Goal: Transaction & Acquisition: Purchase product/service

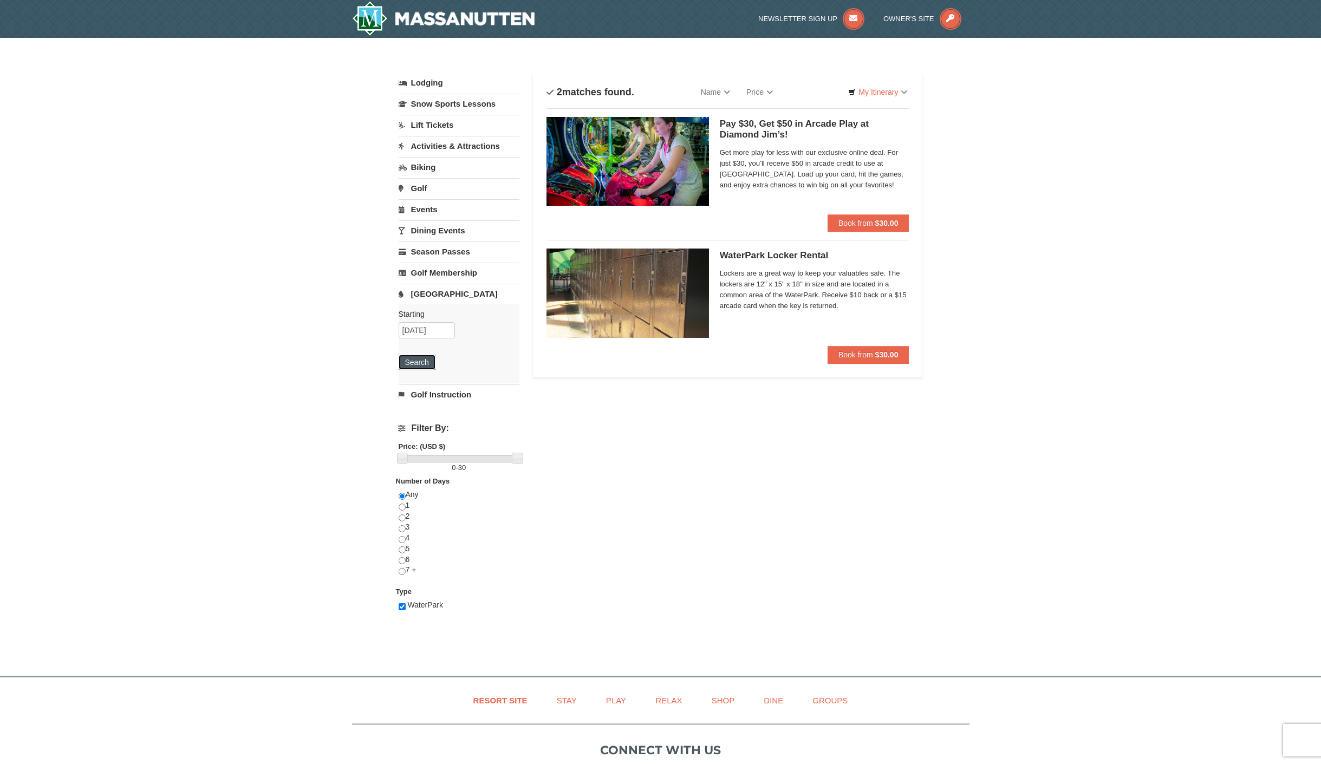
click at [408, 360] on button "Search" at bounding box center [417, 362] width 37 height 15
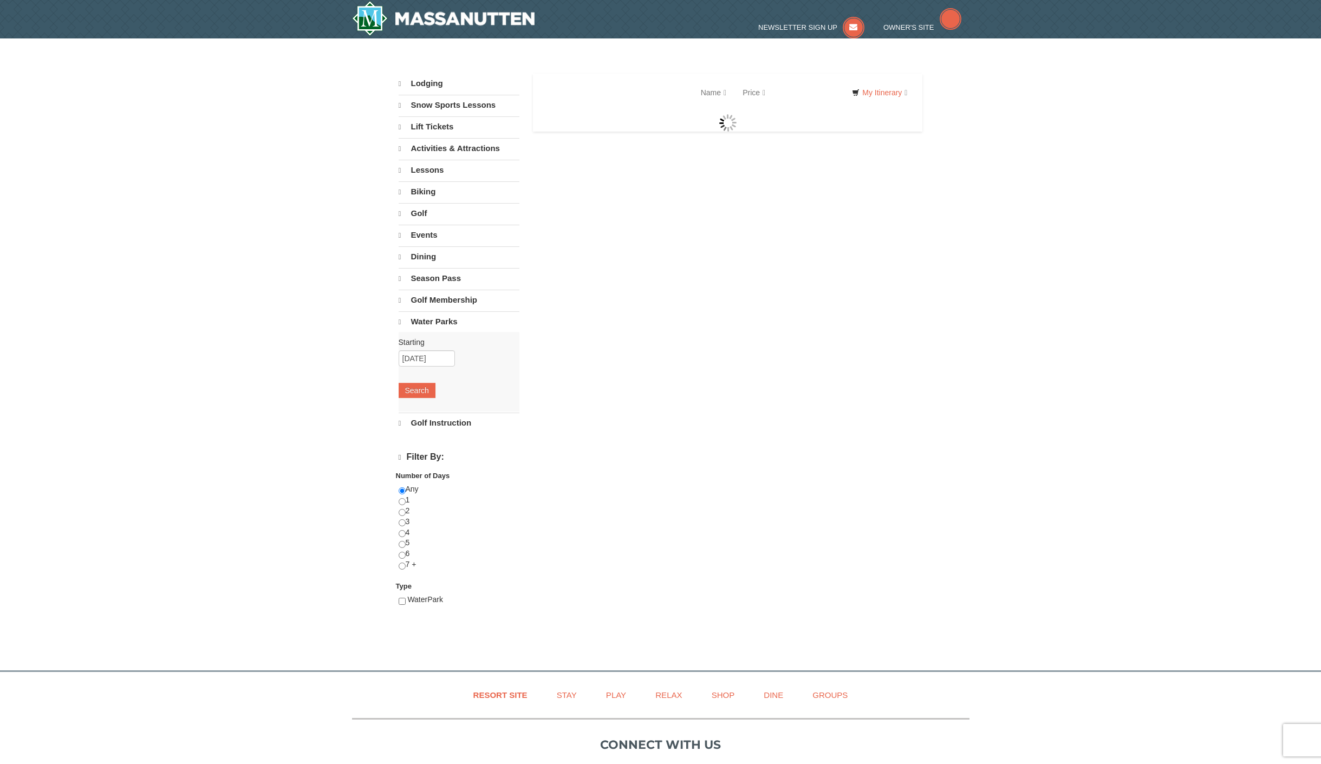
select select "9"
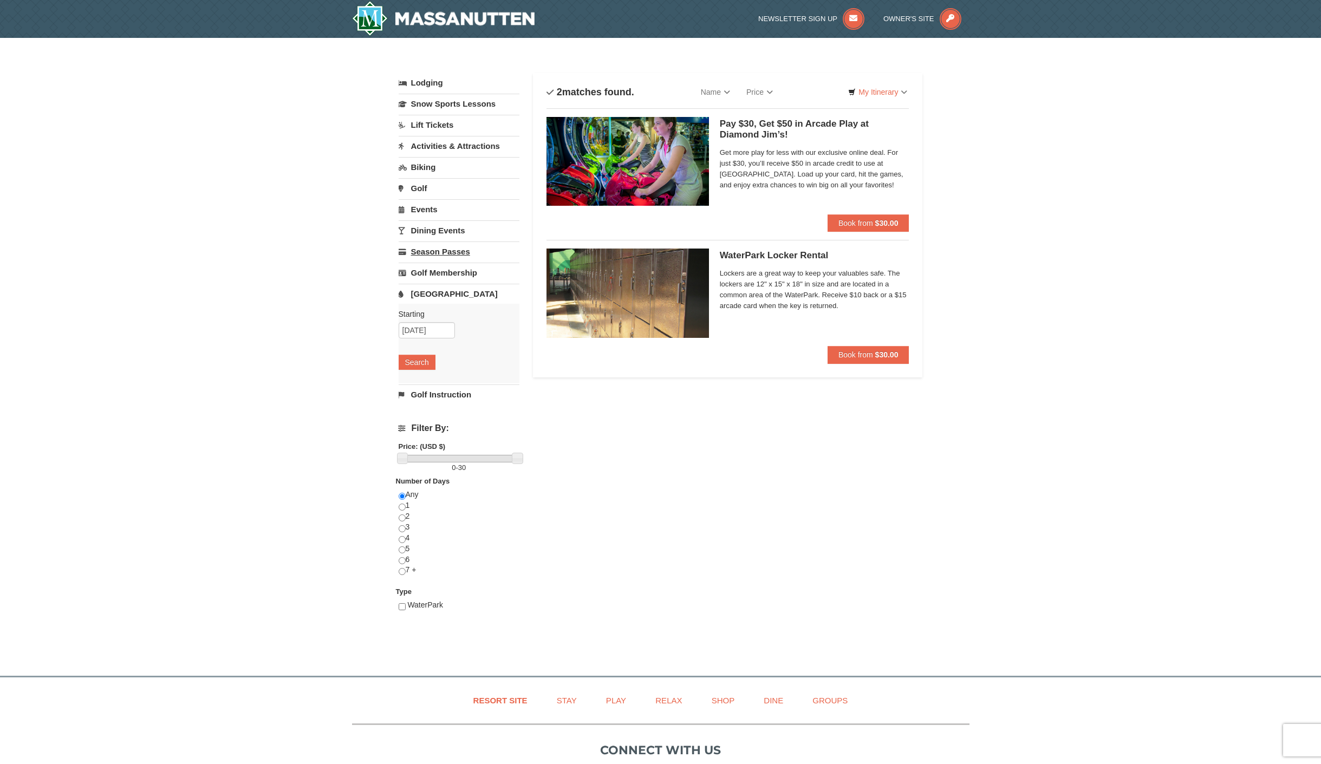
click at [442, 249] on link "Season Passes" at bounding box center [459, 252] width 121 height 20
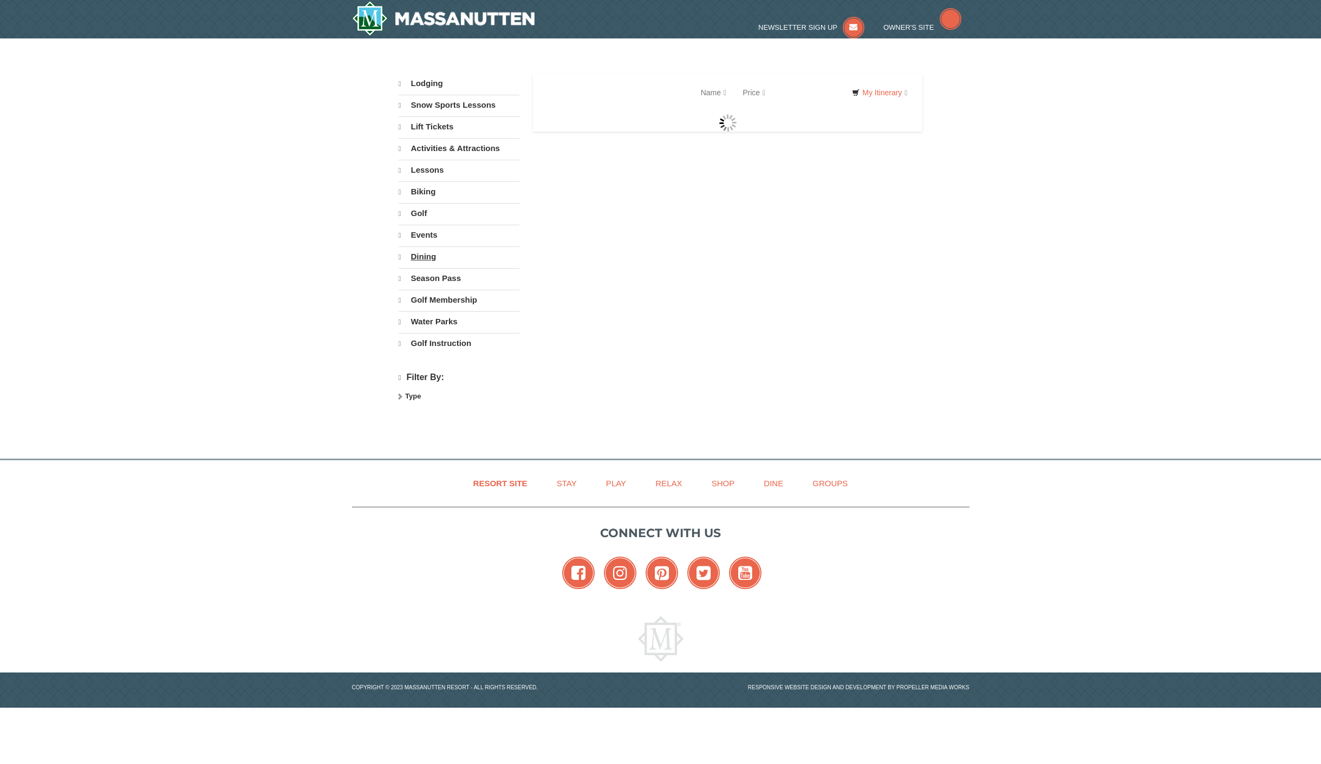
select select "9"
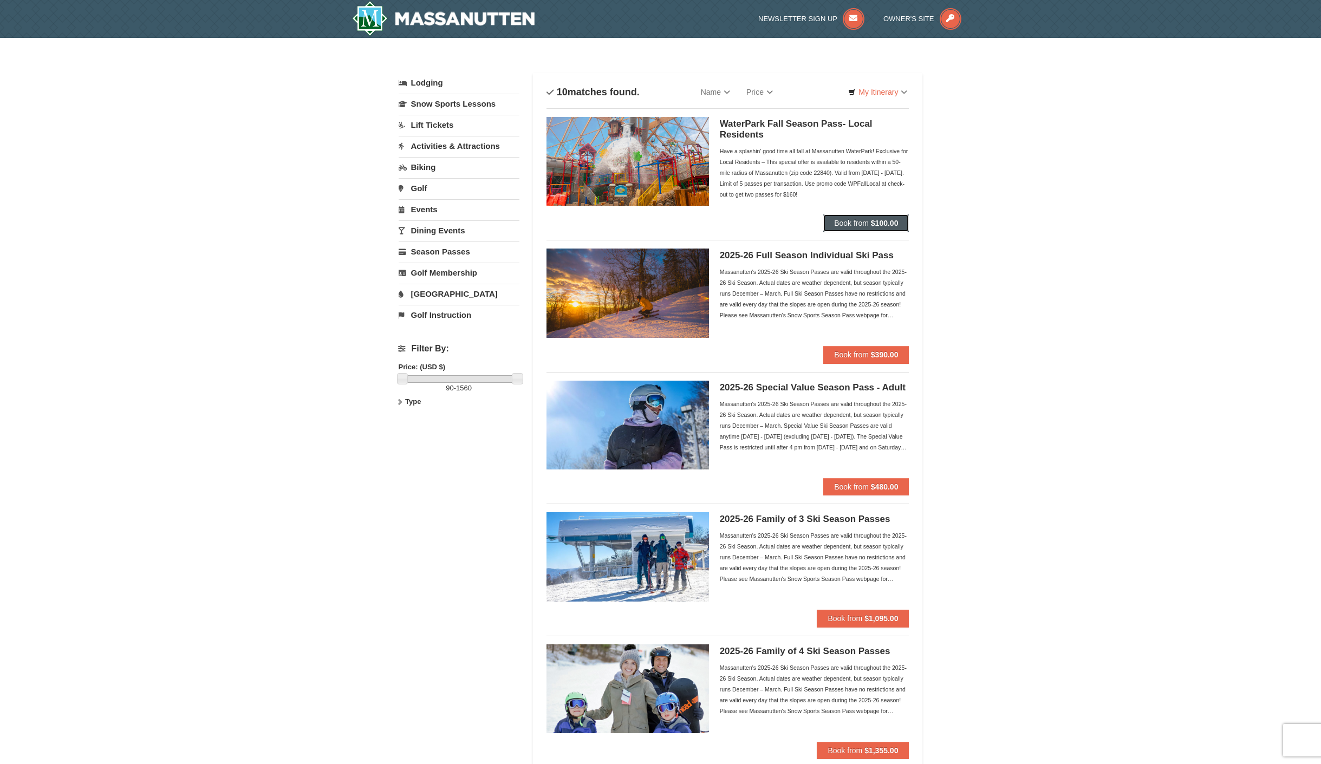
click at [851, 221] on span "Book from" at bounding box center [851, 223] width 35 height 9
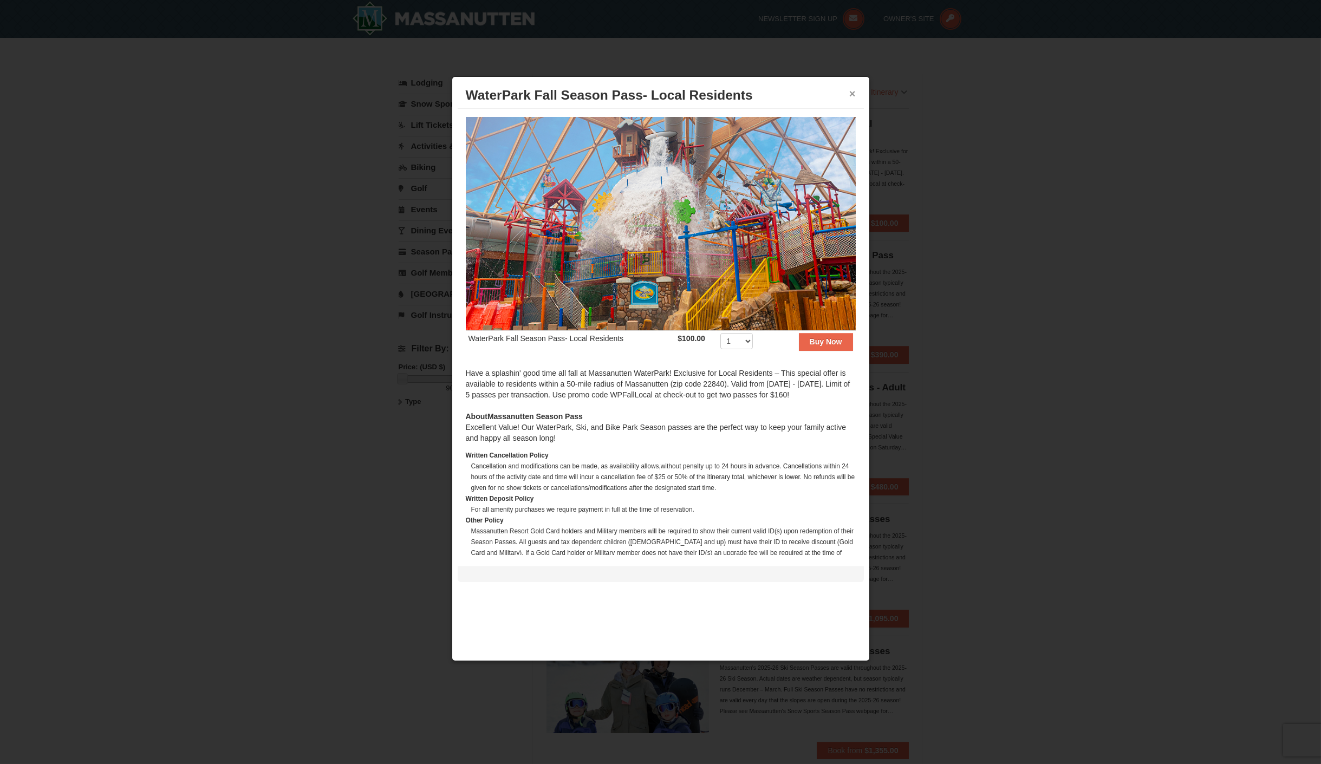
click at [850, 94] on button "×" at bounding box center [853, 93] width 7 height 11
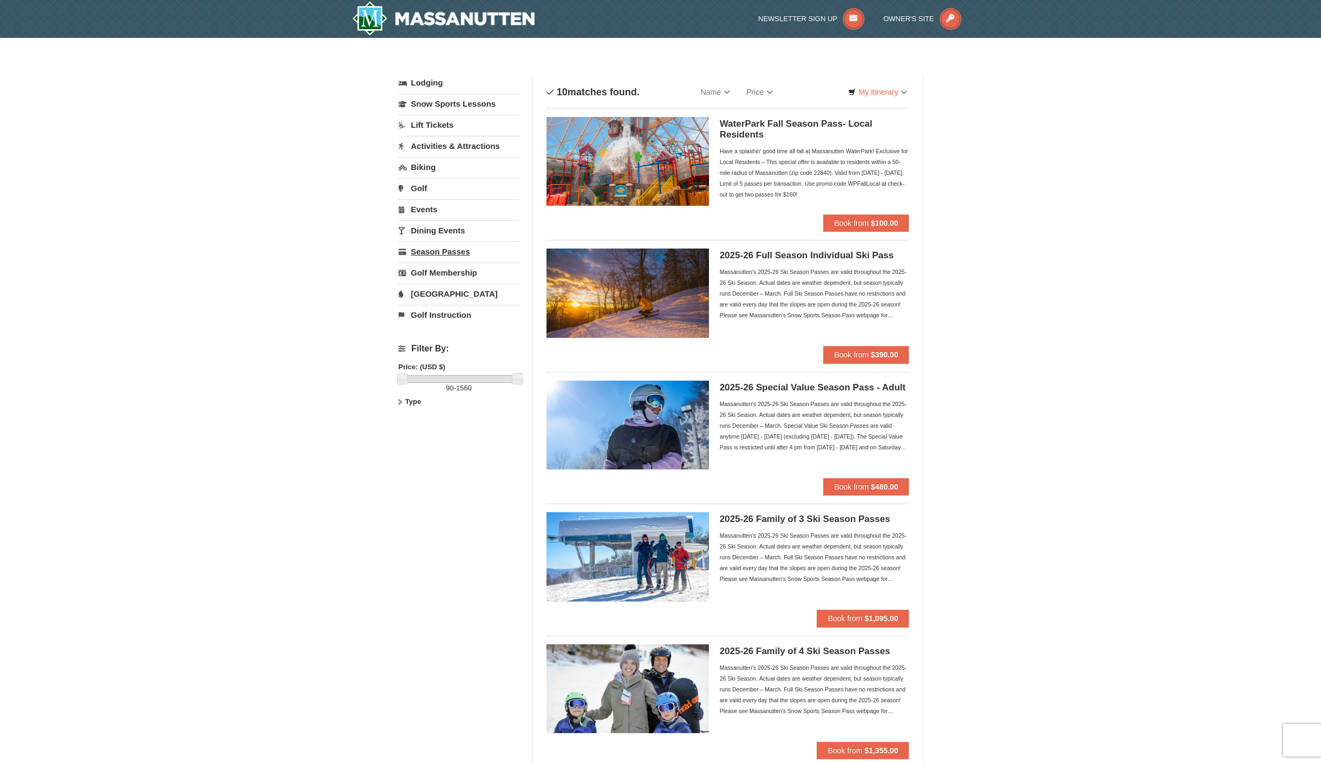
click at [417, 247] on link "Season Passes" at bounding box center [459, 252] width 121 height 20
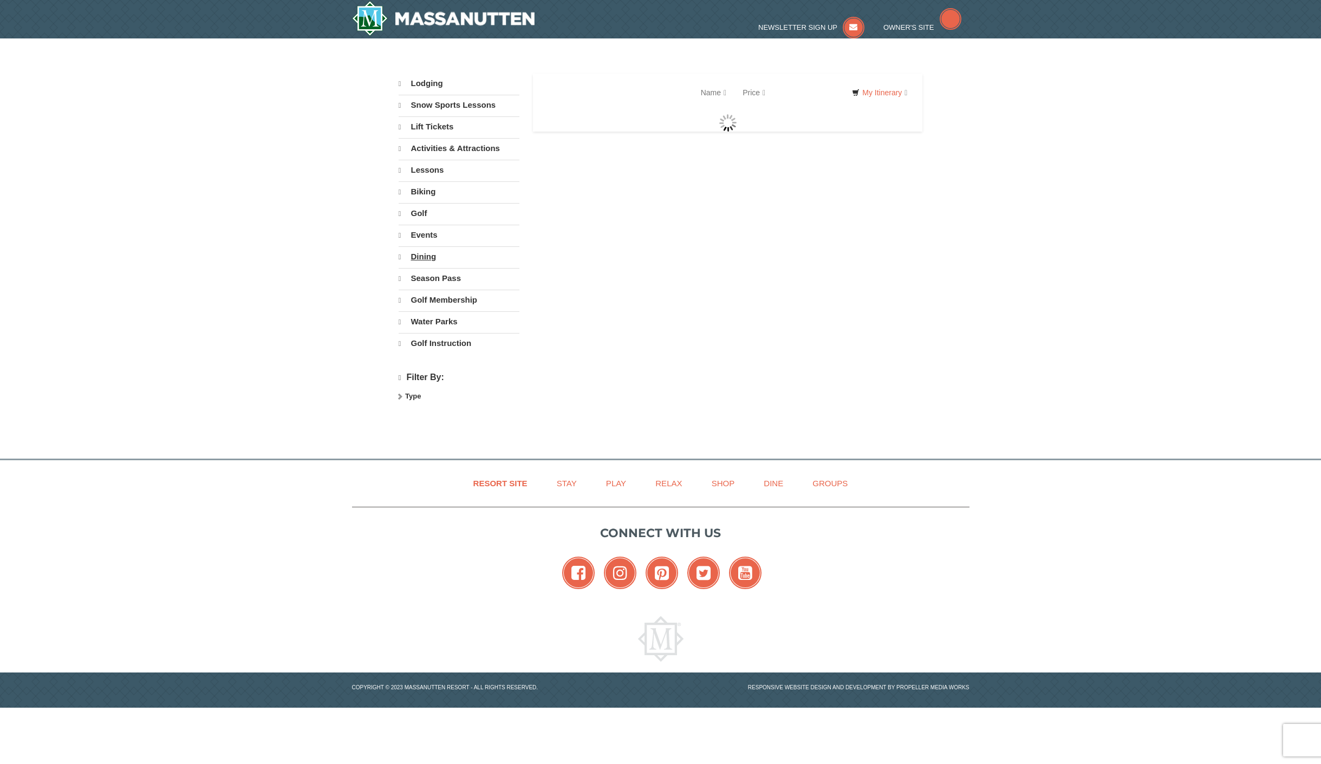
select select "9"
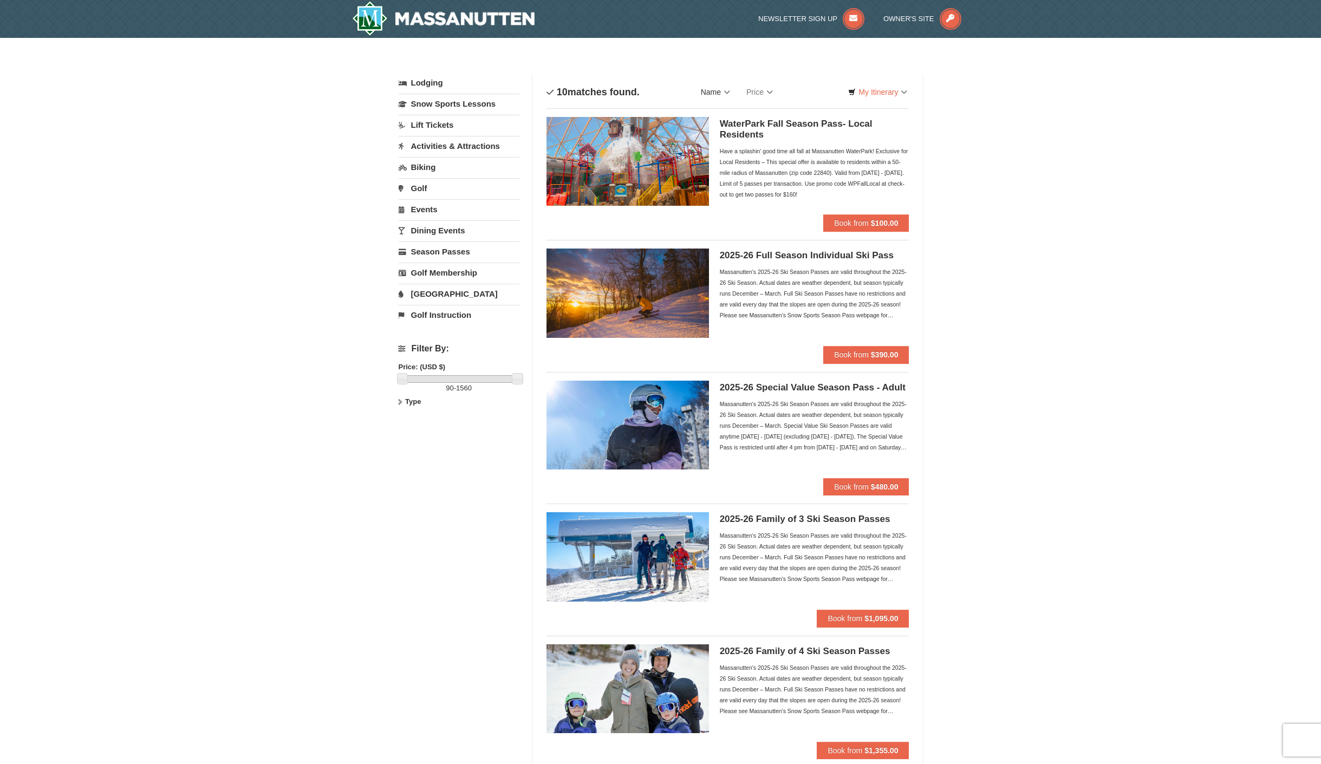
click at [731, 93] on link "Name" at bounding box center [716, 92] width 46 height 22
click at [755, 93] on link "Price" at bounding box center [759, 92] width 43 height 22
click at [758, 225] on li "WaterPark Fall Season Pass- Local Residents Have a splashin' good time all fall…" at bounding box center [728, 170] width 363 height 124
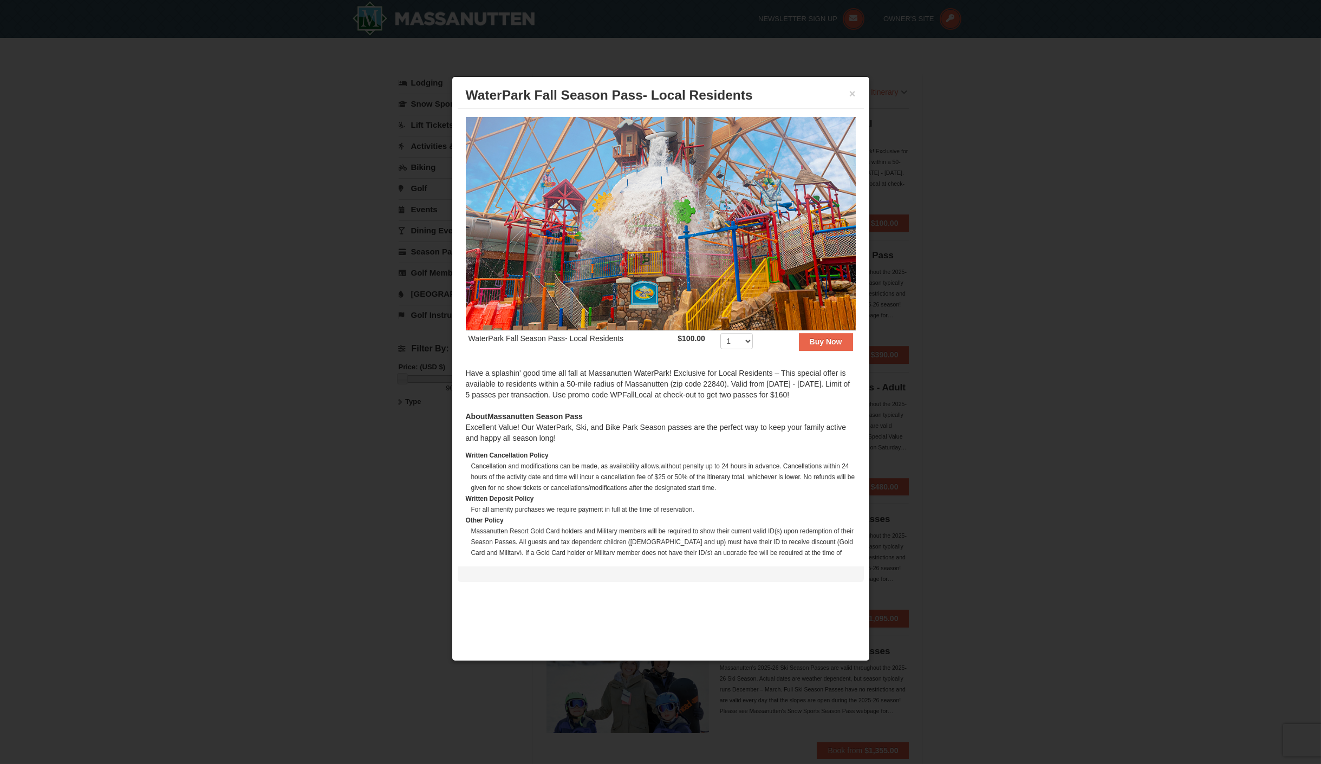
click at [986, 263] on div at bounding box center [660, 382] width 1321 height 764
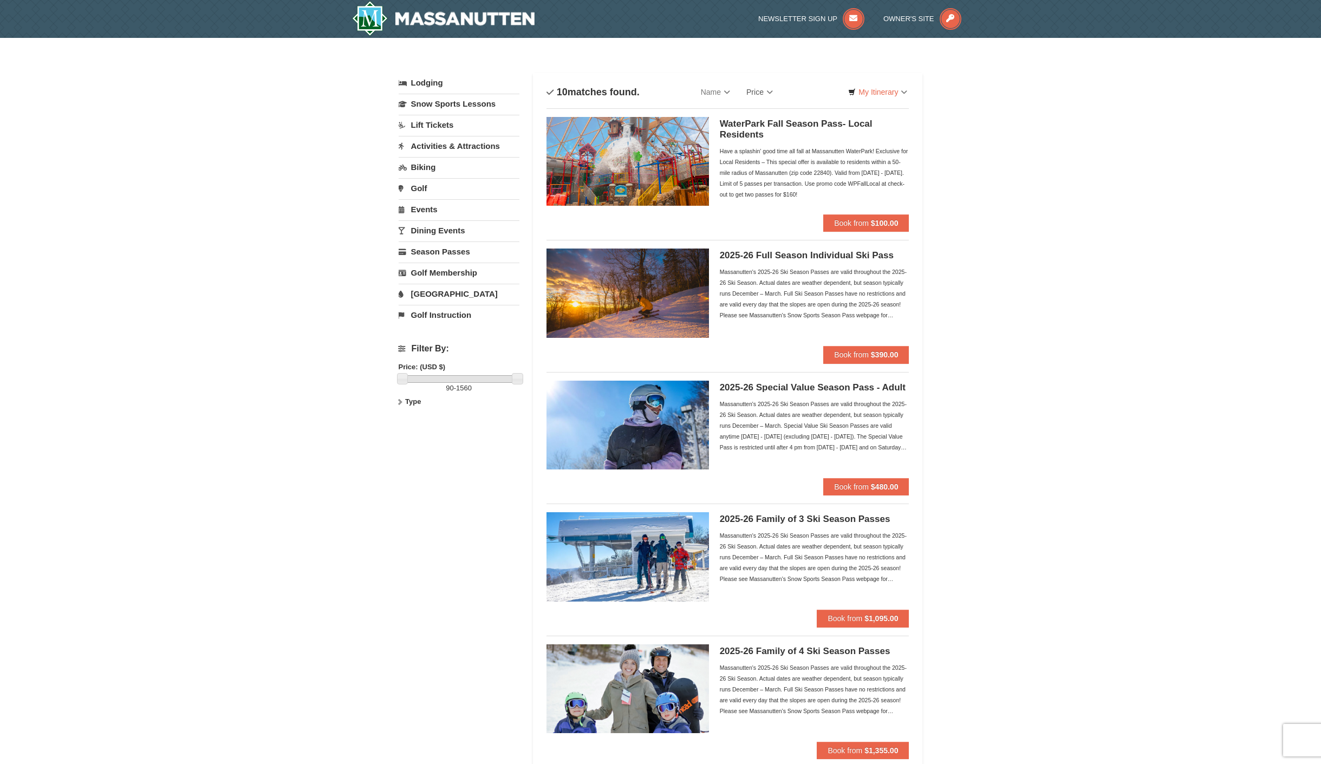
click at [750, 126] on h5 "WaterPark Fall Season Pass- Local Residents" at bounding box center [815, 130] width 190 height 22
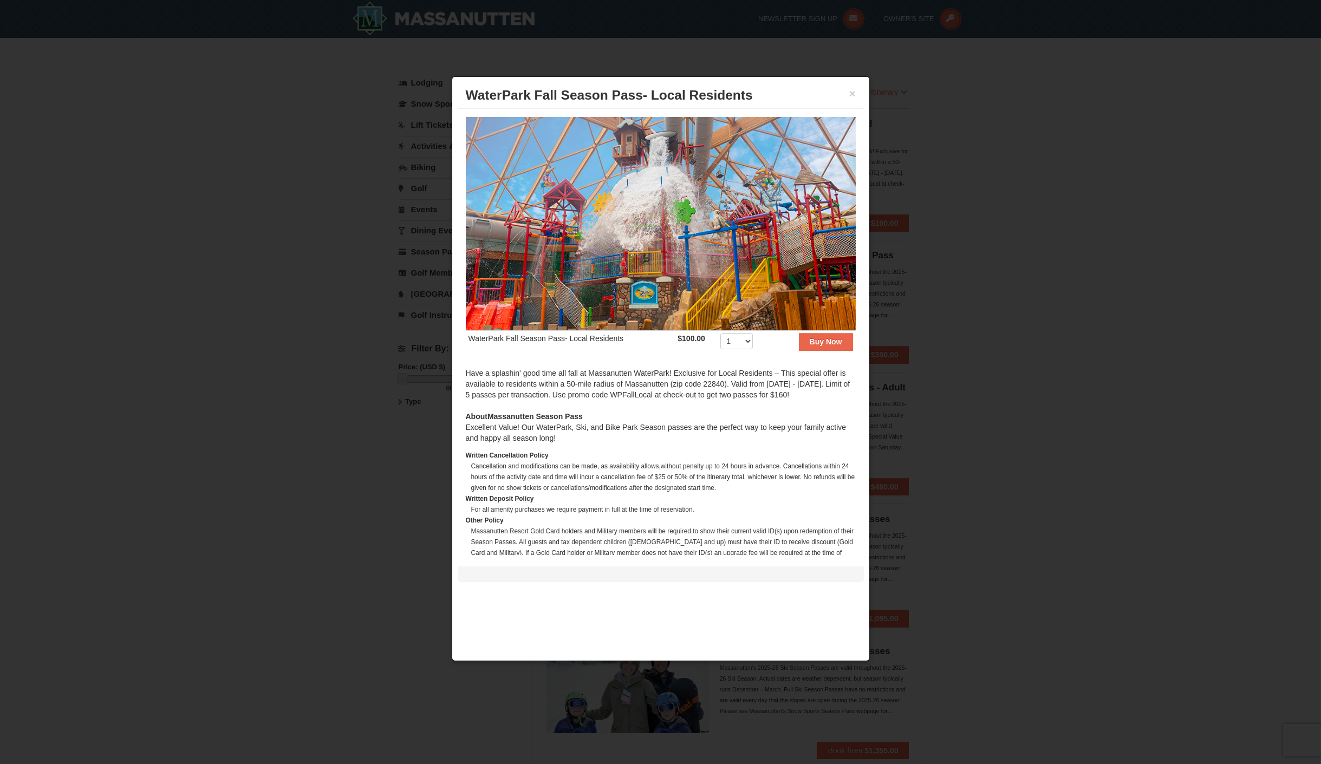
scroll to position [51, 0]
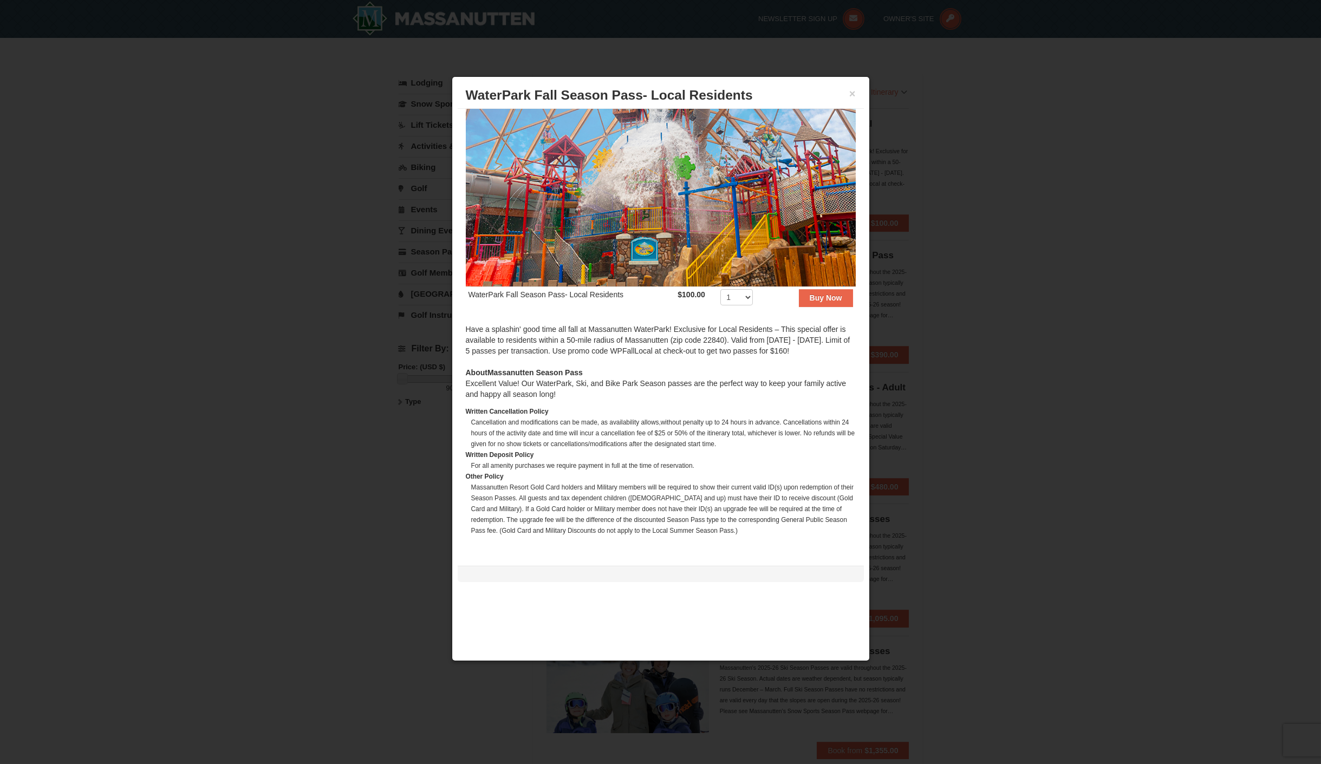
click at [263, 259] on div at bounding box center [660, 382] width 1321 height 764
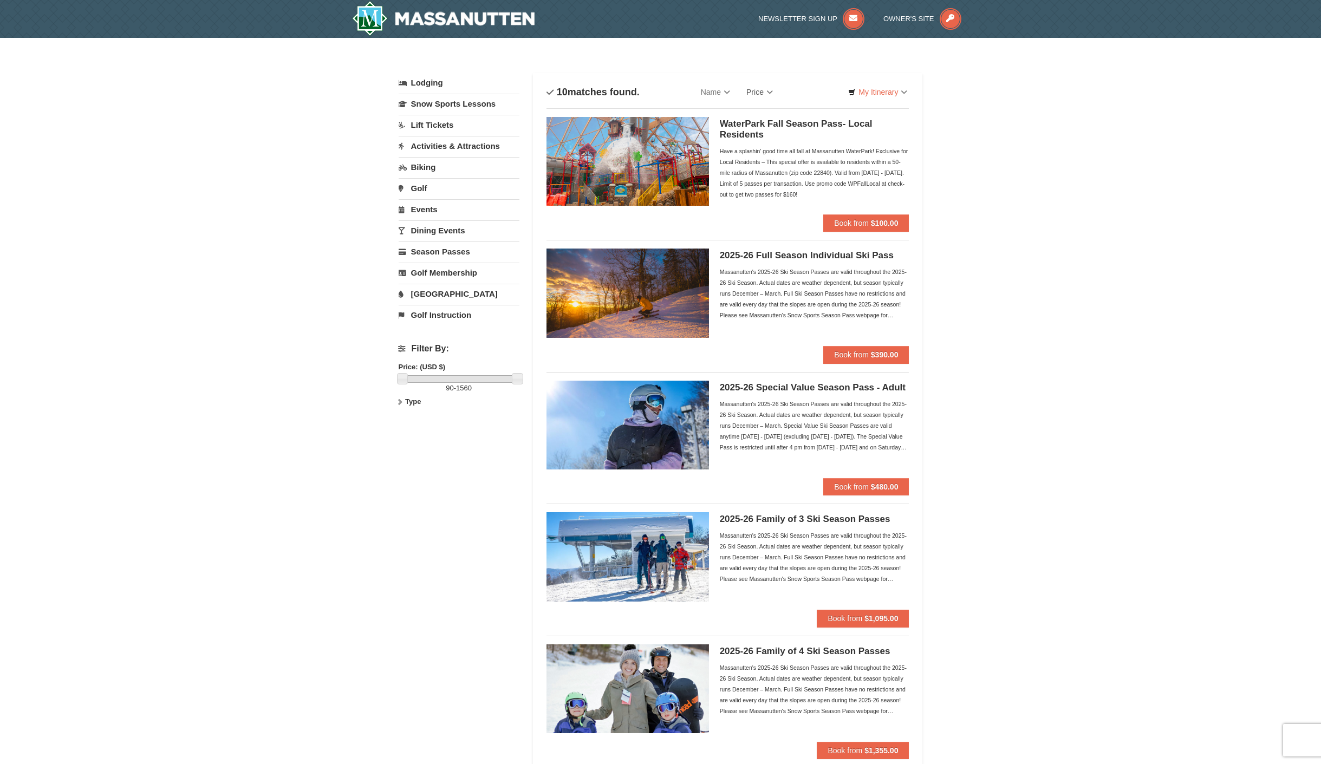
click at [738, 134] on h5 "WaterPark Fall Season Pass- Local Residents" at bounding box center [815, 130] width 190 height 22
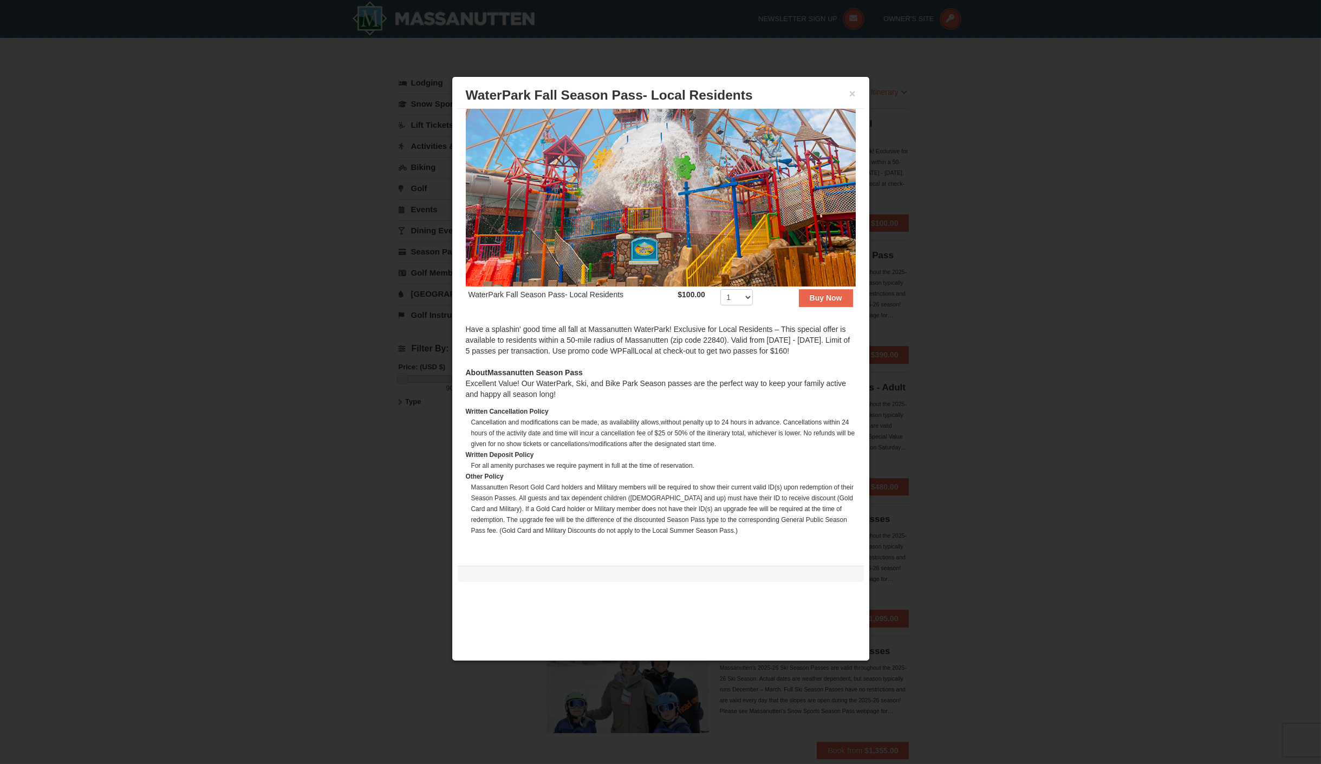
click at [414, 489] on div at bounding box center [660, 382] width 1321 height 764
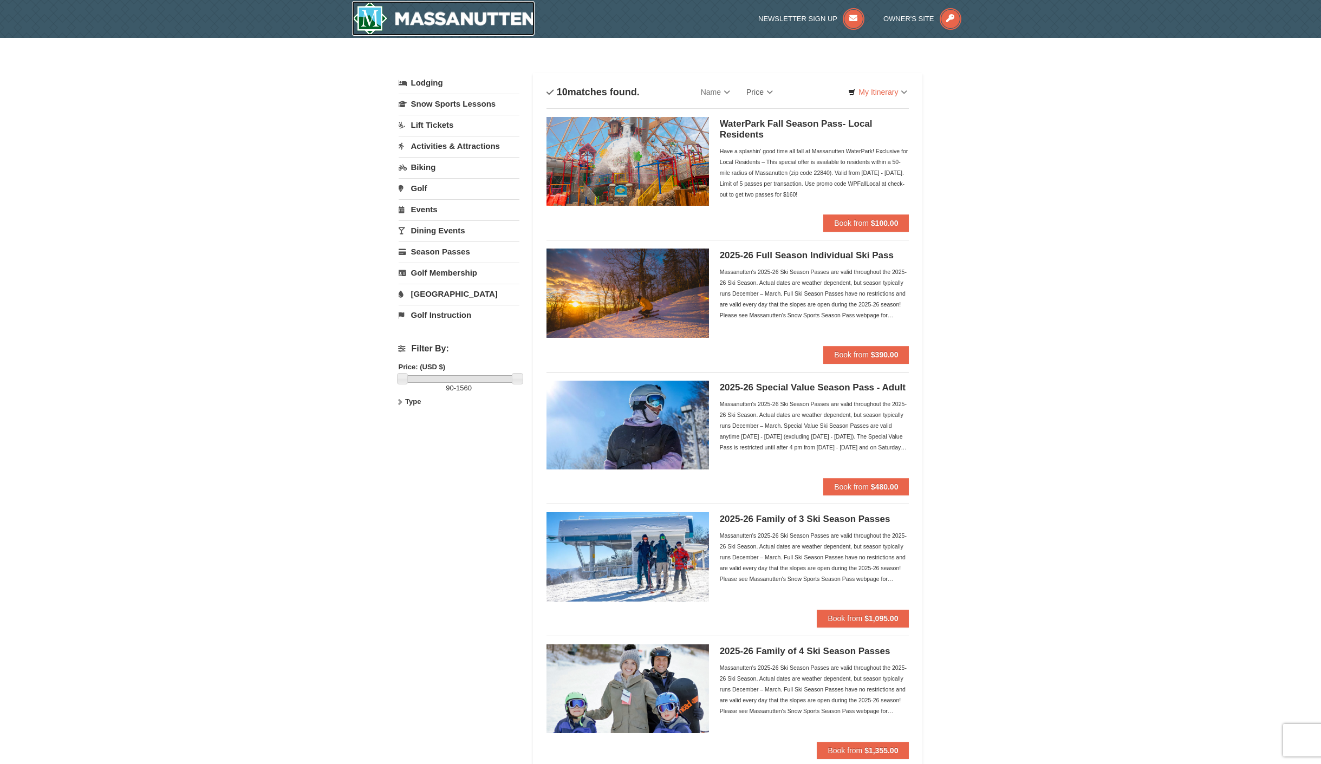
click at [486, 20] on img at bounding box center [443, 18] width 183 height 35
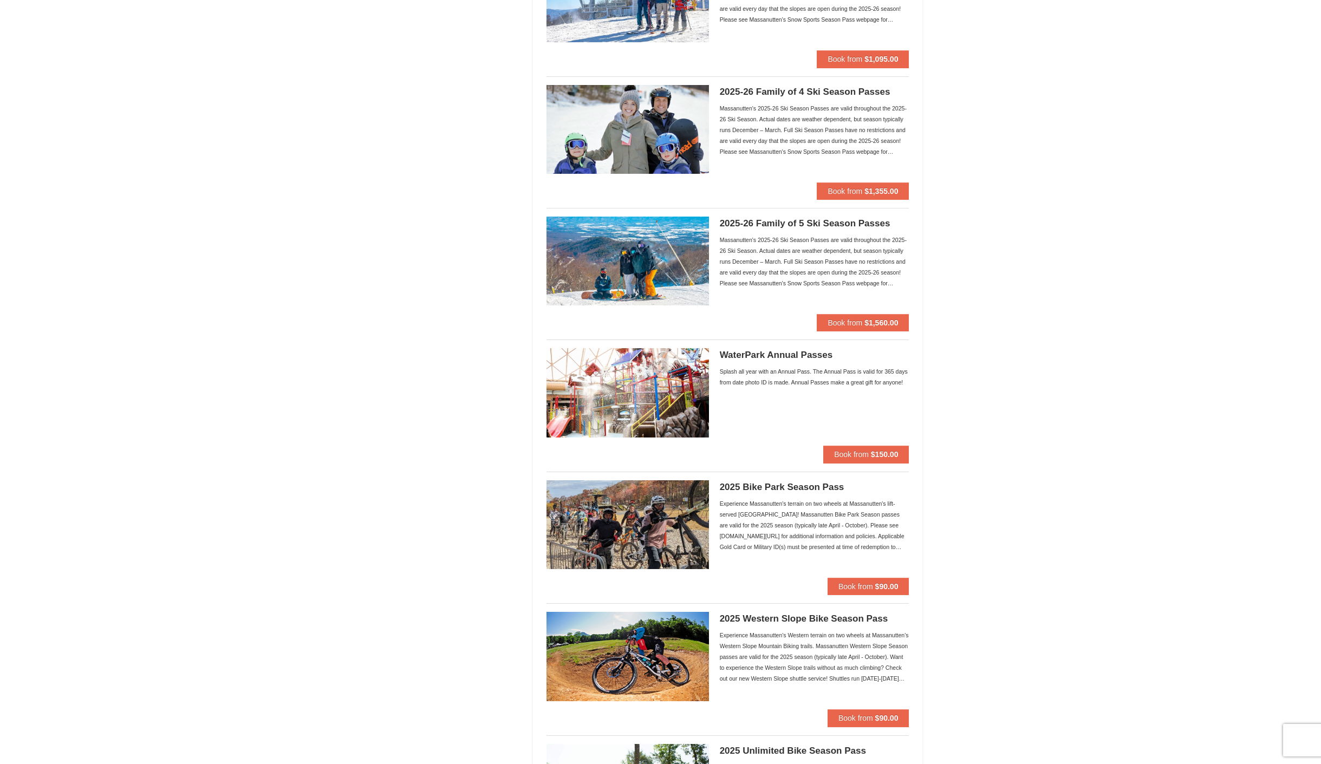
scroll to position [563, 0]
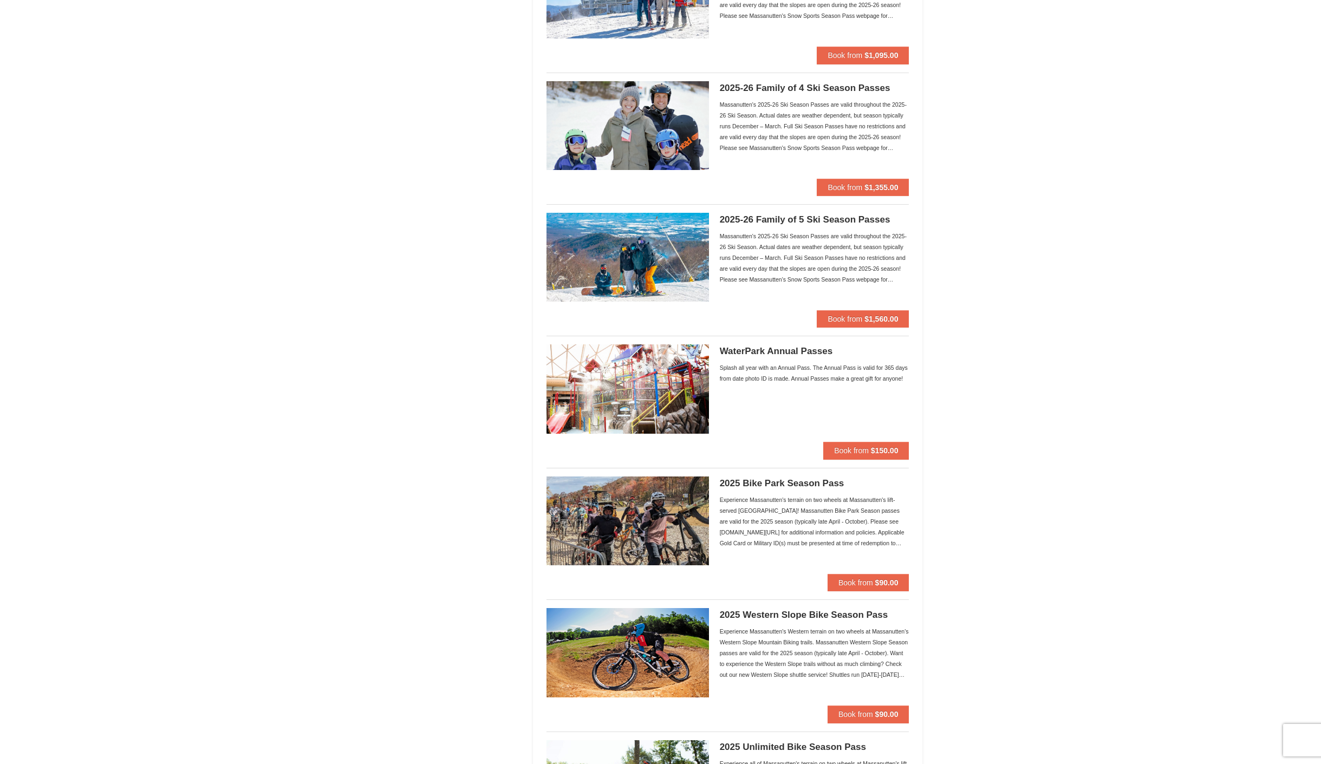
click at [796, 351] on h5 "WaterPark Annual Passes" at bounding box center [815, 351] width 190 height 11
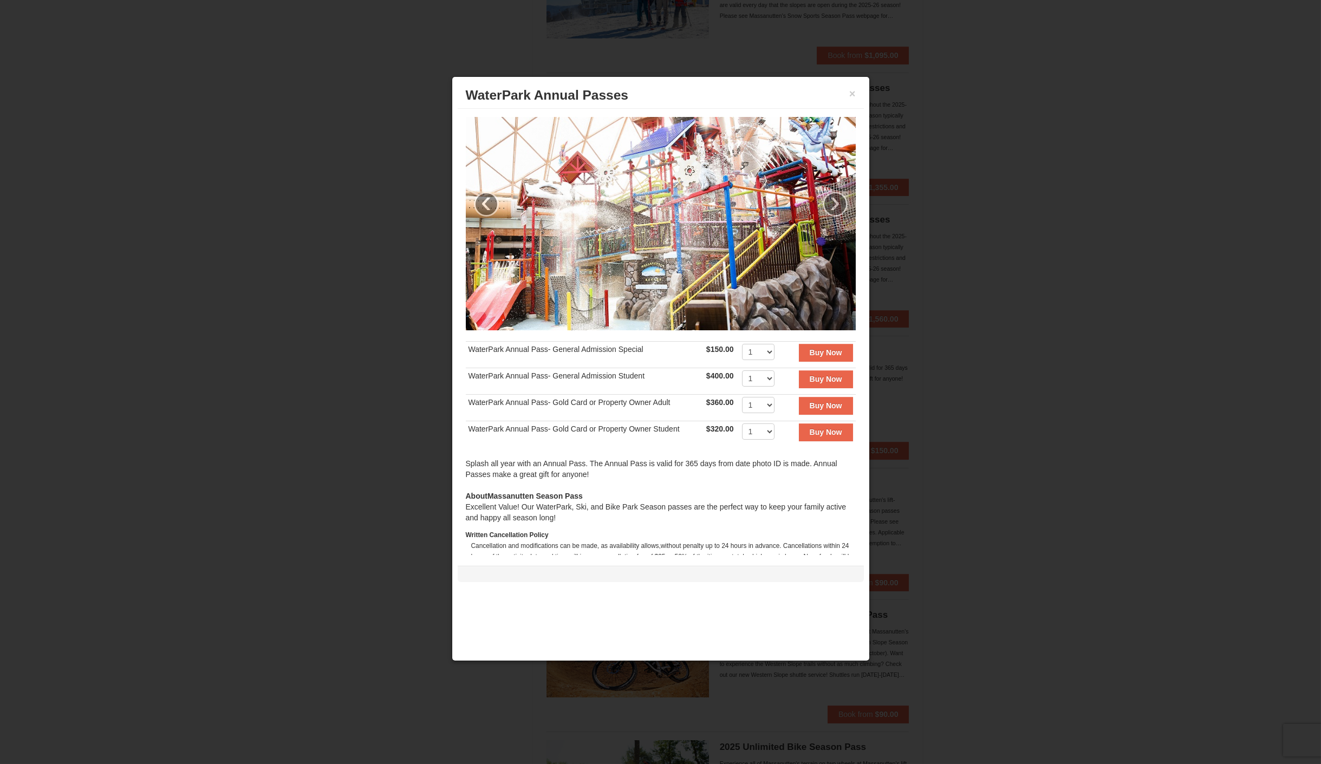
click at [1026, 329] on div at bounding box center [660, 382] width 1321 height 764
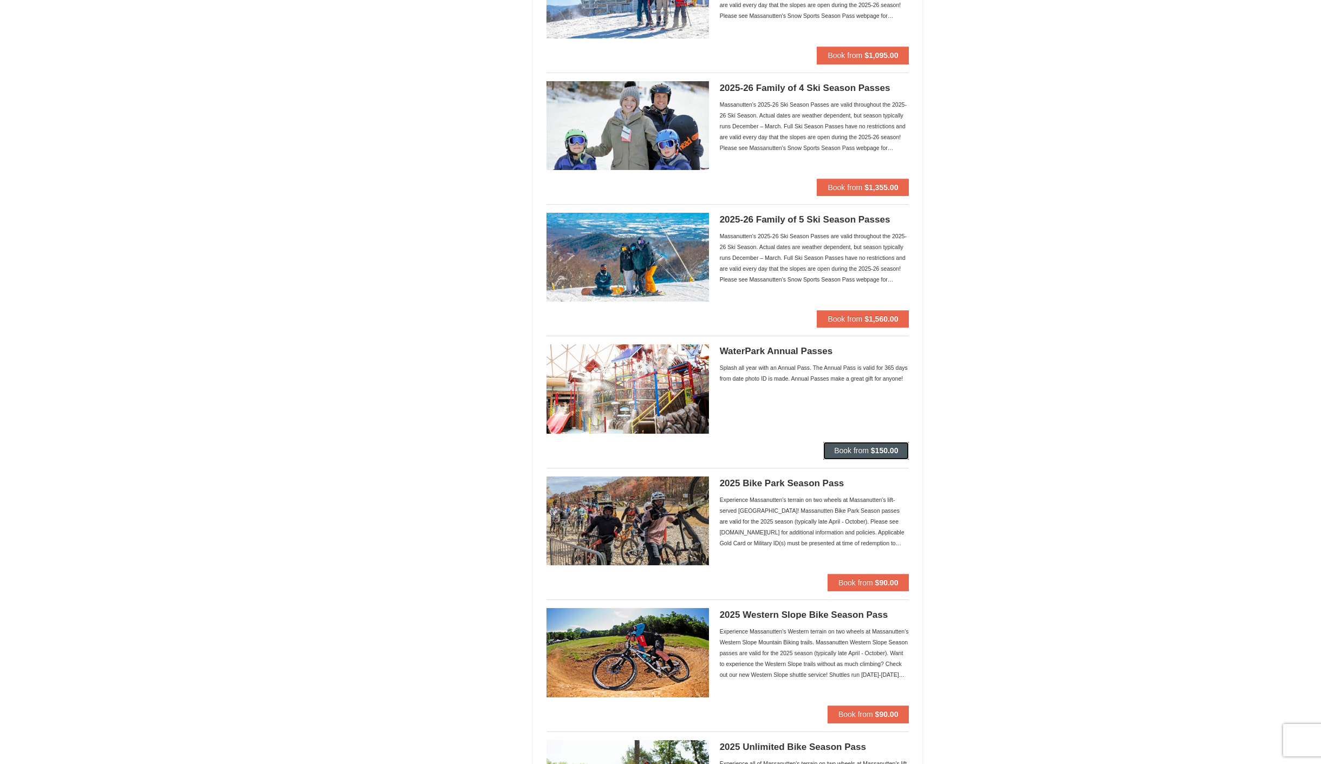
click at [846, 455] on button "Book from $150.00" at bounding box center [867, 450] width 86 height 17
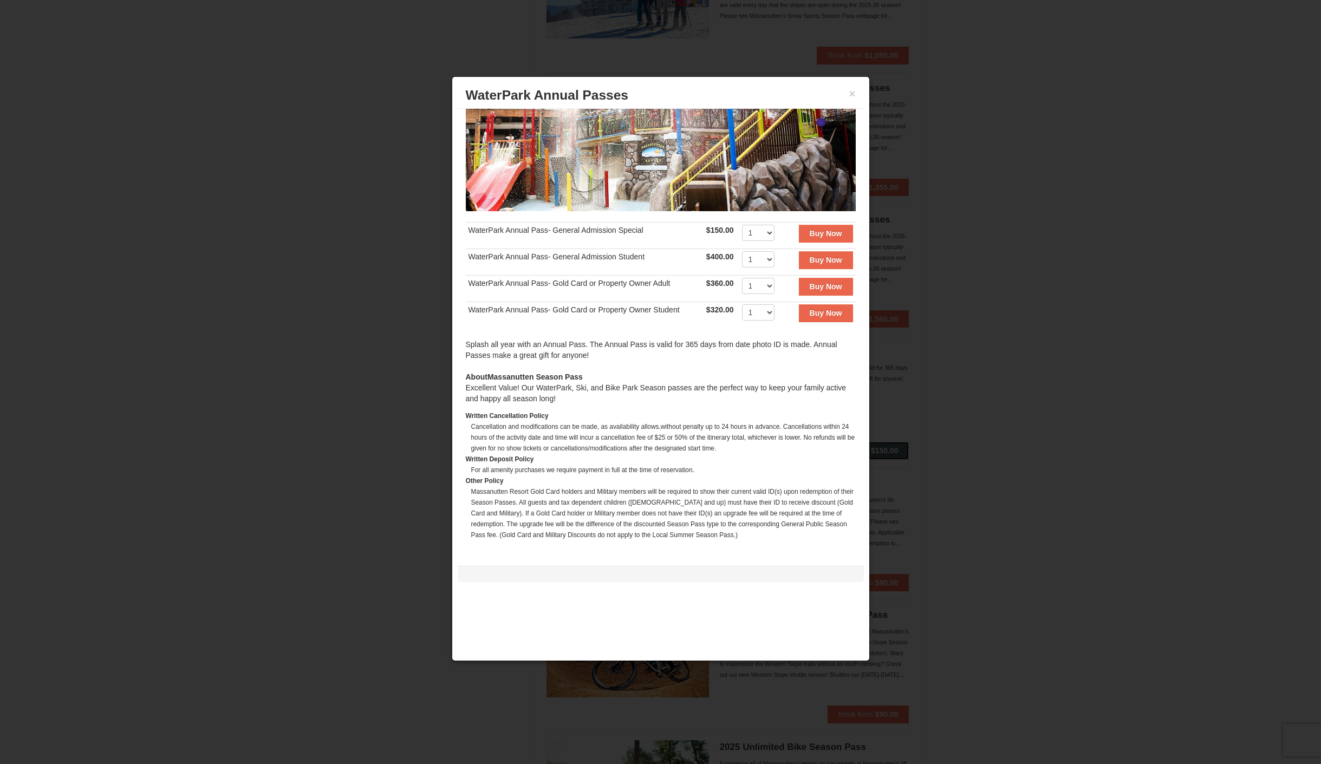
scroll to position [0, 0]
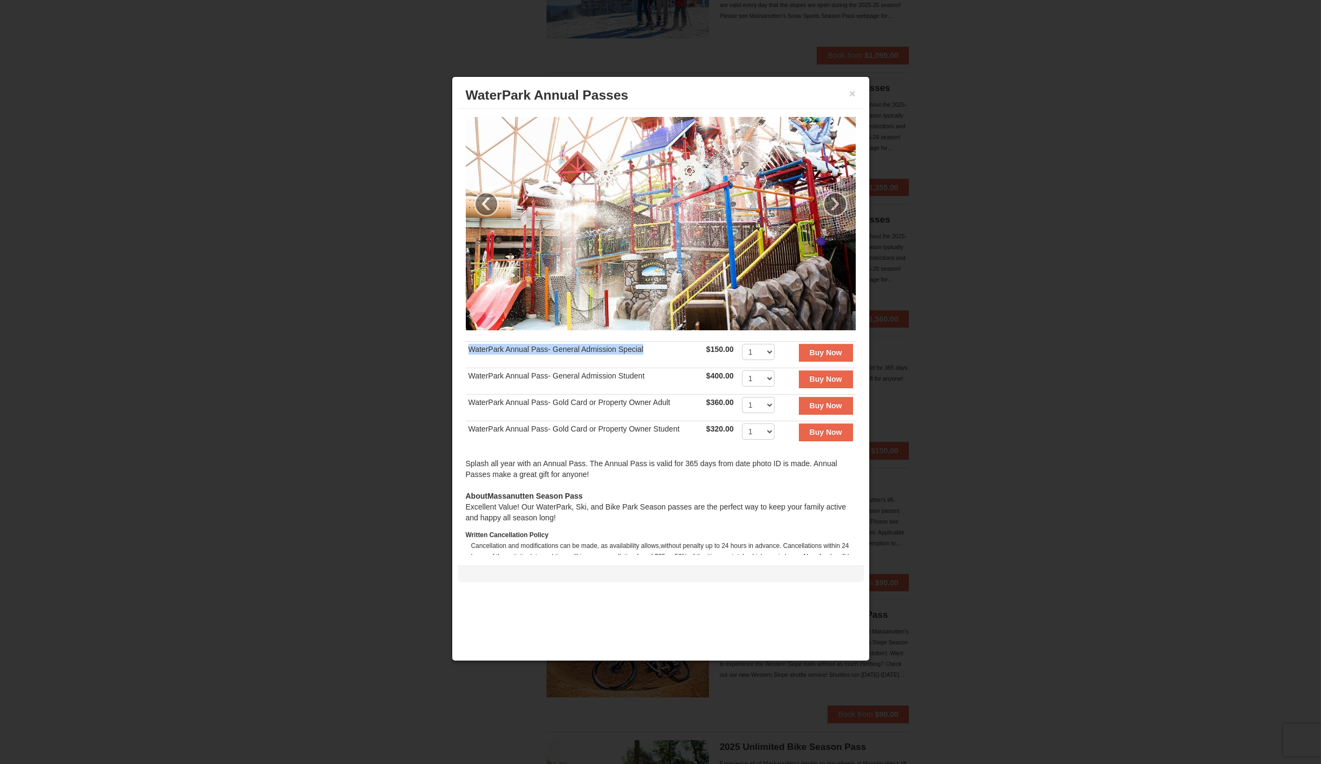
drag, startPoint x: 471, startPoint y: 346, endPoint x: 657, endPoint y: 349, distance: 185.9
click at [657, 349] on td "WaterPark Annual Pass- General Admission Special" at bounding box center [585, 355] width 238 height 27
click at [657, 350] on td "WaterPark Annual Pass- General Admission Special" at bounding box center [585, 355] width 238 height 27
click at [763, 351] on select "1 2 3 4 5 6 7 8 9 10 11 12 13 14 15 16 17 18 19 20 21 22 23 24 25 26 27 28 29 3…" at bounding box center [758, 352] width 33 height 16
select select "4"
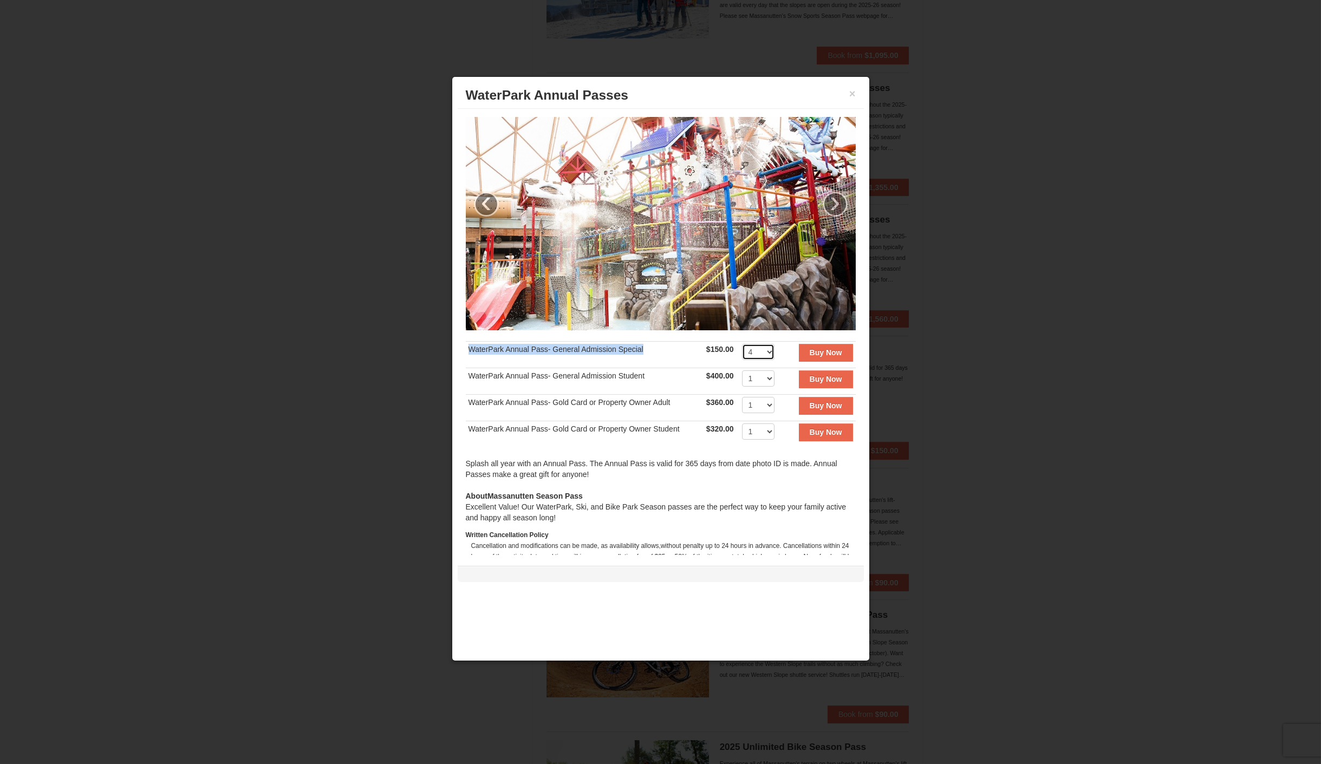
click at [742, 344] on select "1 2 3 4 5 6 7 8 9 10 11 12 13 14 15 16 17 18 19 20 21 22 23 24 25 26 27 28 29 3…" at bounding box center [758, 352] width 33 height 16
click at [749, 478] on div "Splash all year with an Annual Pass. The Annual Pass is valid for 365 days from…" at bounding box center [661, 474] width 390 height 33
click at [821, 348] on strong "Buy Now" at bounding box center [826, 352] width 33 height 9
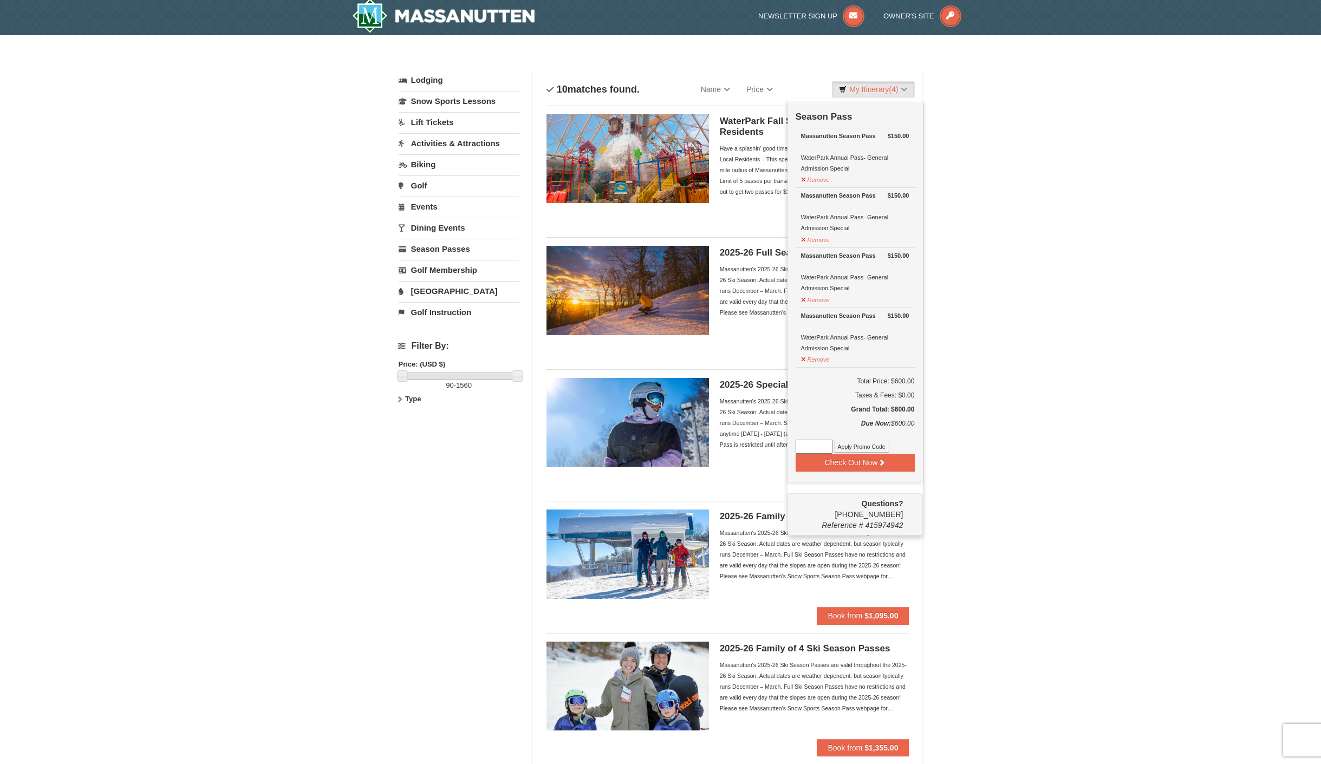
scroll to position [3, 0]
click at [805, 353] on button "Remove" at bounding box center [815, 359] width 29 height 14
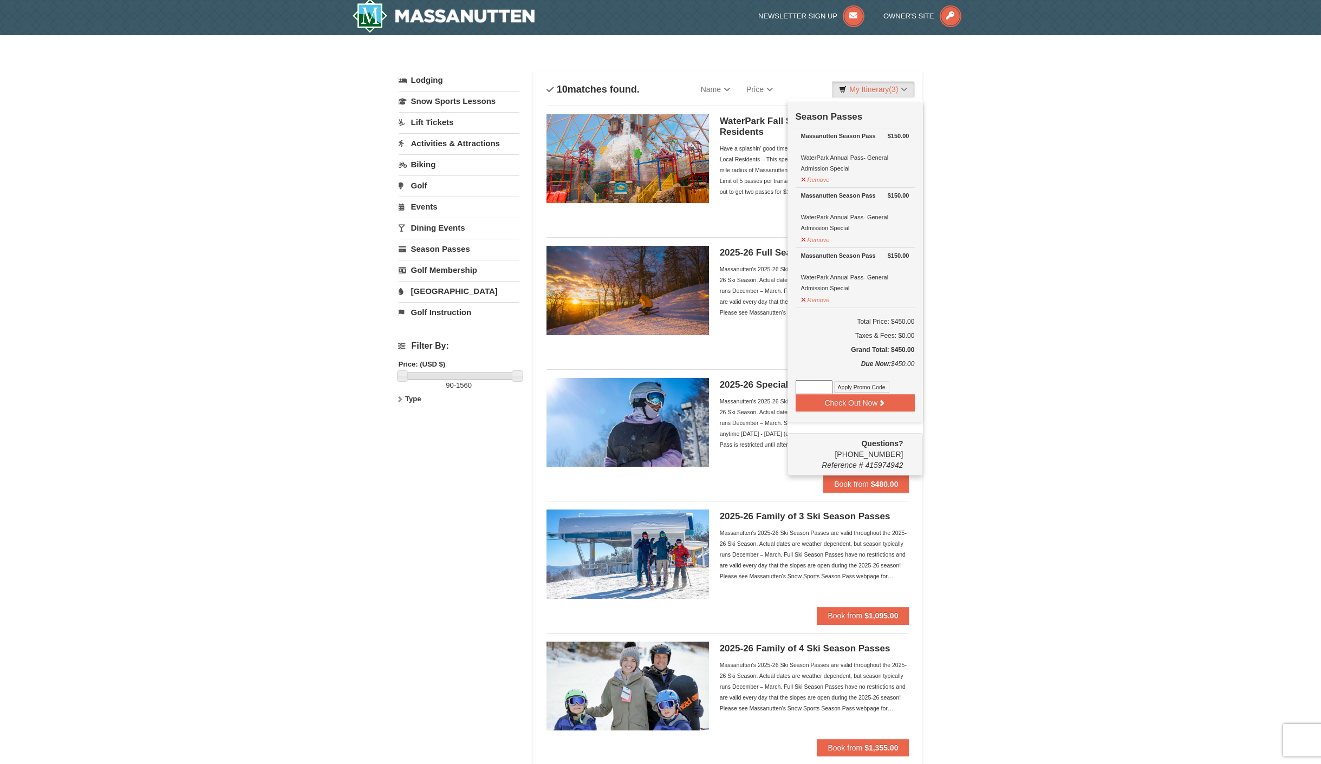
click at [1038, 269] on div "× Categories Filter My Itinerary (3) Check Out Now Season Passes $150.00 Massan…" at bounding box center [660, 744] width 1321 height 1419
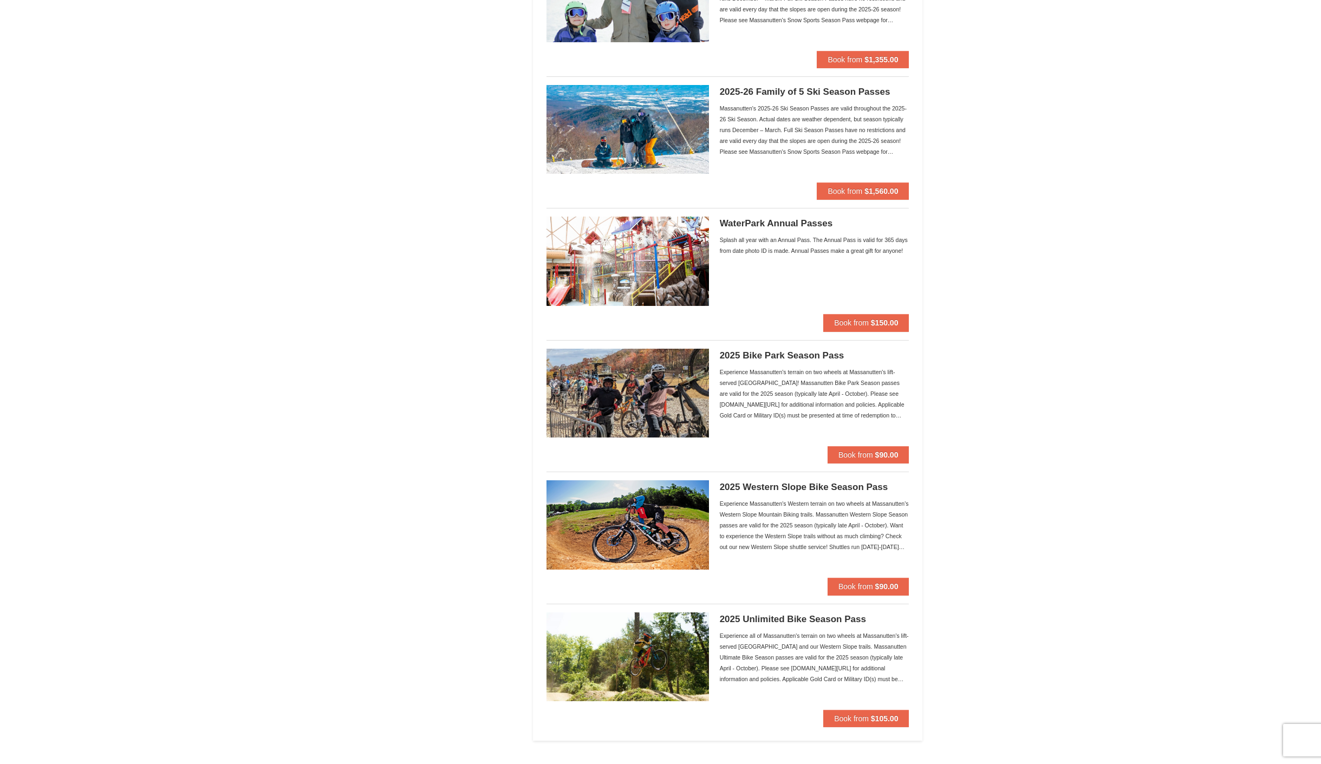
scroll to position [696, 0]
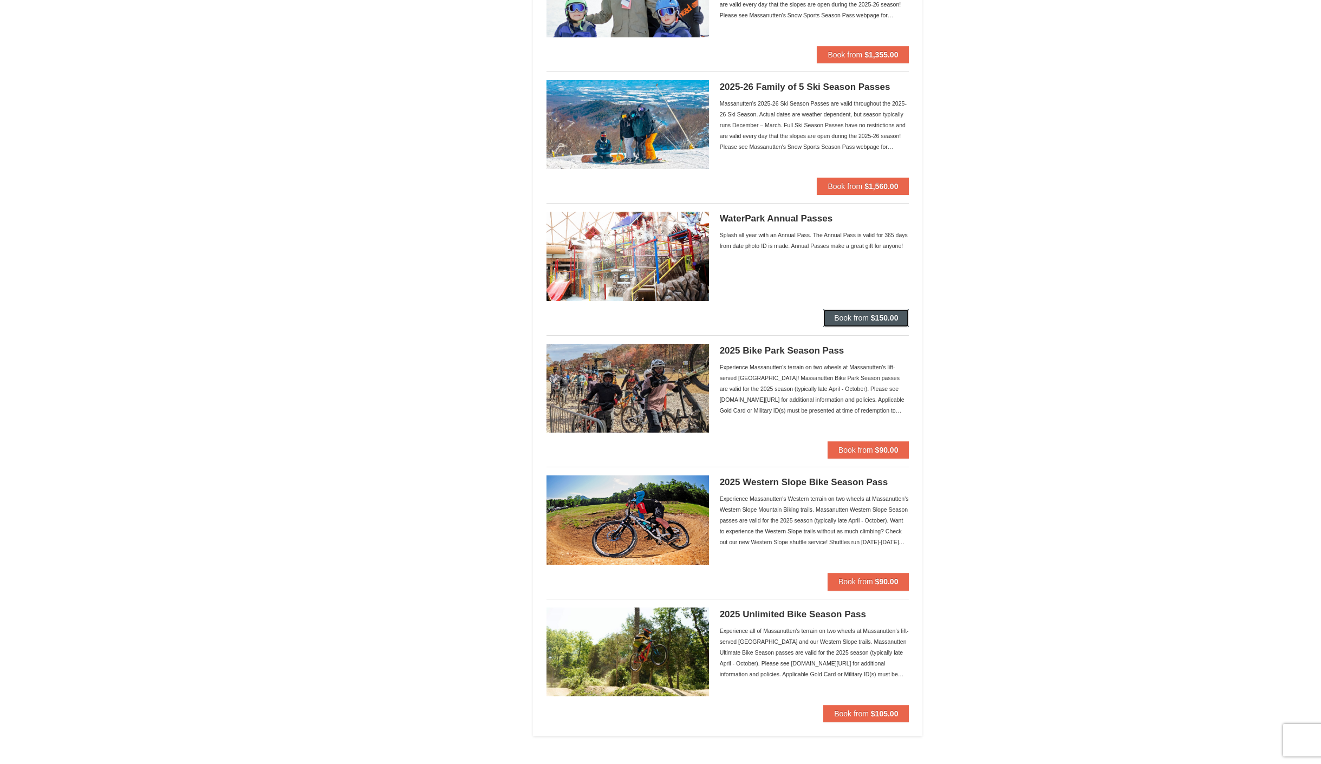
click at [839, 309] on button "Book from $150.00" at bounding box center [867, 317] width 86 height 17
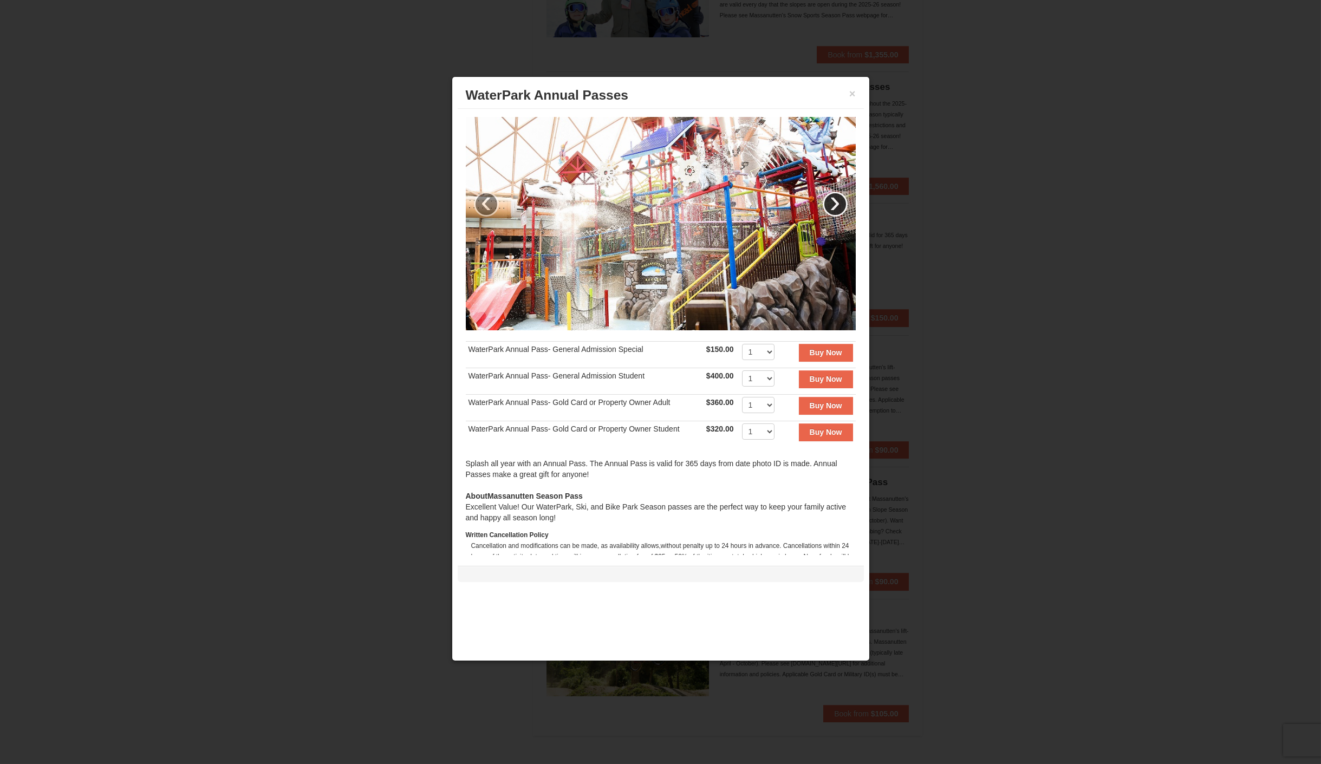
click at [824, 192] on link "›" at bounding box center [835, 204] width 25 height 25
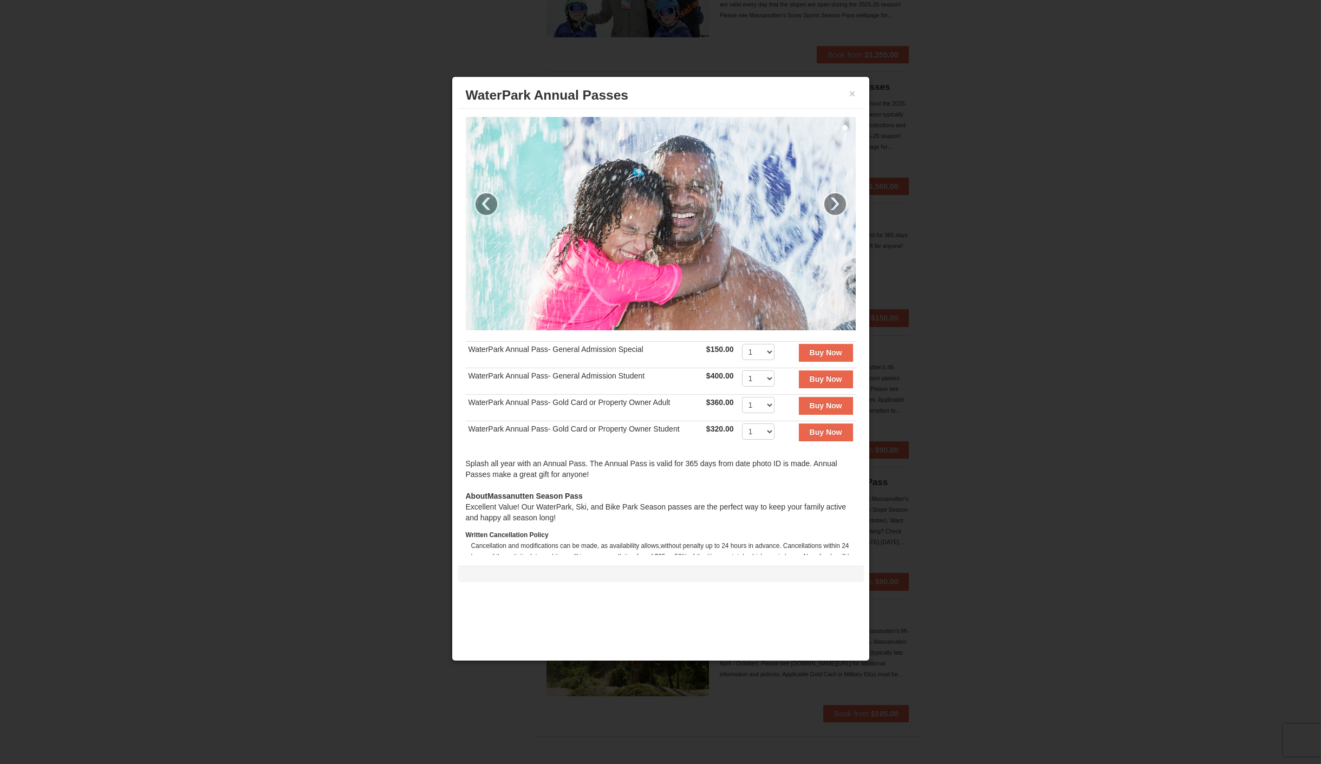
click at [935, 218] on div at bounding box center [660, 382] width 1321 height 764
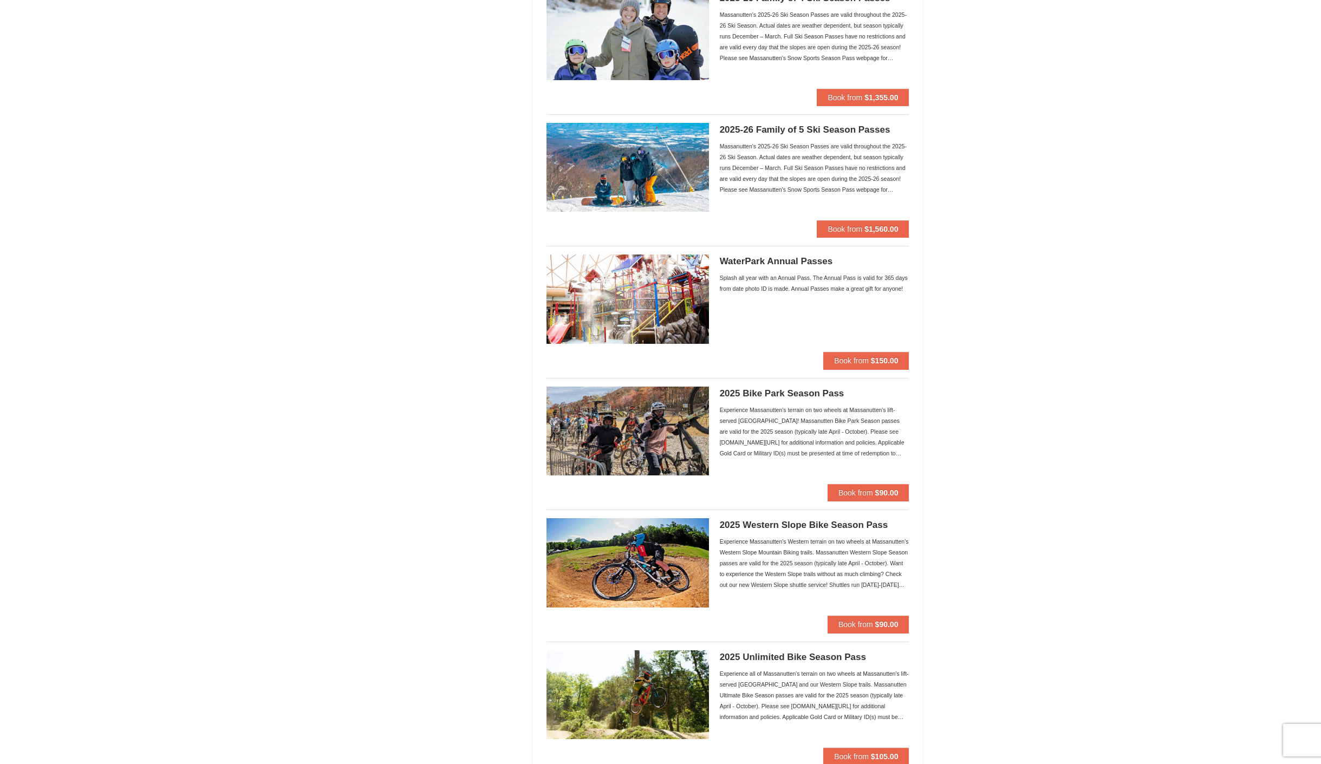
scroll to position [653, 0]
click at [754, 273] on div "Splash all year with an Annual Pass. The Annual Pass is valid for 365 days from…" at bounding box center [815, 284] width 190 height 22
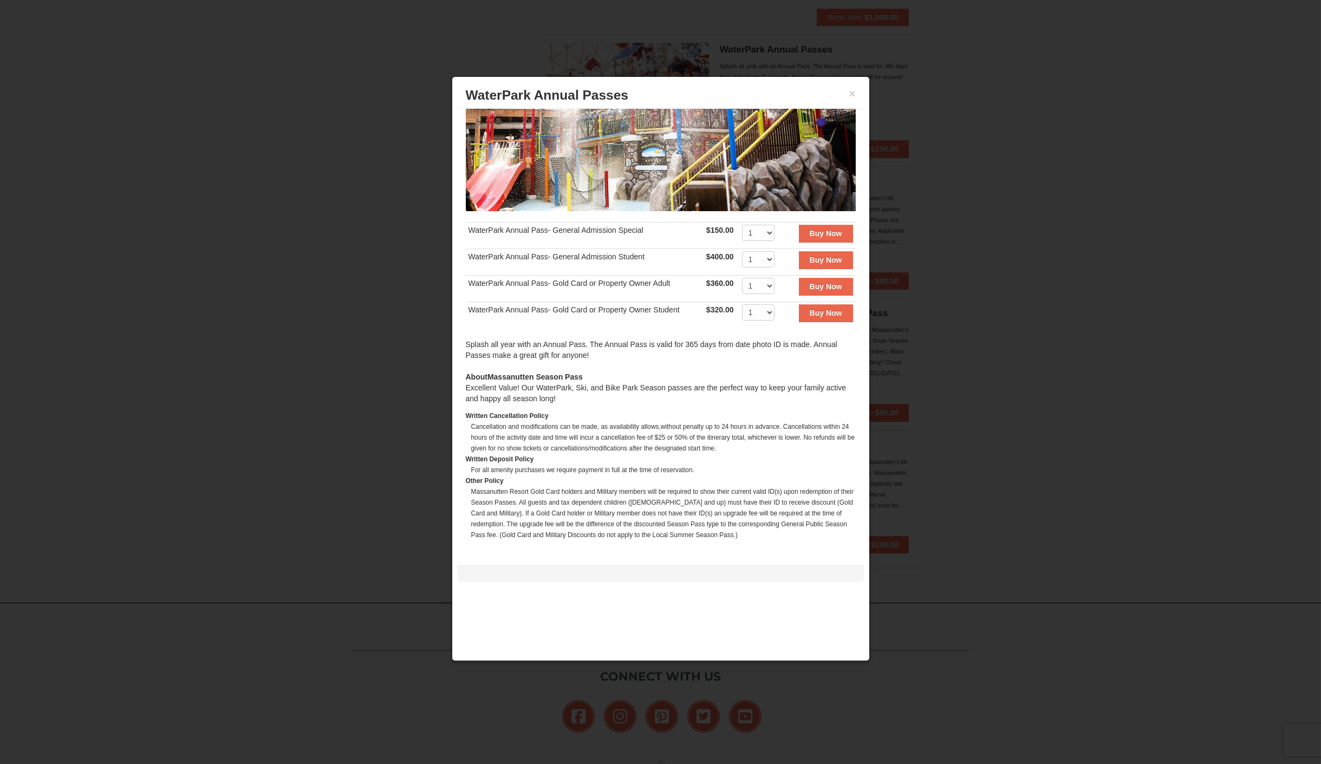
scroll to position [870, 0]
click at [344, 388] on div at bounding box center [660, 382] width 1321 height 764
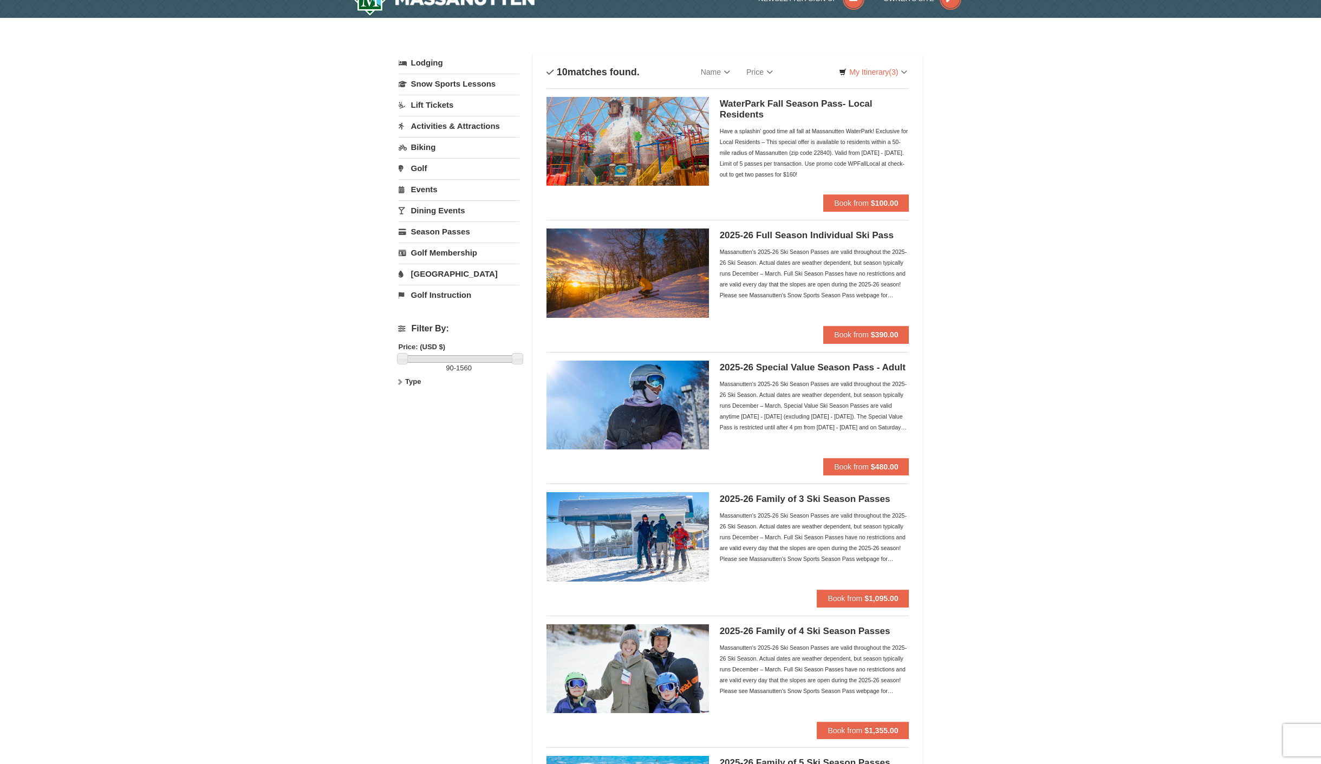
scroll to position [0, 0]
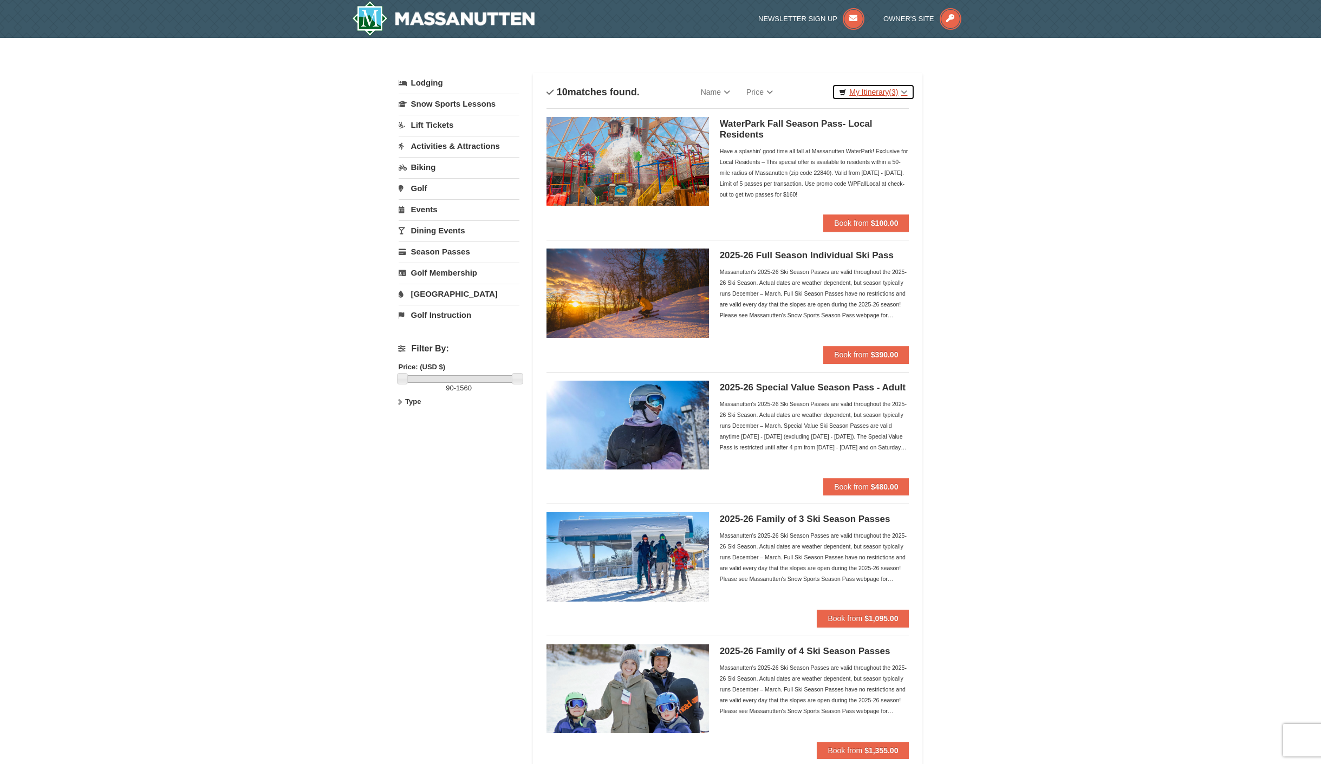
click at [867, 95] on link "My Itinerary (3)" at bounding box center [873, 92] width 82 height 16
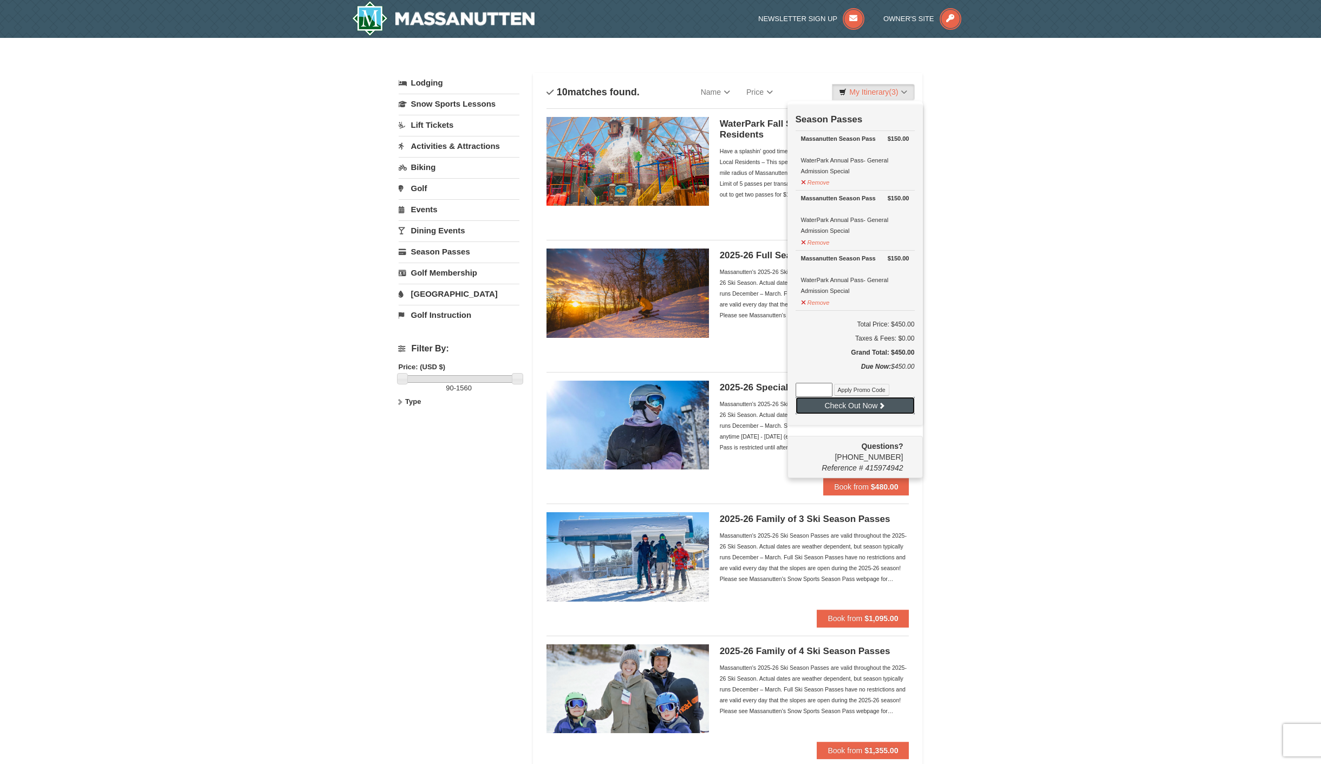
click at [854, 401] on button "Check Out Now" at bounding box center [855, 405] width 119 height 17
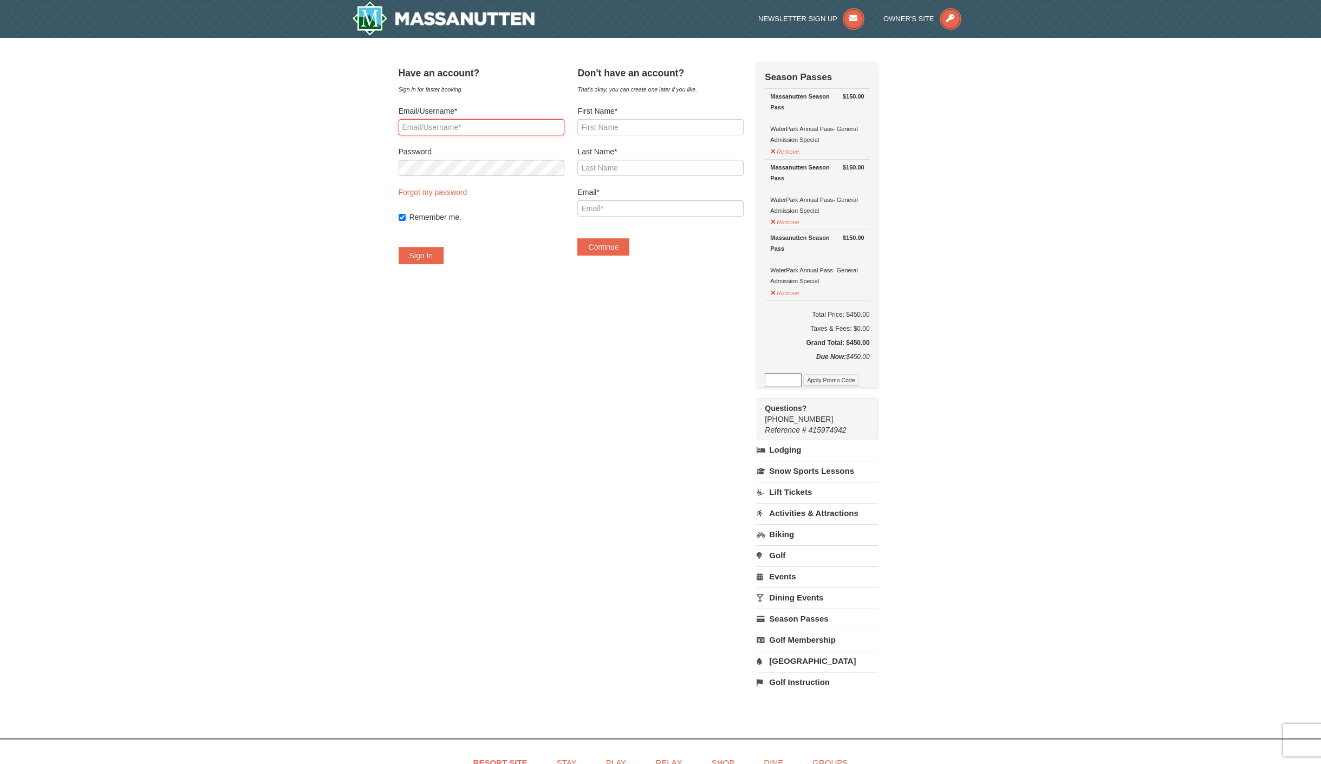
click at [493, 125] on input "Email/Username*" at bounding box center [482, 127] width 166 height 16
type input "BarkerJC6@gmail.com"
click at [677, 132] on input "First Name*" at bounding box center [661, 127] width 166 height 16
click at [717, 99] on div "Don't have an account? That's okay, you can create one later if you like. First…" at bounding box center [661, 164] width 166 height 204
click at [812, 142] on div "Massanutten Season Pass WaterPark Annual Pass- General Admission Special" at bounding box center [817, 118] width 94 height 54
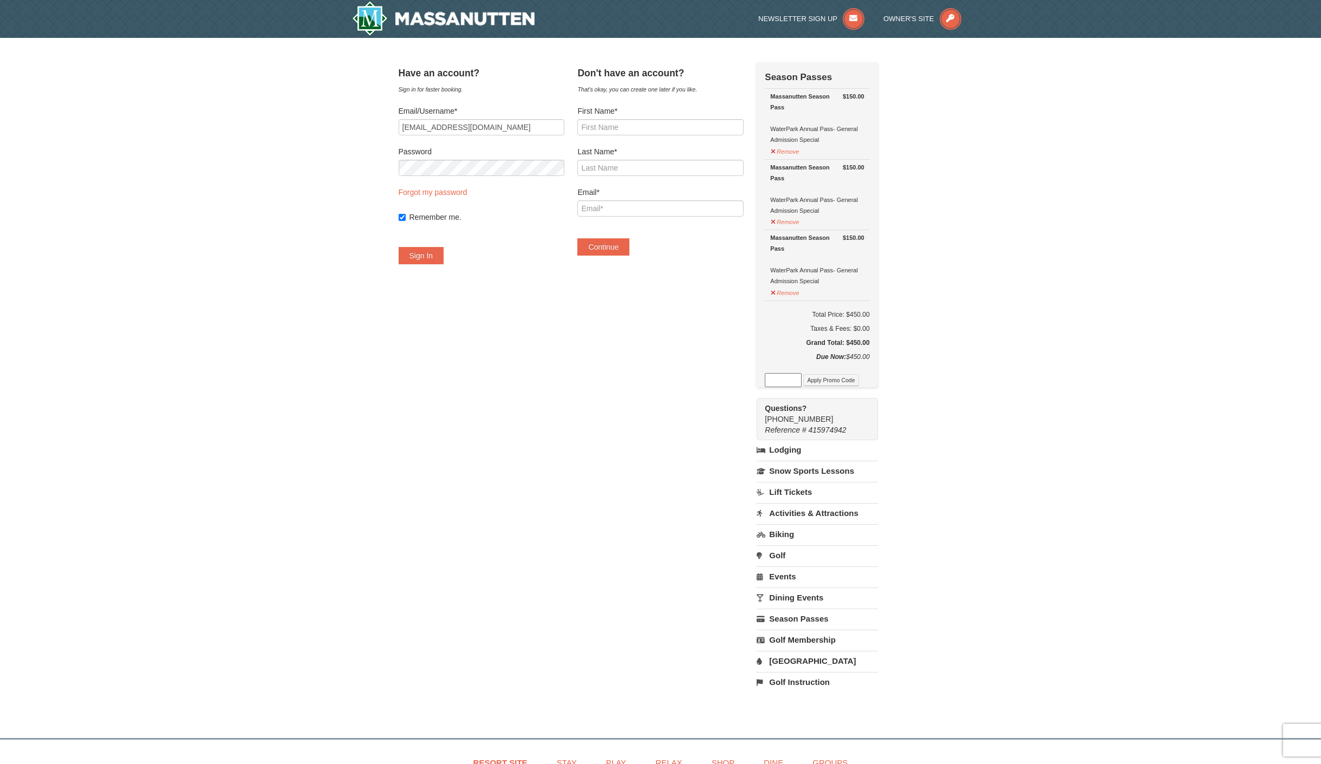
click at [691, 293] on div "Have an account? Sign in for faster booking. Email/Username* BarkerJC6@gmail.co…" at bounding box center [661, 382] width 524 height 641
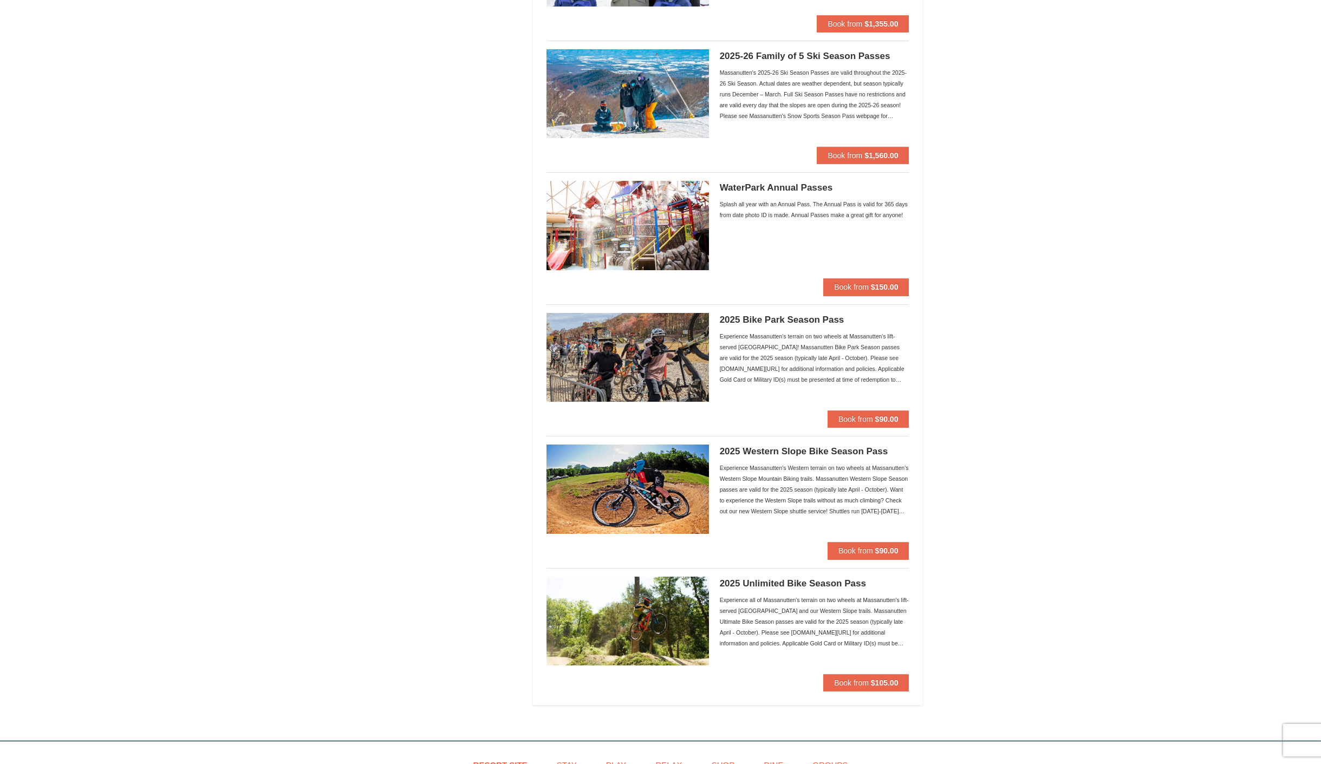
scroll to position [728, 0]
click at [695, 221] on img at bounding box center [628, 224] width 163 height 89
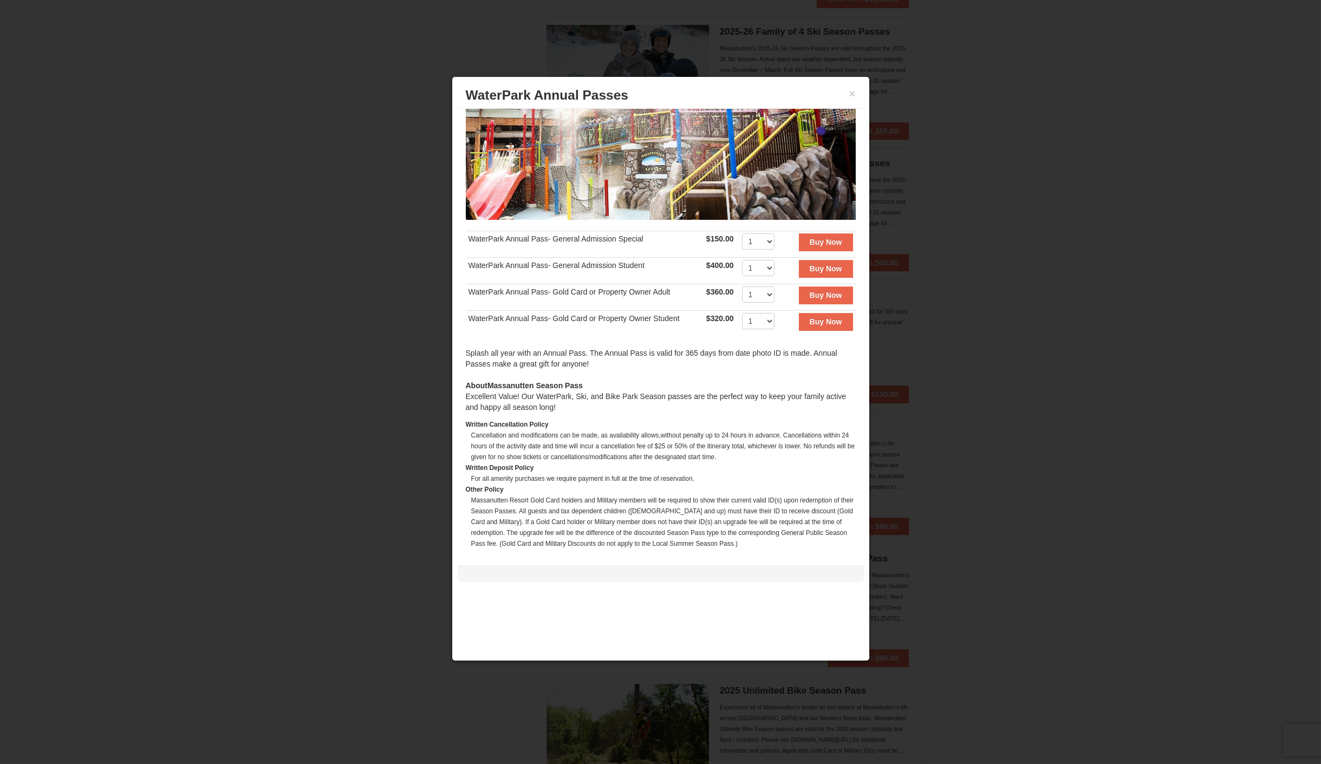
scroll to position [119, 0]
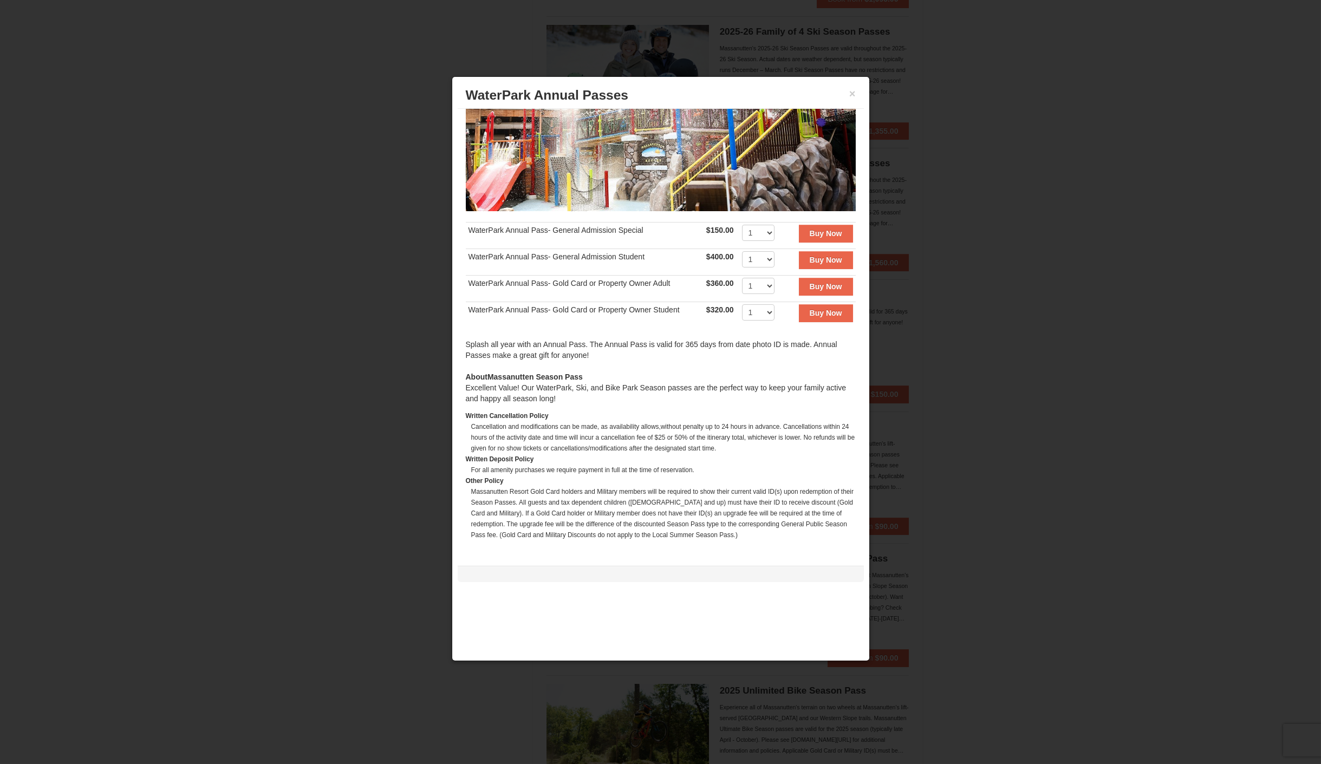
click at [556, 396] on div "About Massanutten Season Pass Excellent Value! Our WaterPark, Ski, and Bike Par…" at bounding box center [661, 388] width 390 height 33
click at [1133, 263] on div at bounding box center [660, 382] width 1321 height 764
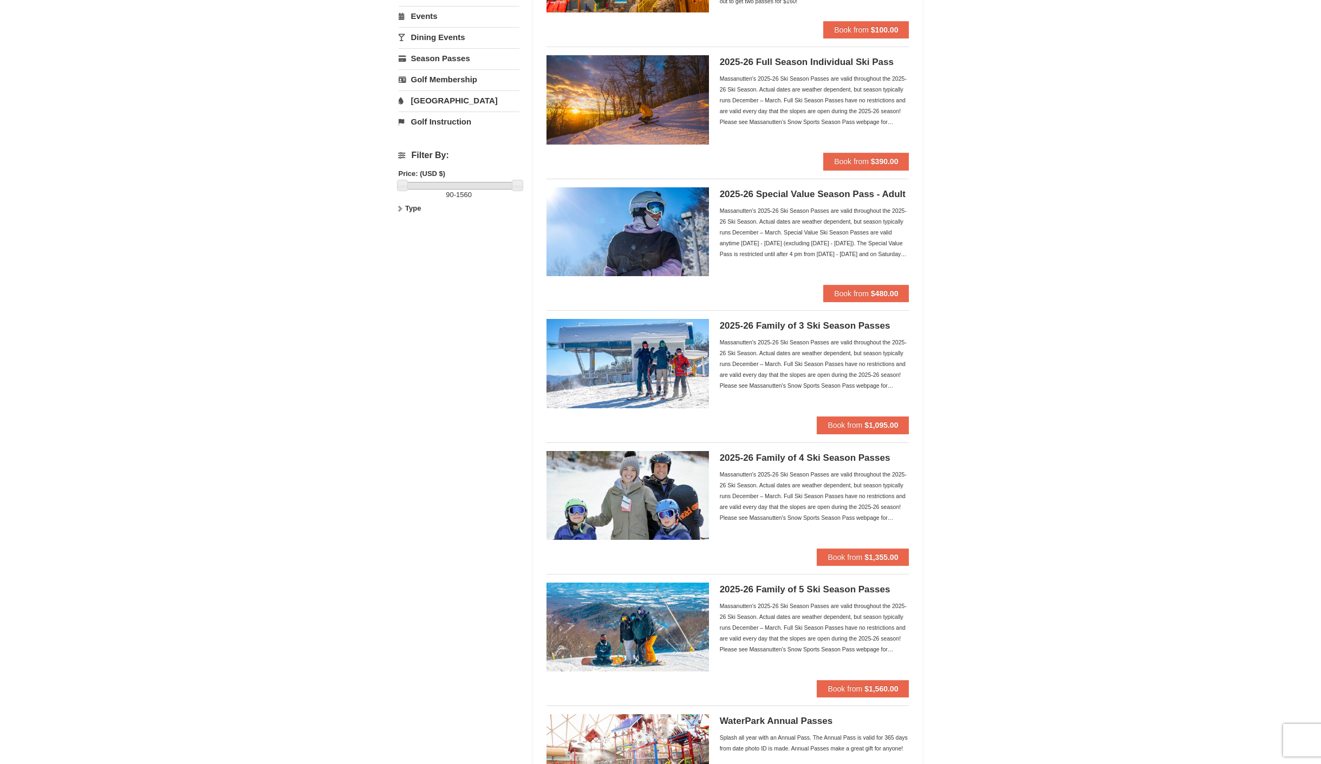
scroll to position [186, 0]
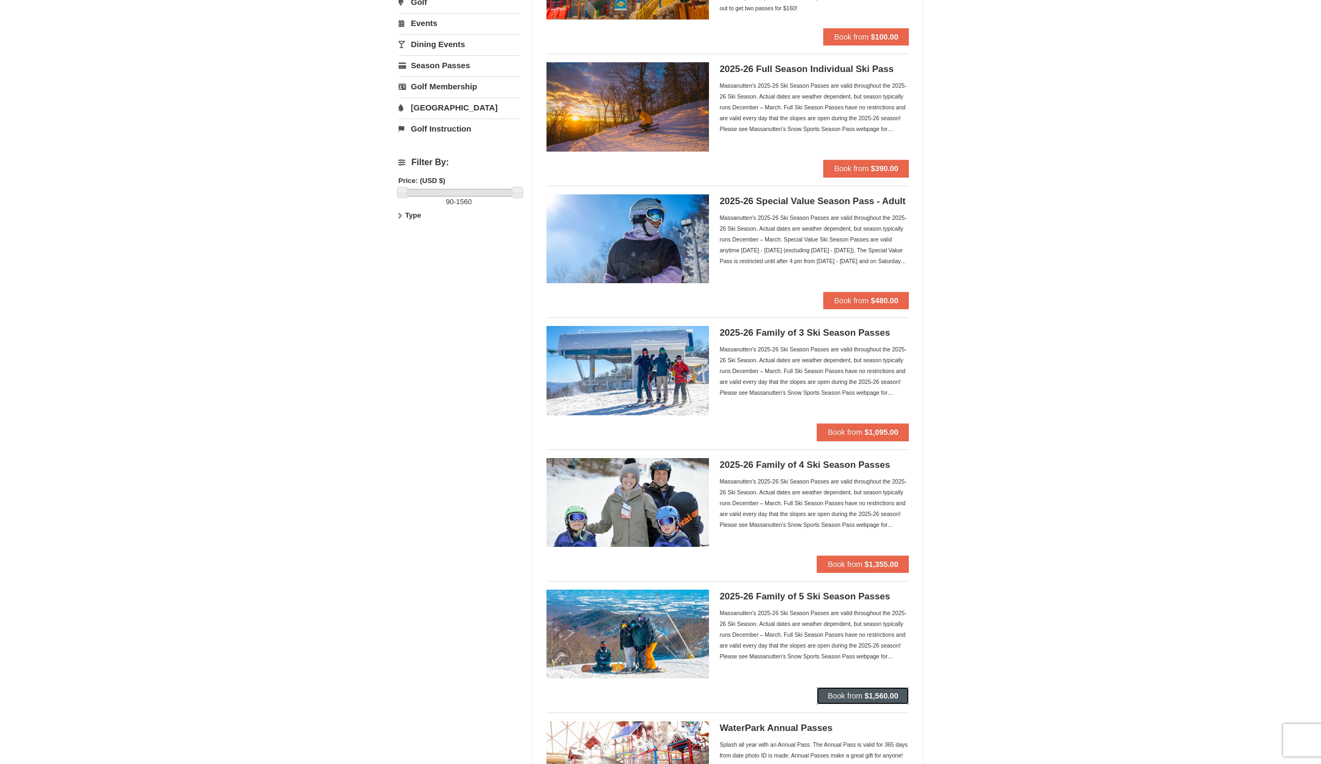
click at [885, 689] on button "Book from $1,560.00" at bounding box center [863, 696] width 92 height 17
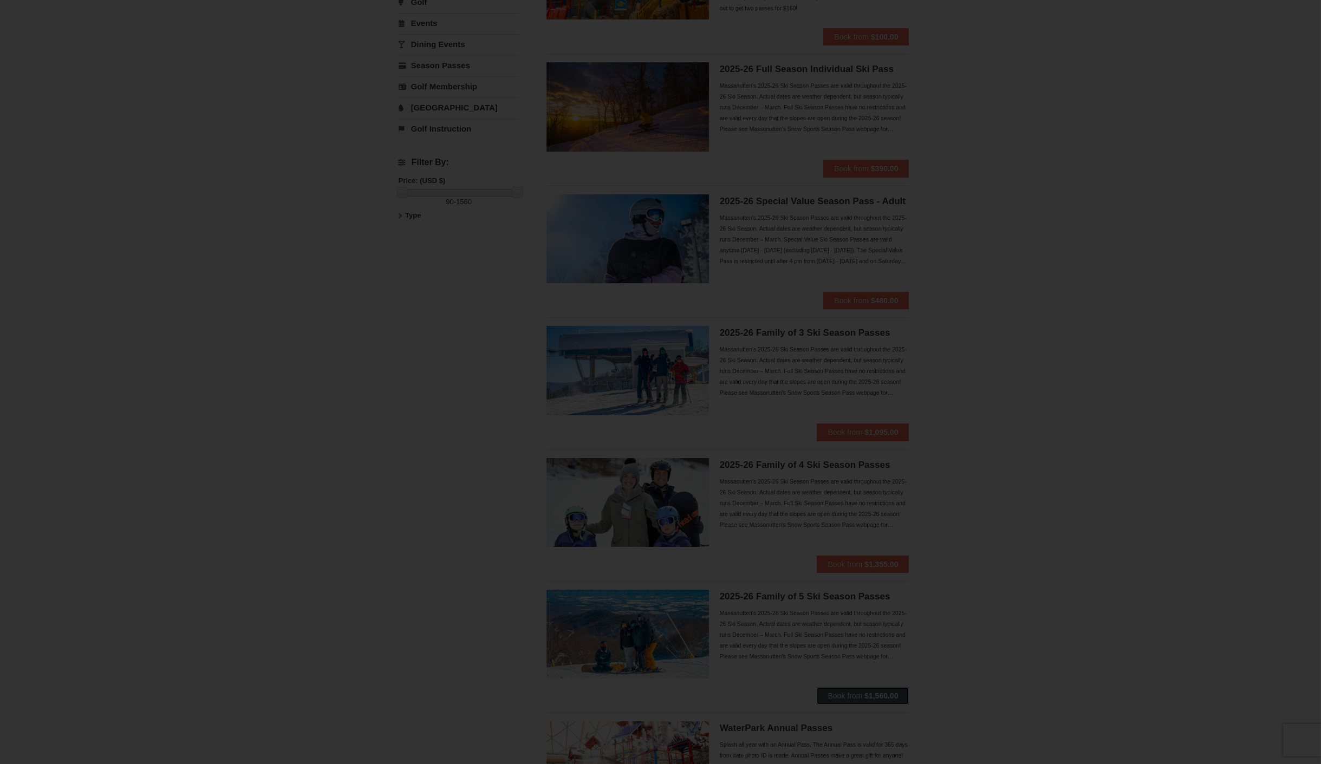
scroll to position [0, 0]
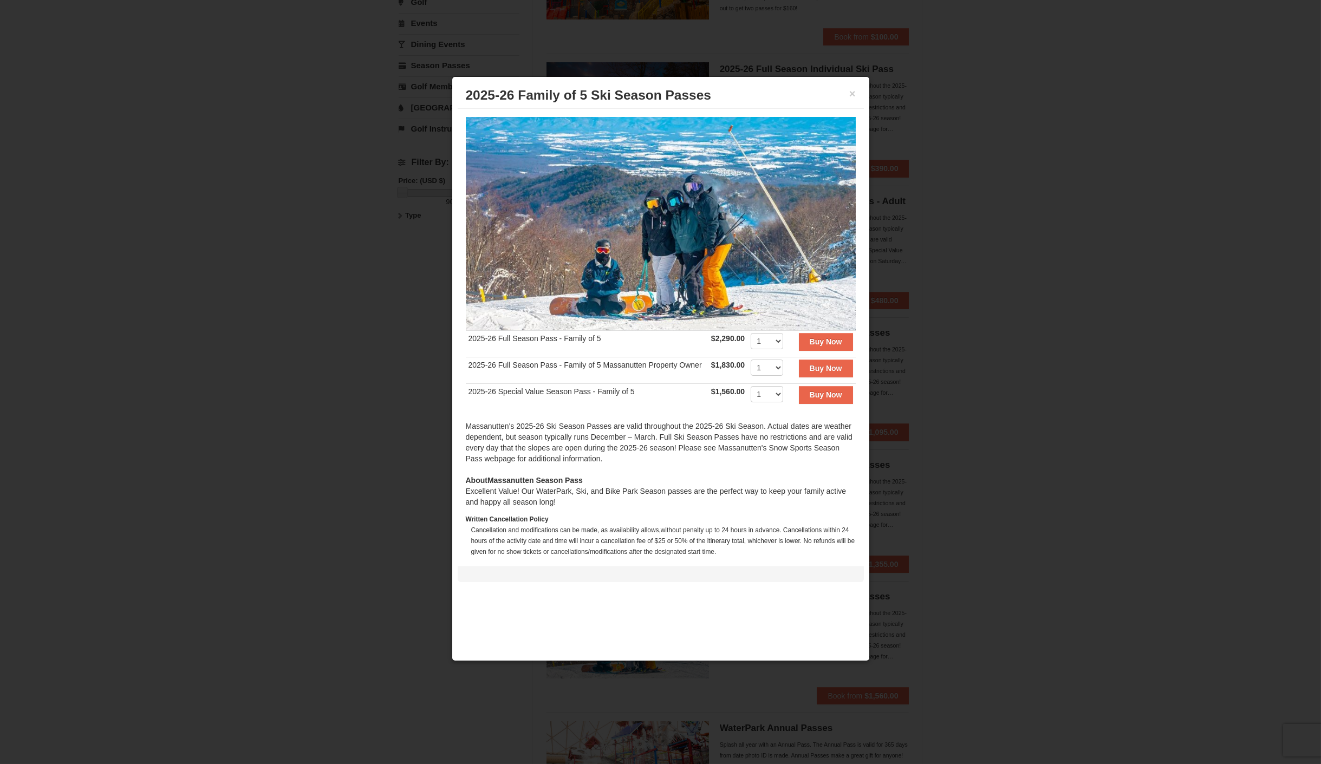
click at [544, 469] on div "Massanutten's 2025-26 Ski Season Passes are valid throughout the 2025-26 Ski Se…" at bounding box center [661, 448] width 390 height 54
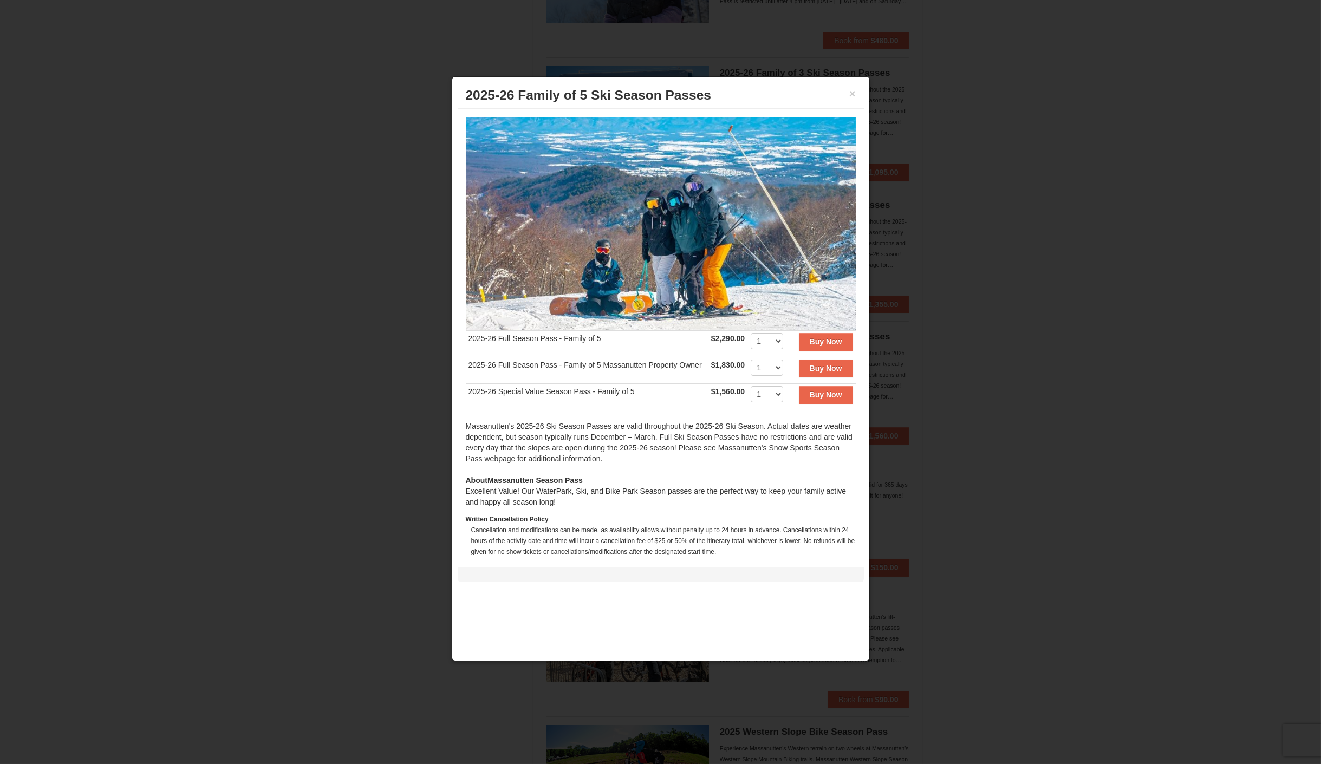
click at [403, 413] on div at bounding box center [660, 382] width 1321 height 764
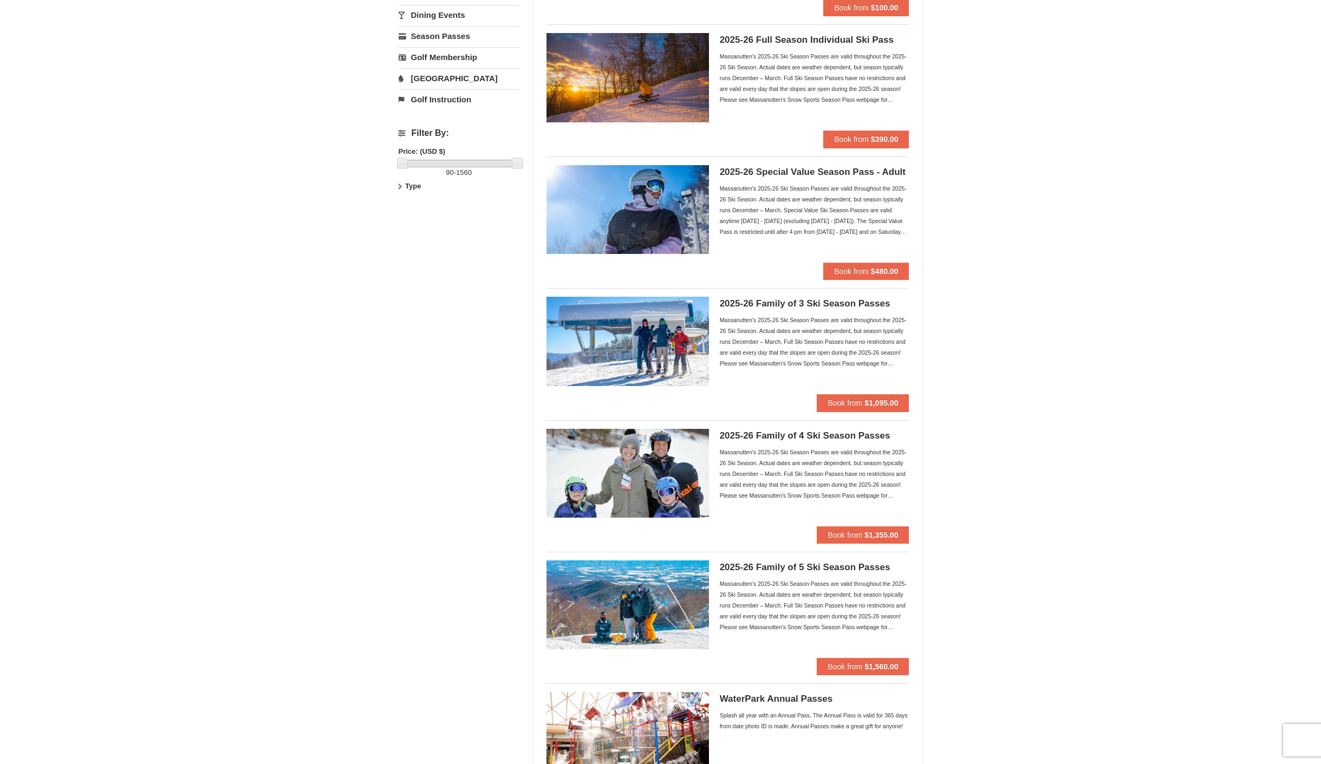
scroll to position [186, 0]
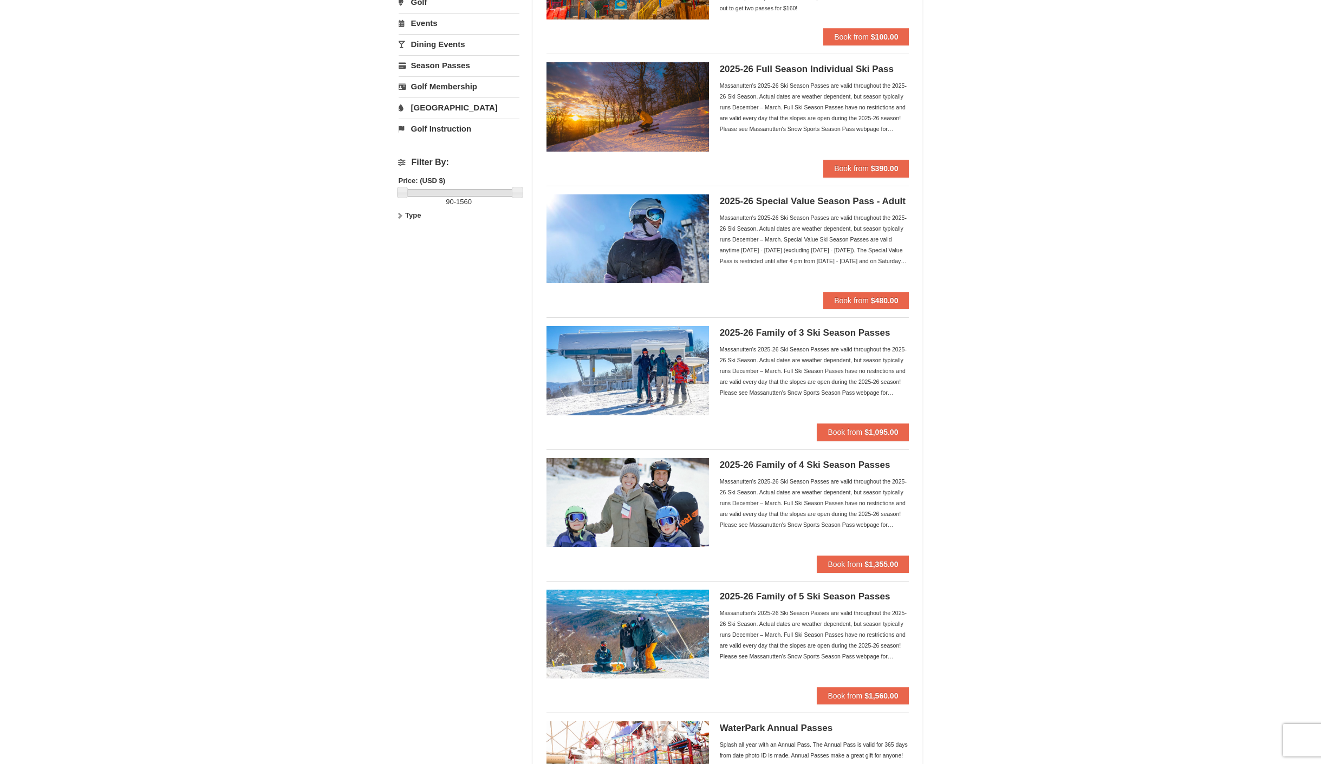
click at [803, 469] on h5 "2025-26 Family of 4 Ski Season Passes" at bounding box center [815, 465] width 190 height 11
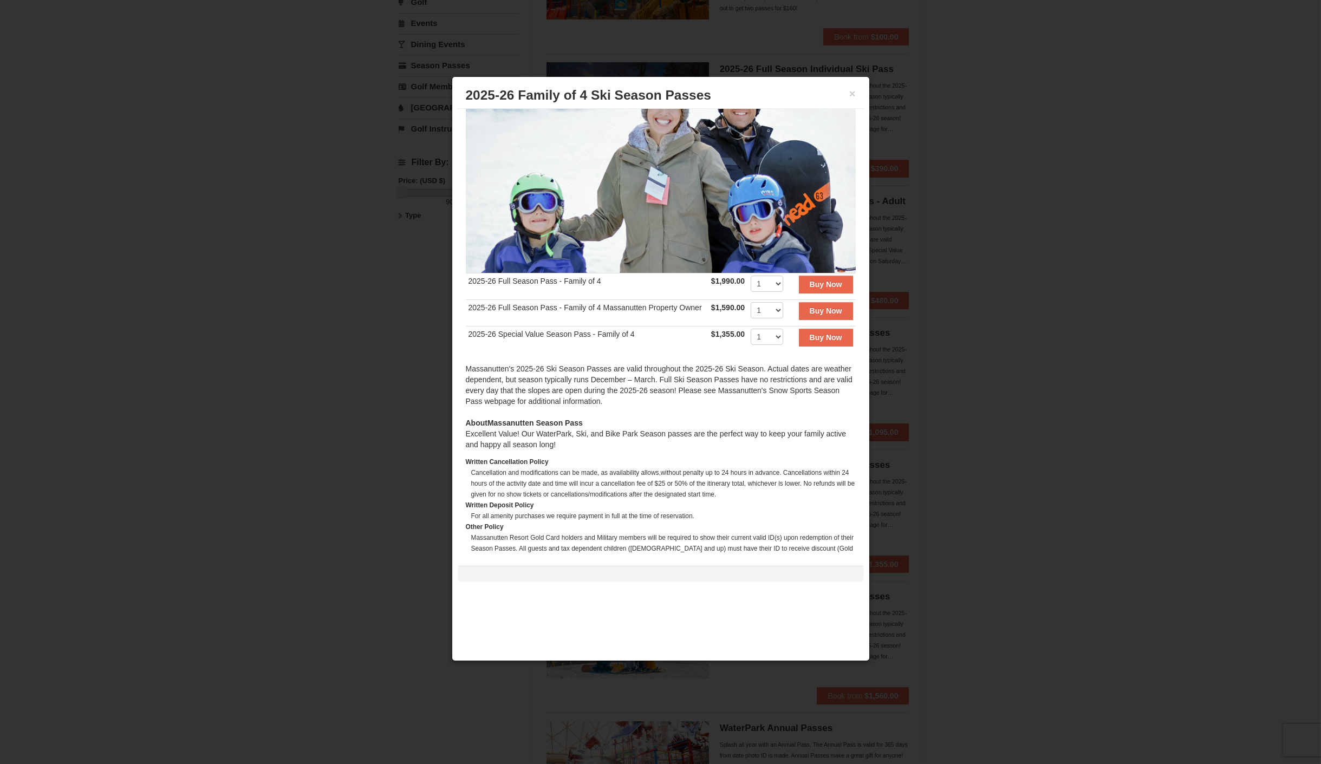
scroll to position [128, 0]
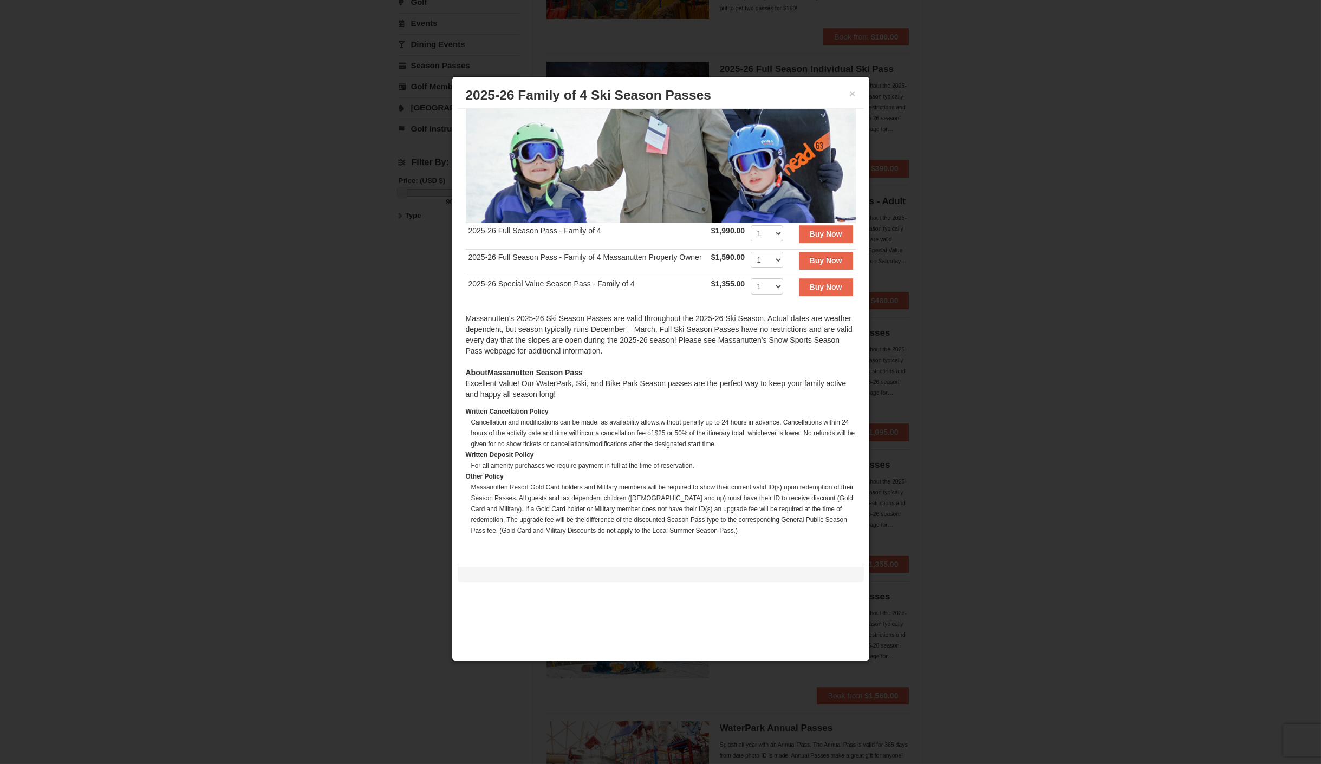
click at [349, 401] on div at bounding box center [660, 382] width 1321 height 764
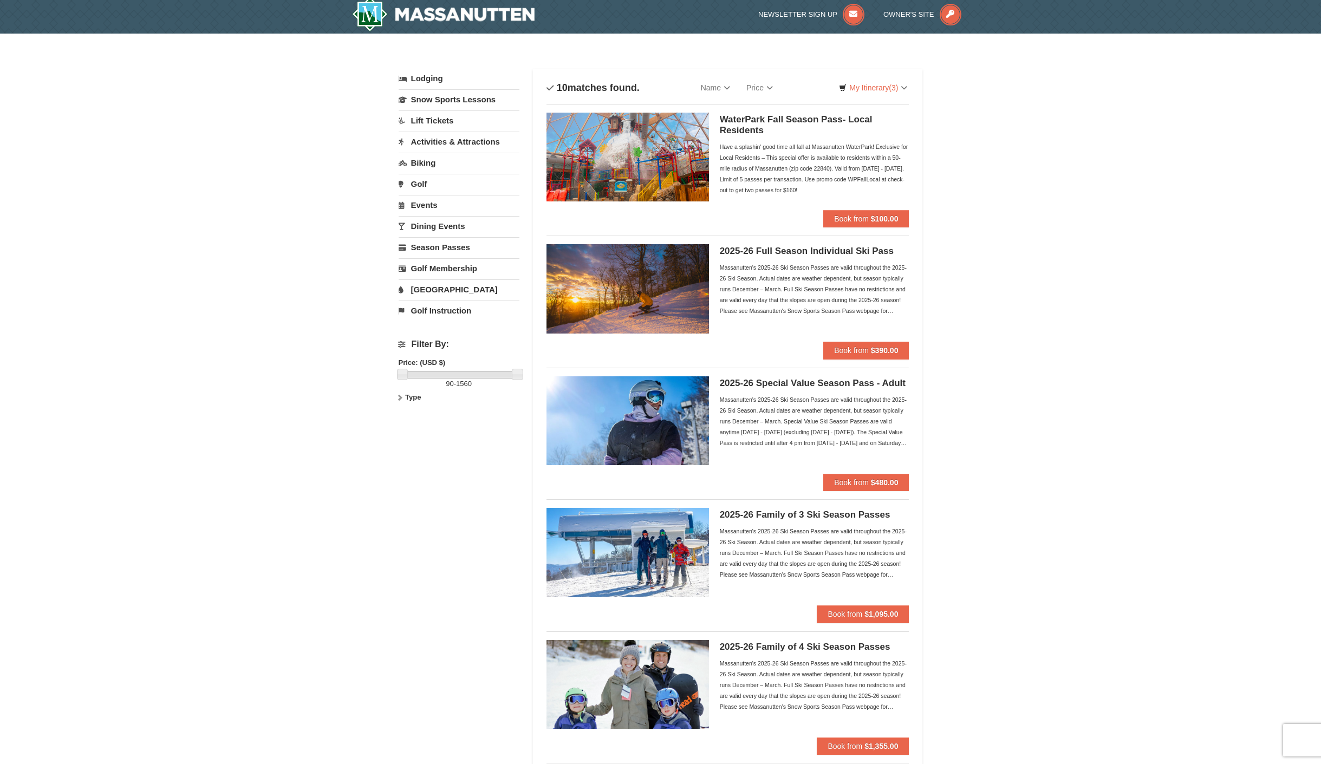
scroll to position [0, 0]
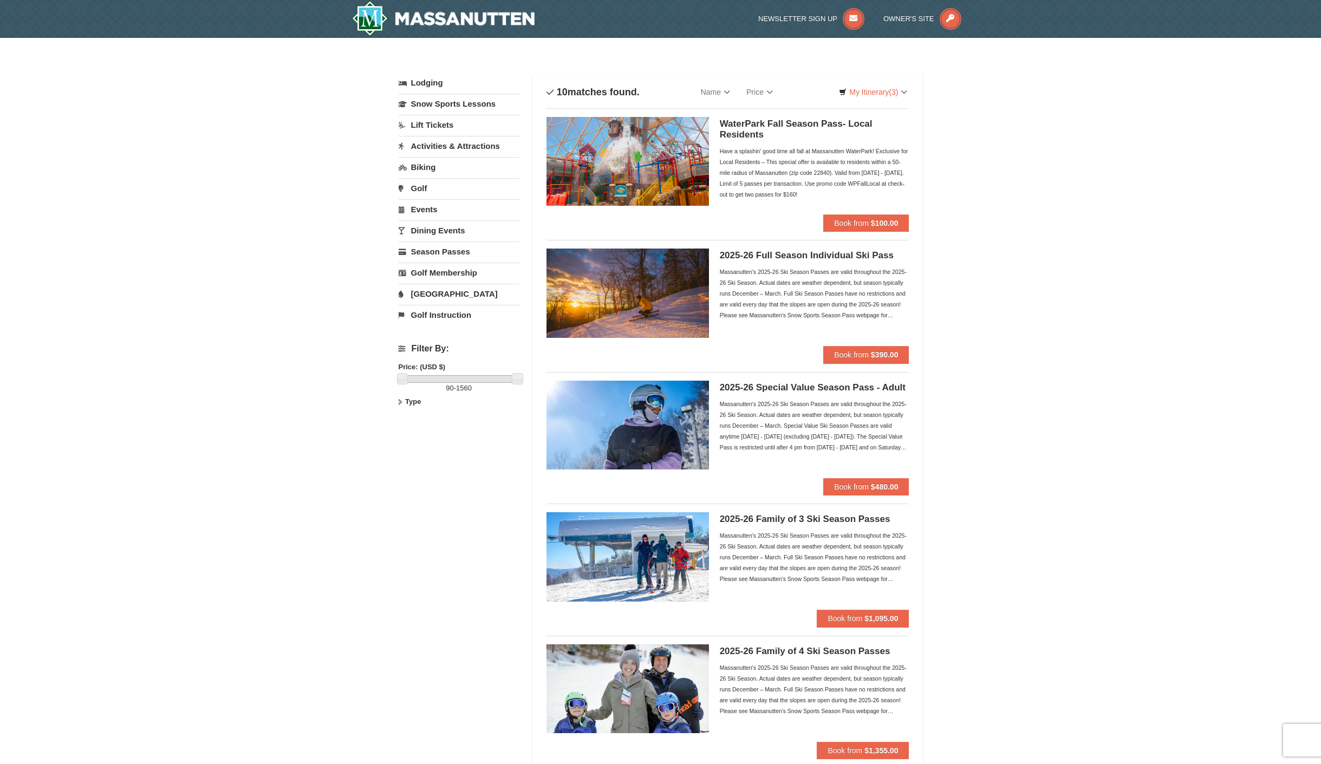
click at [663, 167] on img at bounding box center [628, 161] width 163 height 89
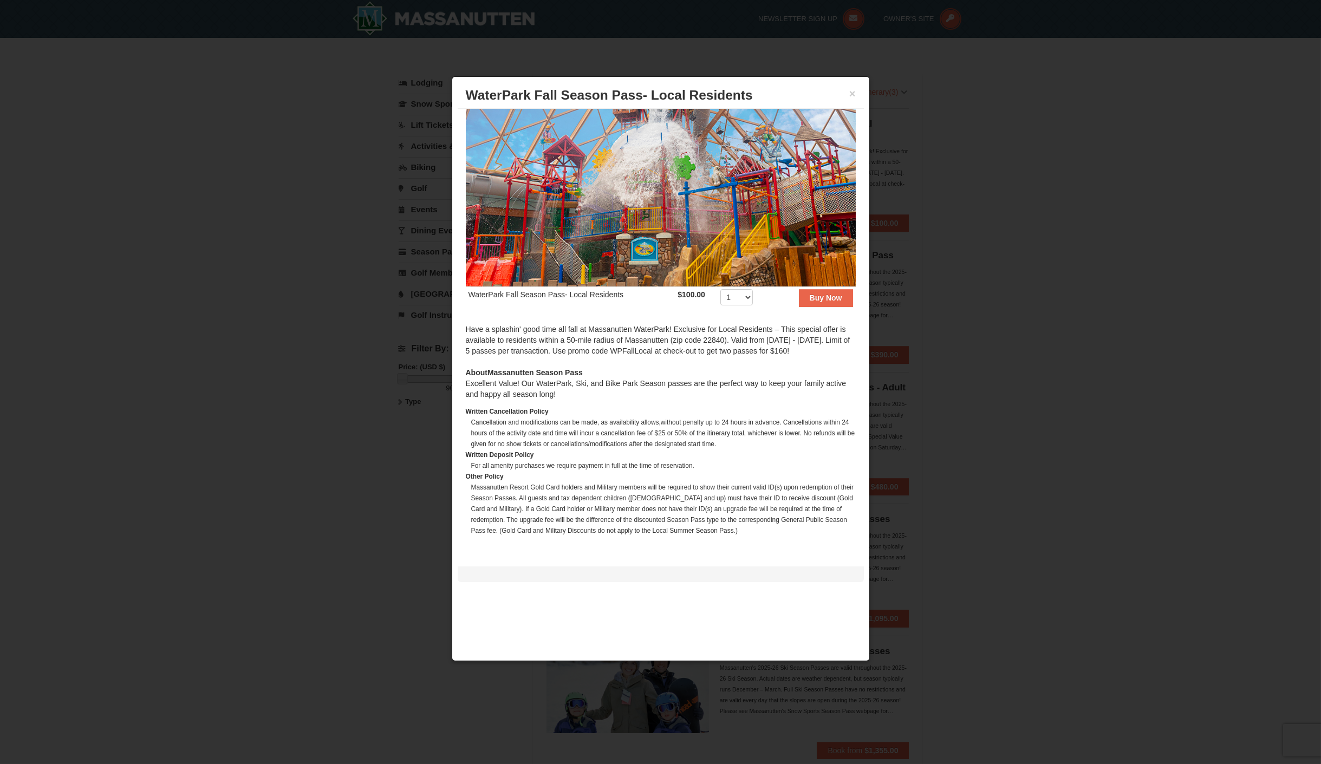
scroll to position [51, 0]
click at [1086, 238] on div at bounding box center [660, 382] width 1321 height 764
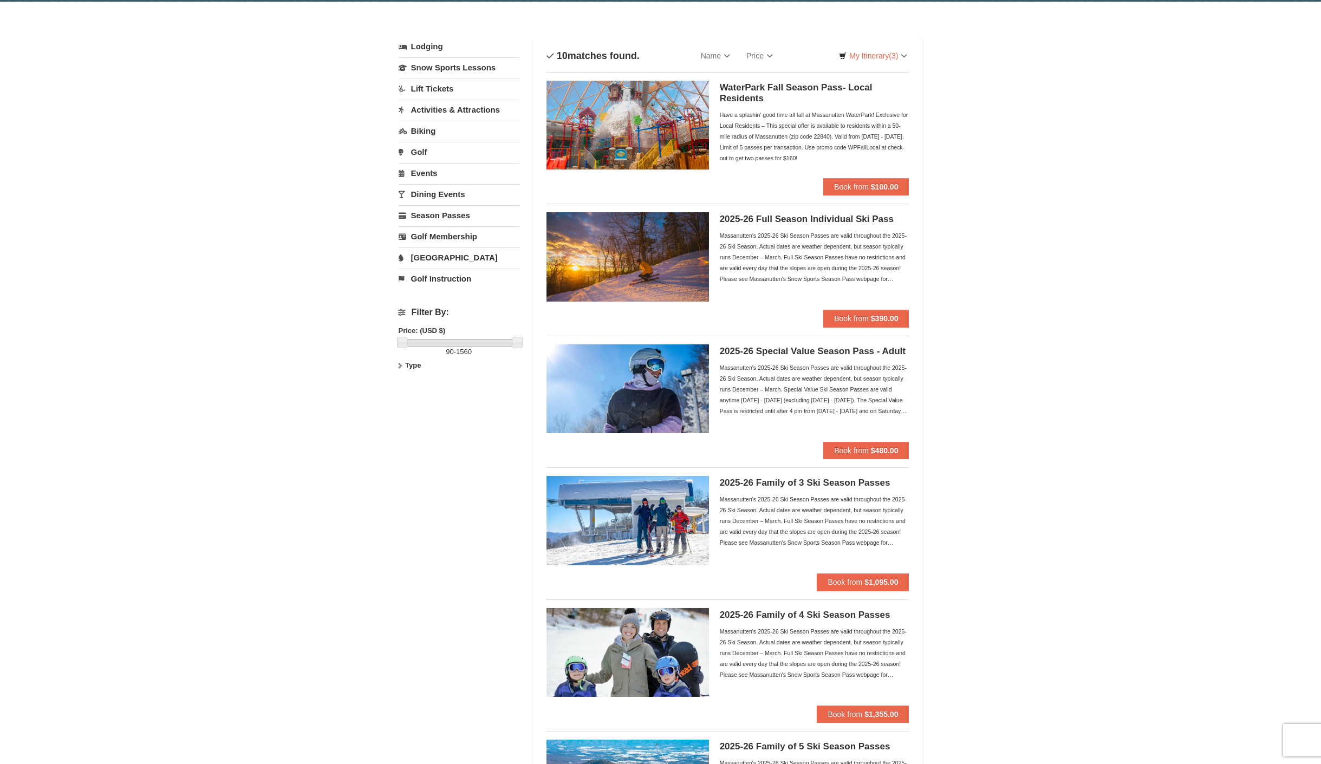
scroll to position [0, 0]
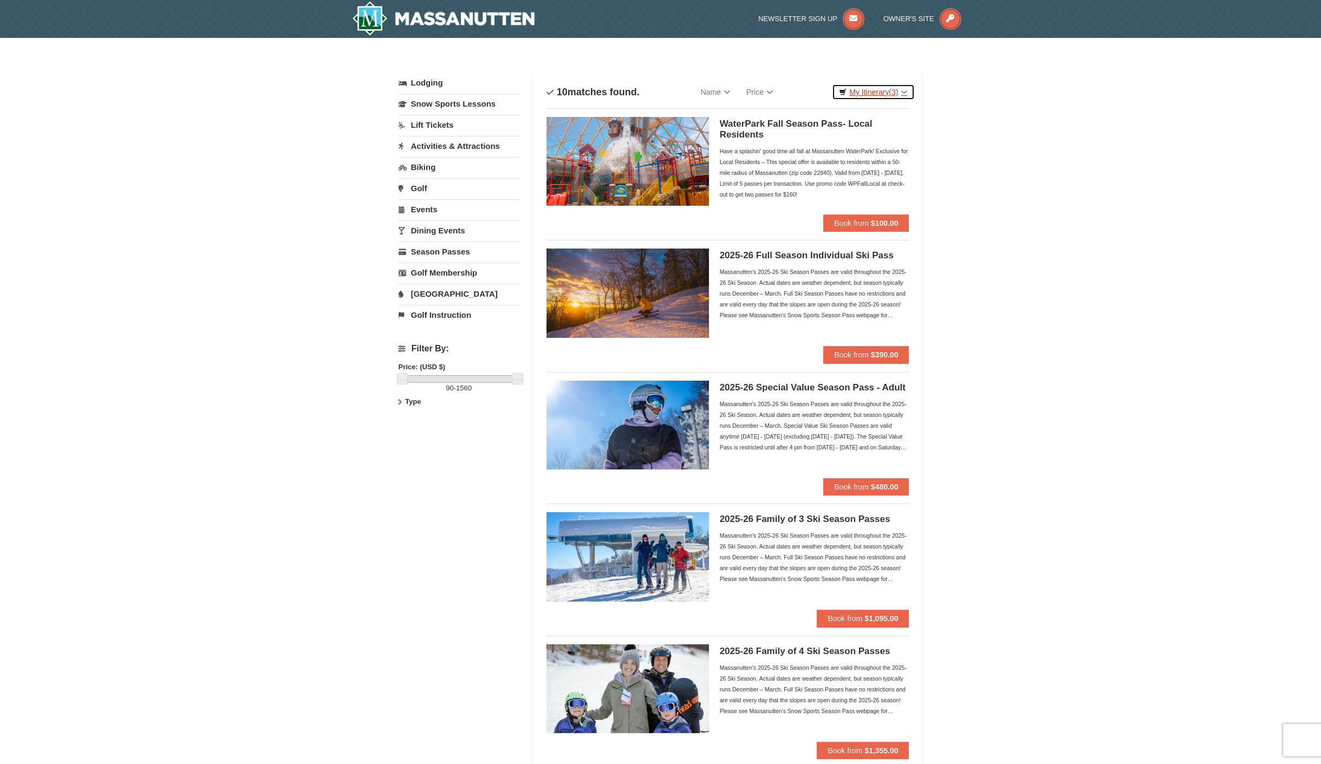
click at [880, 87] on link "My Itinerary (3)" at bounding box center [873, 92] width 82 height 16
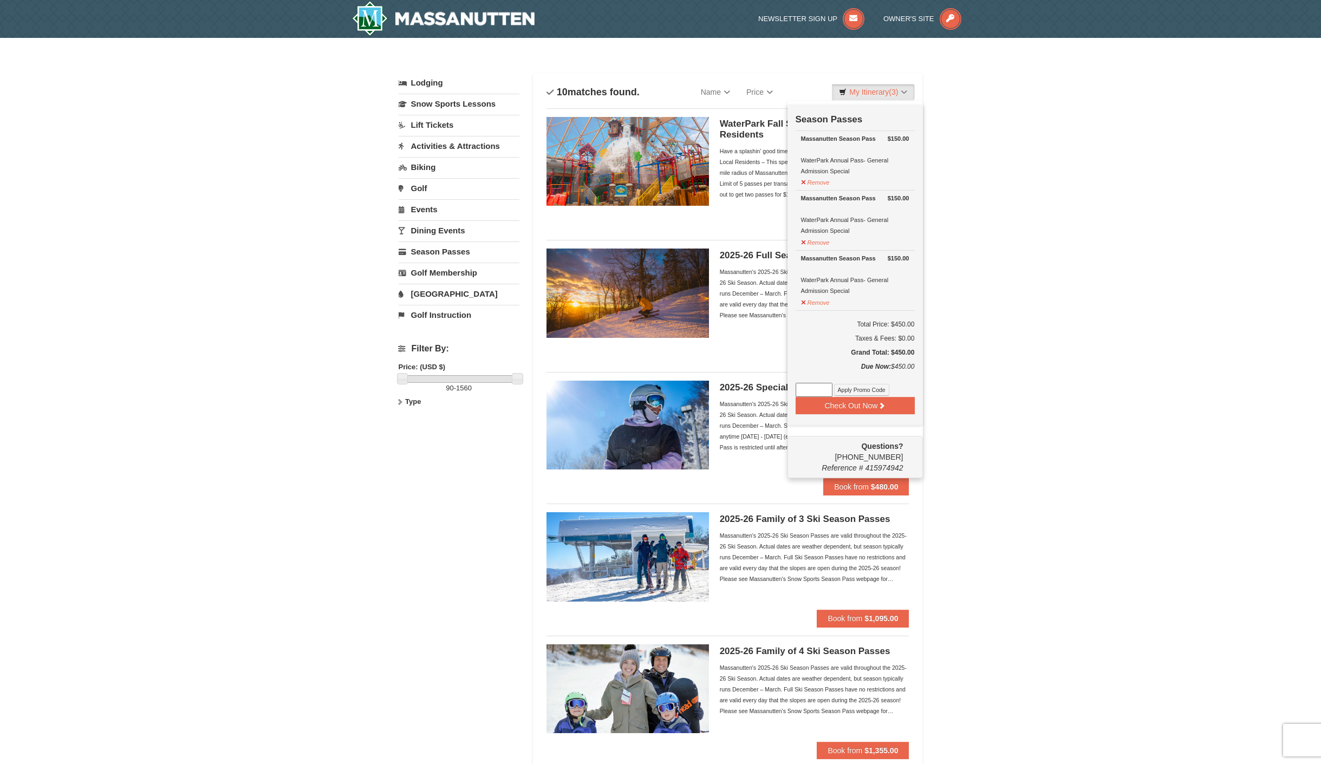
click at [1087, 432] on div "× Categories Filter My Itinerary (3) Check Out Now Season Passes $150.00 Massan…" at bounding box center [660, 747] width 1321 height 1419
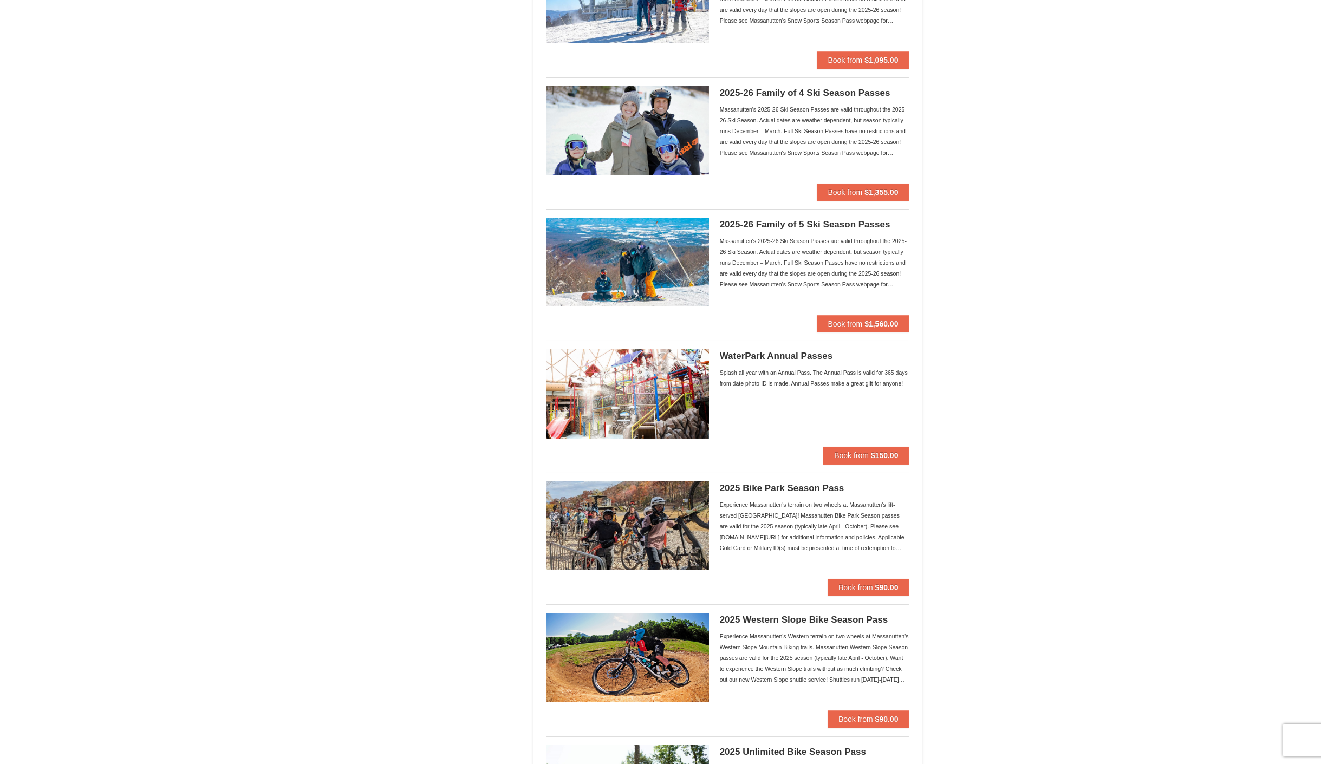
scroll to position [563, 0]
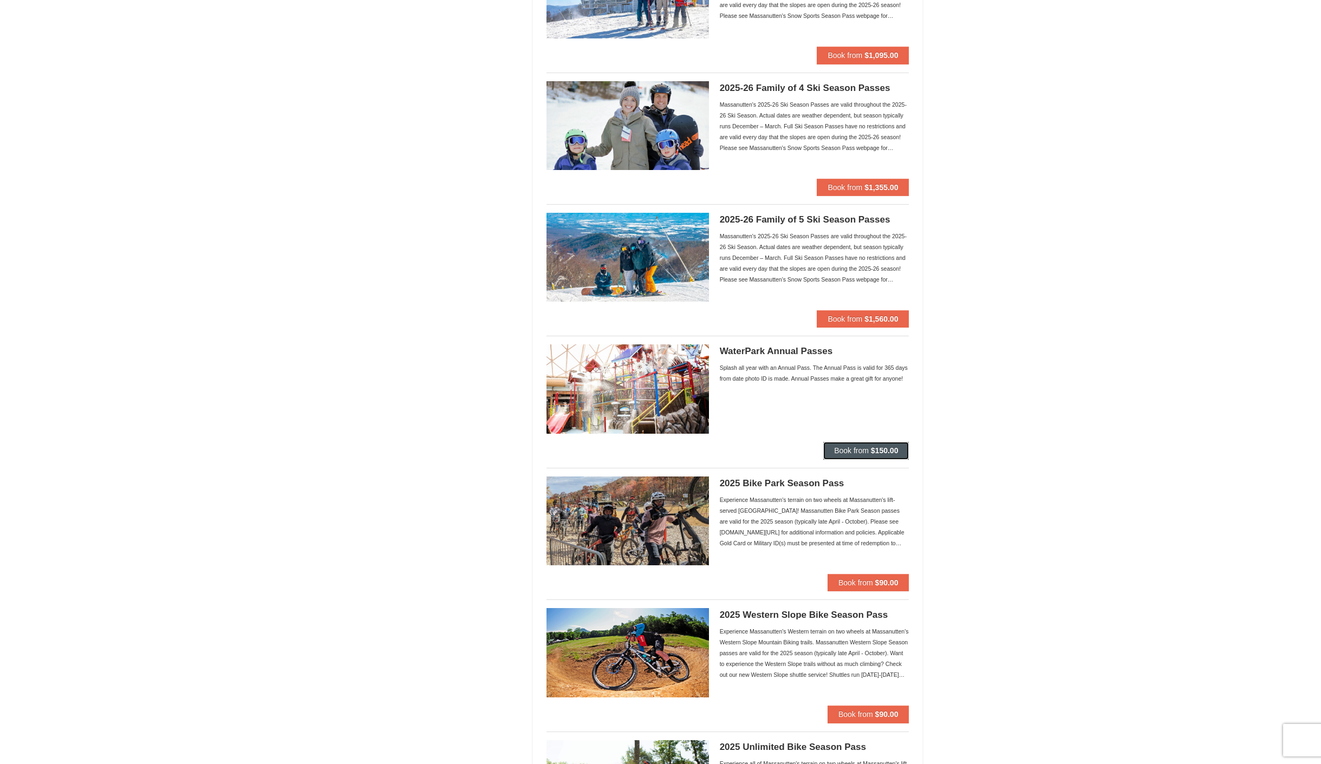
click at [879, 445] on button "Book from $150.00" at bounding box center [867, 450] width 86 height 17
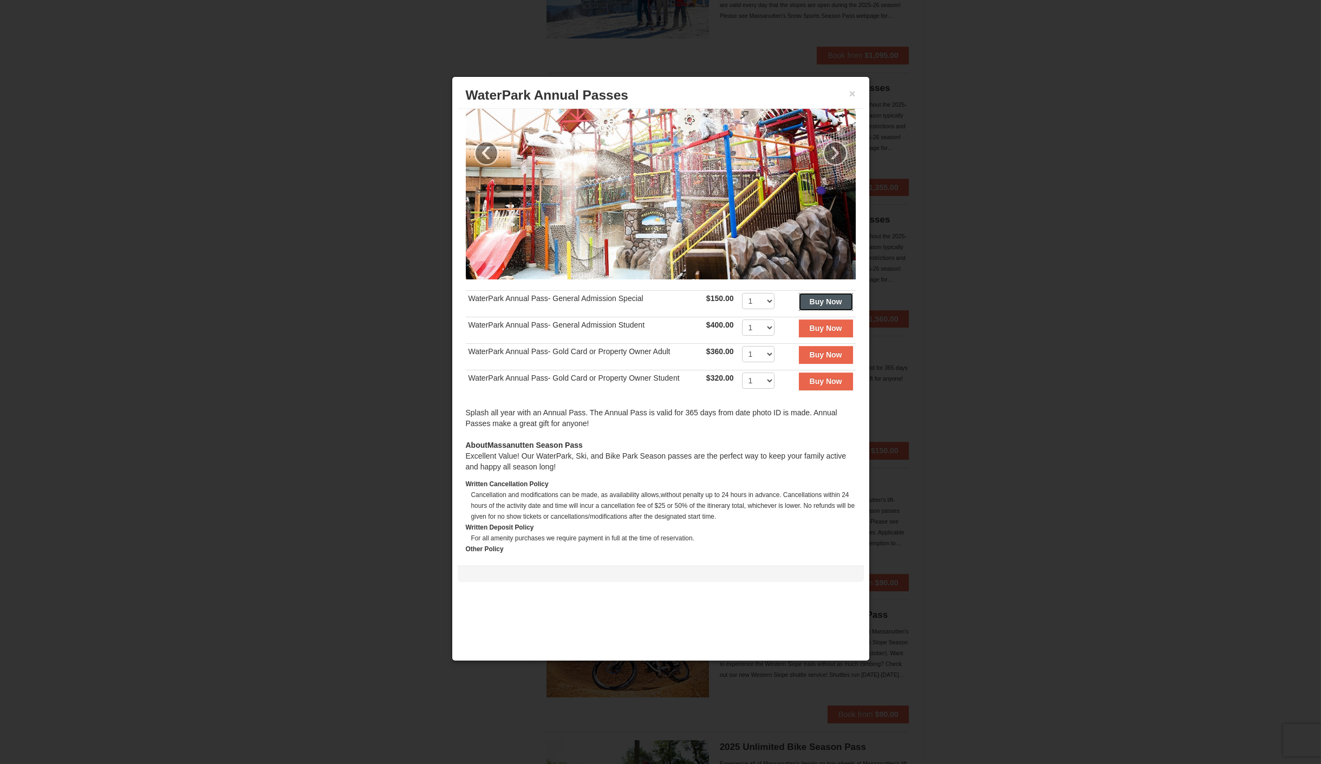
click at [828, 298] on strong "Buy Now" at bounding box center [826, 301] width 33 height 9
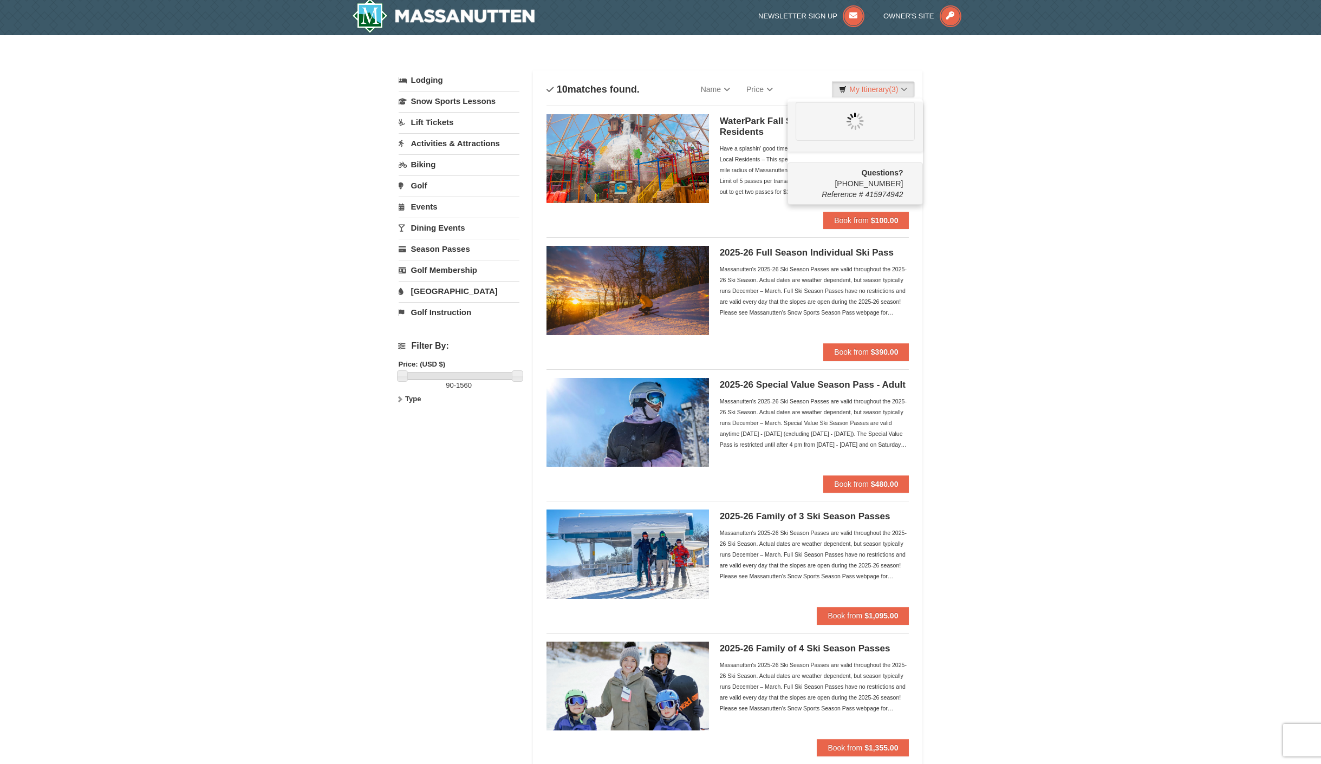
scroll to position [0, 0]
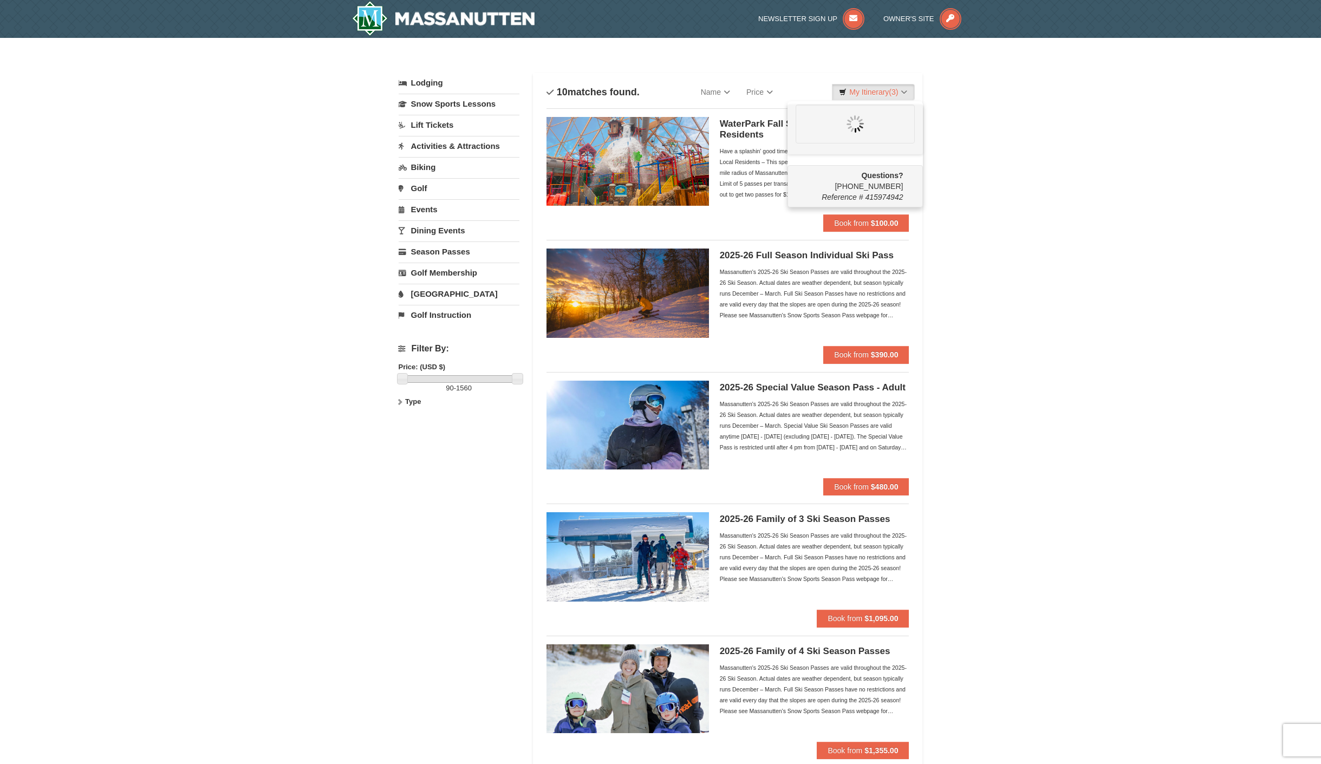
drag, startPoint x: 1055, startPoint y: 302, endPoint x: 1047, endPoint y: 293, distance: 13.0
click at [1055, 302] on div "× Categories Filter My Itinerary (3) Questions? 1-540-289-9441 Reference # 4159…" at bounding box center [660, 747] width 1321 height 1419
click at [870, 89] on link "My Itinerary (3)" at bounding box center [873, 92] width 82 height 16
drag, startPoint x: 1044, startPoint y: 96, endPoint x: 1016, endPoint y: 98, distance: 28.2
click at [1044, 96] on div "× Categories Filter My Itinerary (3) Questions? 1-540-289-9441 Reference # 4159…" at bounding box center [660, 747] width 1321 height 1419
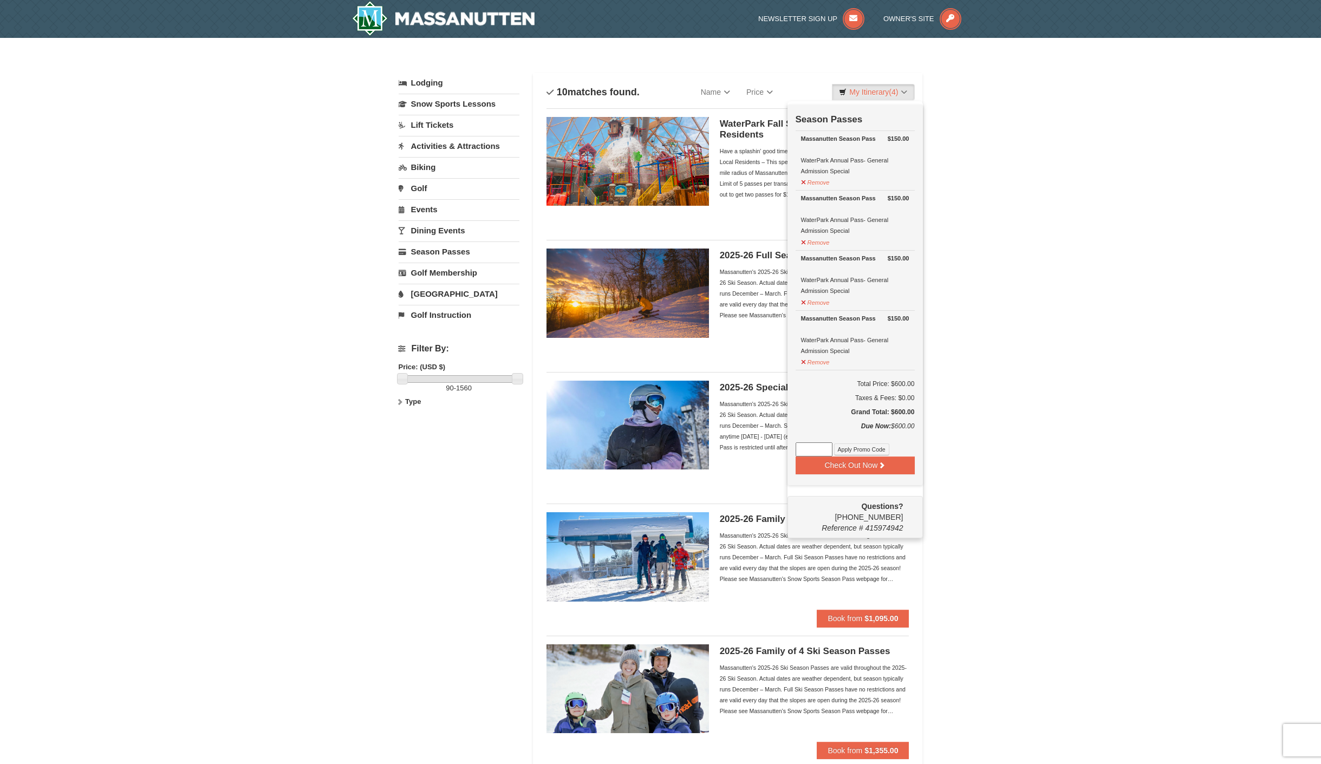
click at [1088, 270] on div "× Categories Filter My Itinerary (4) Check Out Now Season Passes $150.00 Massan…" at bounding box center [660, 747] width 1321 height 1419
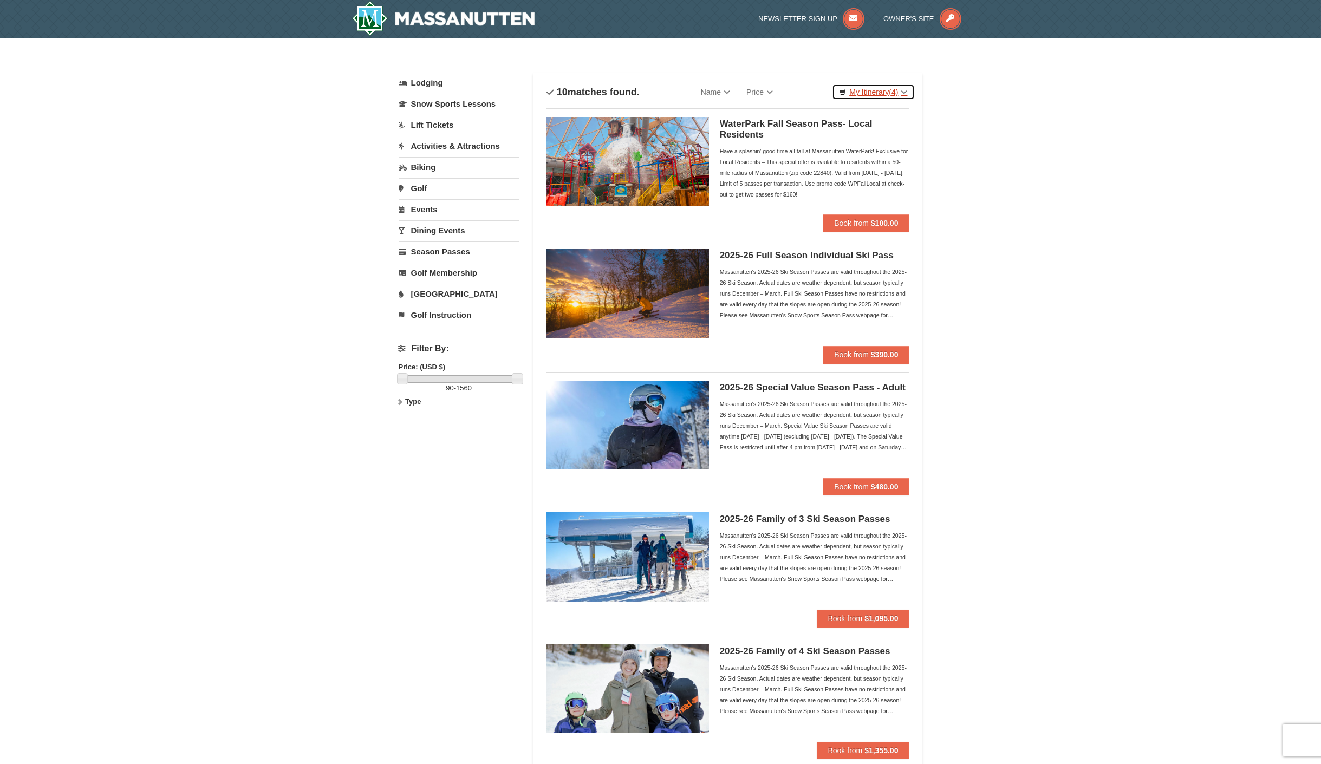
click at [875, 93] on link "My Itinerary (4)" at bounding box center [873, 92] width 82 height 16
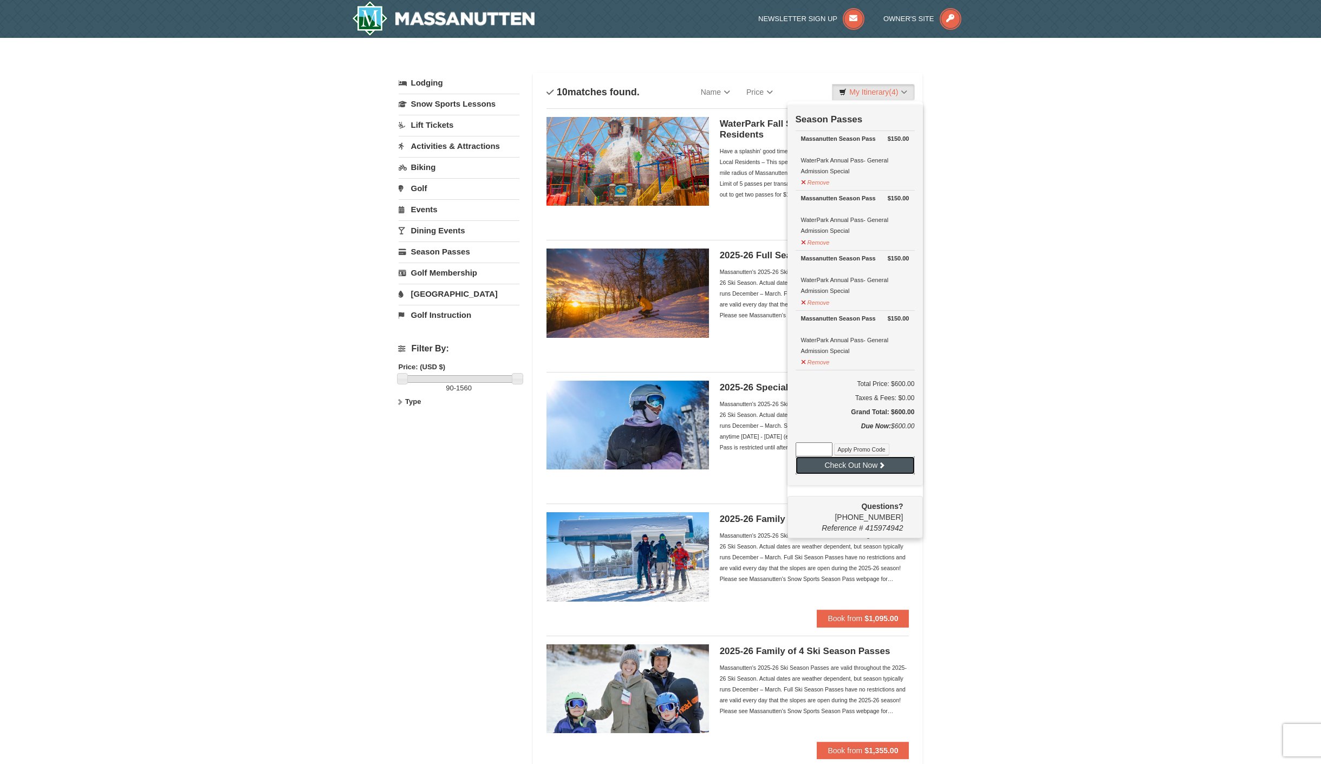
click at [860, 458] on button "Check Out Now" at bounding box center [855, 465] width 119 height 17
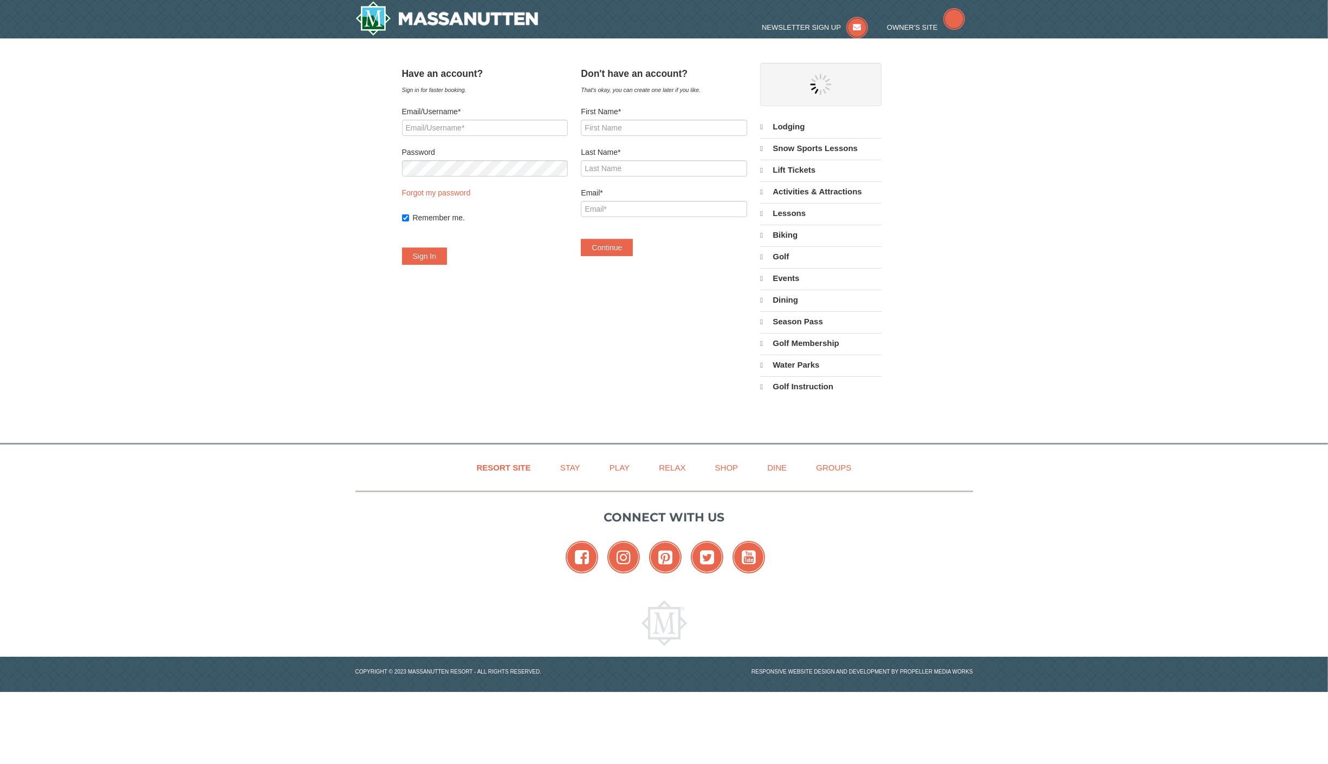
select select "9"
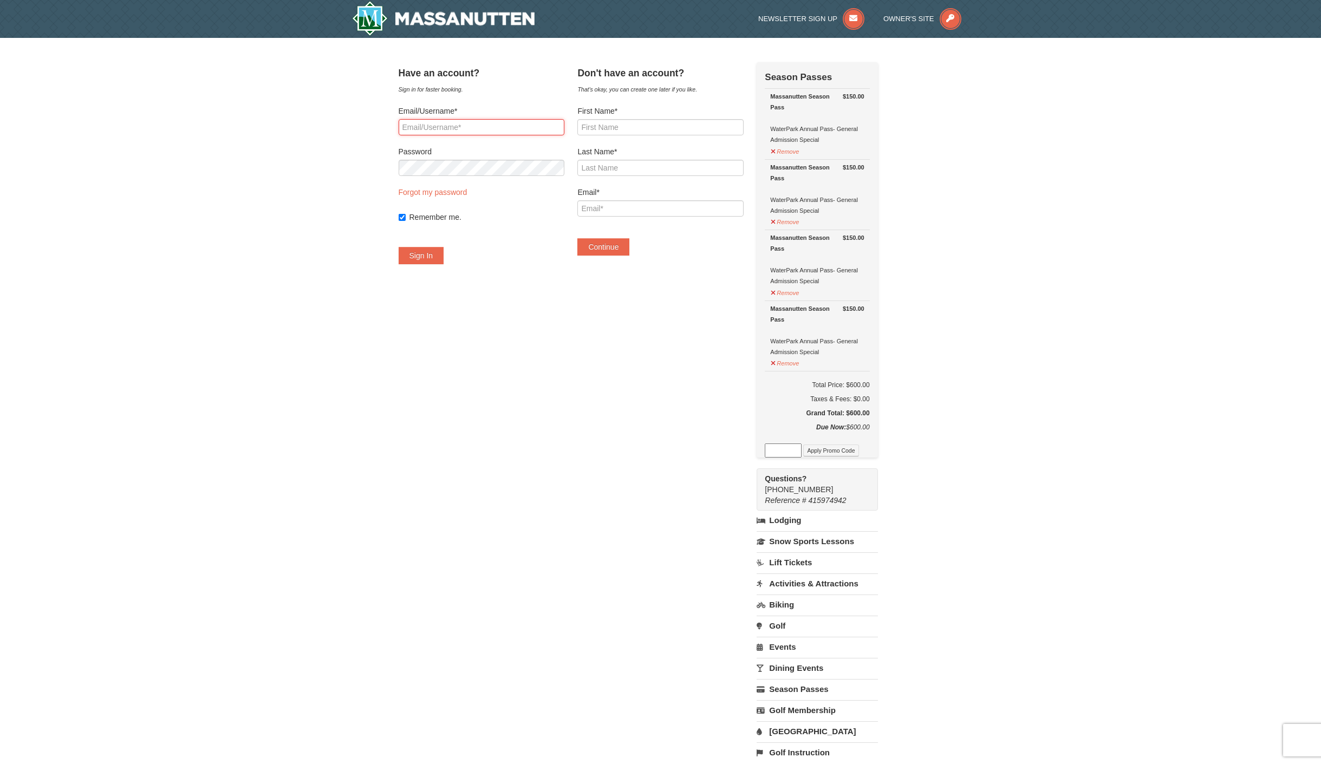
click at [445, 121] on input "Email/Username*" at bounding box center [482, 127] width 166 height 16
click at [339, 160] on div "× Have an account? Sign in for faster booking. Email/Username* Password Forgot …" at bounding box center [660, 418] width 1321 height 760
click at [475, 128] on input "Email/Username*" at bounding box center [482, 127] width 166 height 16
type input "[EMAIL_ADDRESS][DOMAIN_NAME]"
click at [399, 247] on button "Sign In" at bounding box center [422, 255] width 46 height 17
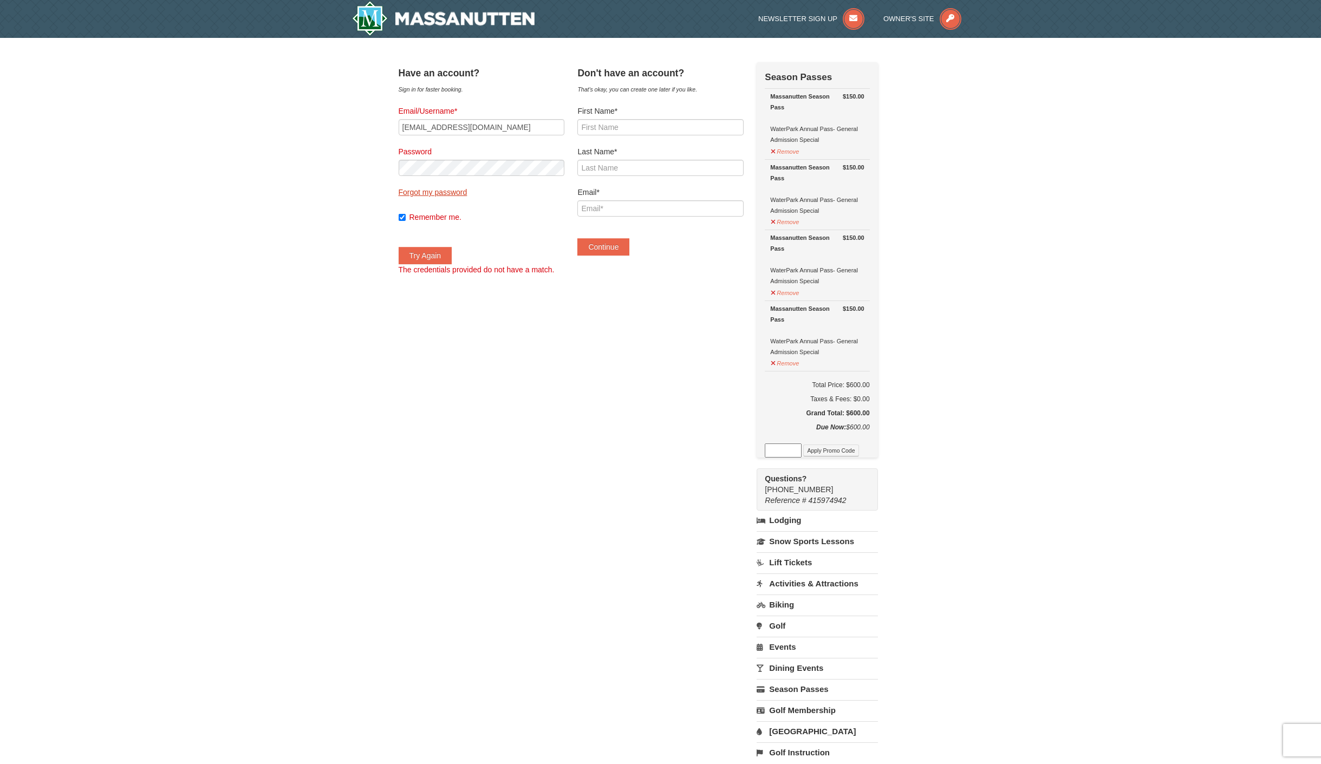
click at [417, 192] on link "Forgot my password" at bounding box center [433, 192] width 69 height 9
type input "[EMAIL_ADDRESS][DOMAIN_NAME]"
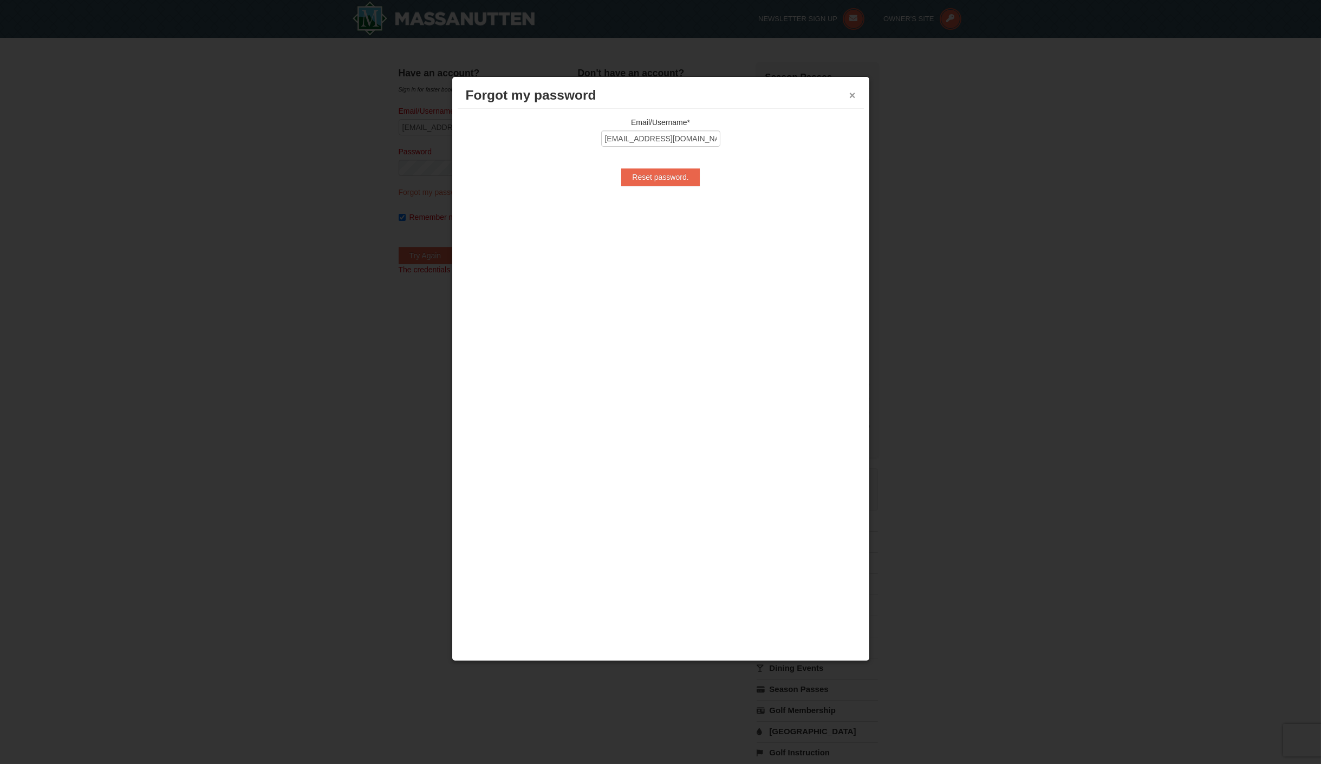
click at [850, 95] on button "×" at bounding box center [853, 95] width 7 height 11
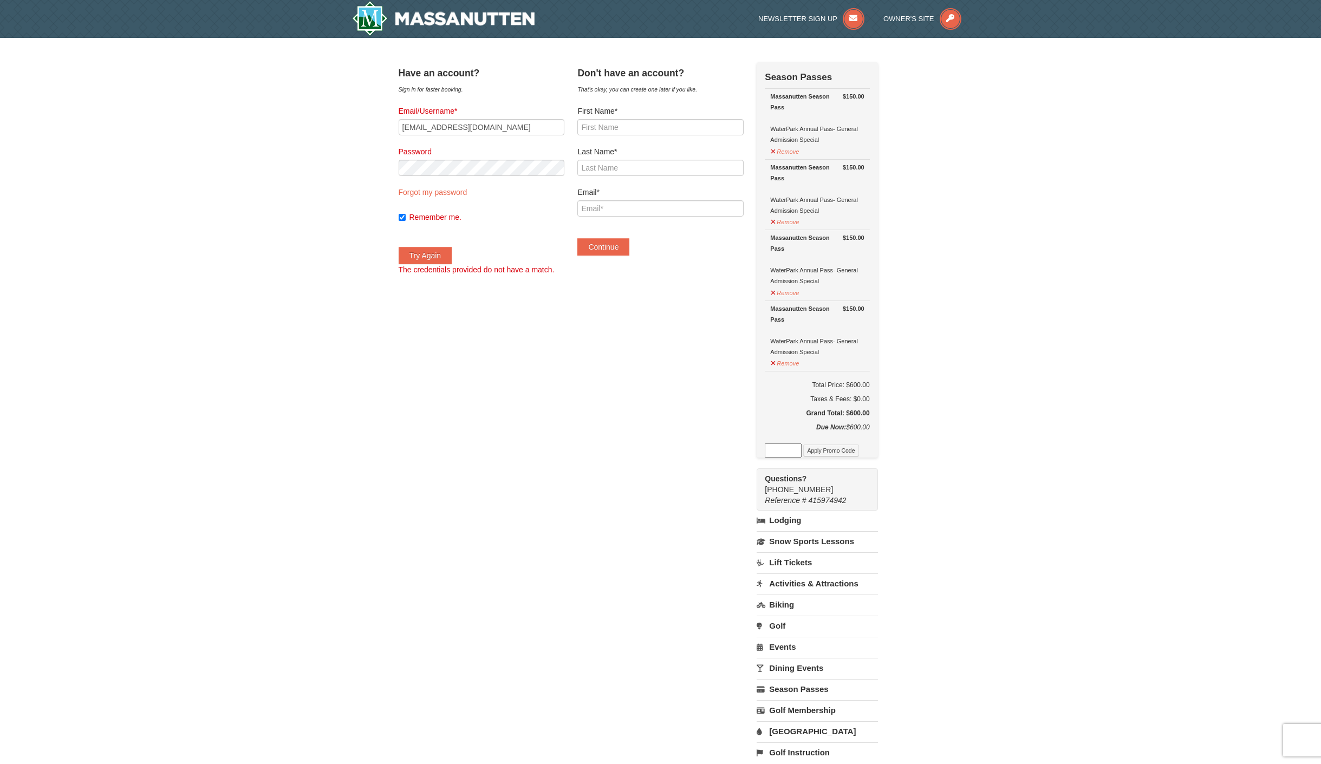
click at [1185, 274] on div "× Have an account? Sign in for faster booking. Email/Username* [EMAIL_ADDRESS][…" at bounding box center [660, 418] width 1321 height 760
click at [284, 201] on div "× Have an account? Sign in for faster booking. Email/Username* [EMAIL_ADDRESS][…" at bounding box center [660, 418] width 1321 height 760
